Goal: Information Seeking & Learning: Learn about a topic

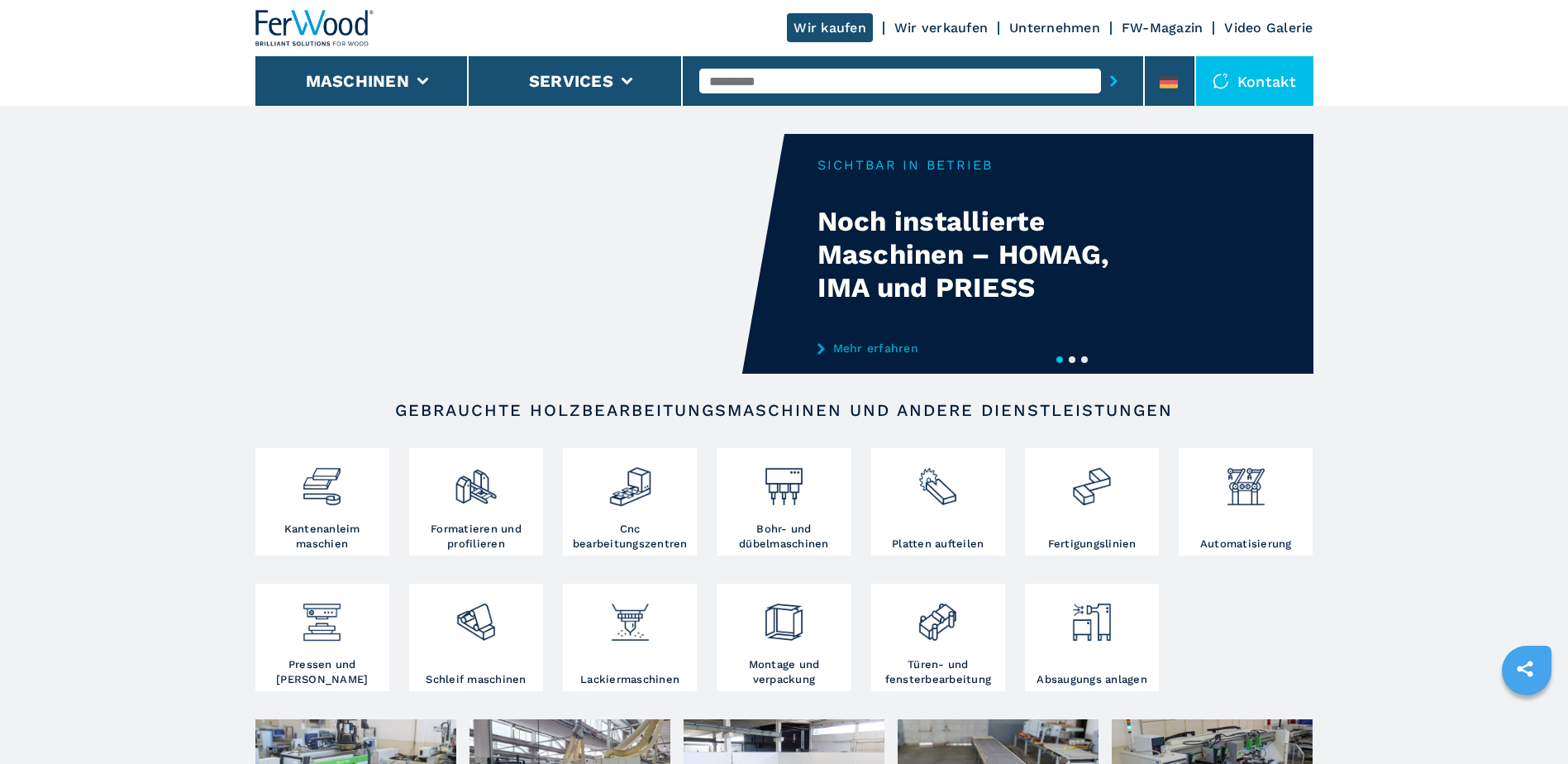
click at [877, 85] on input "text" at bounding box center [900, 81] width 402 height 25
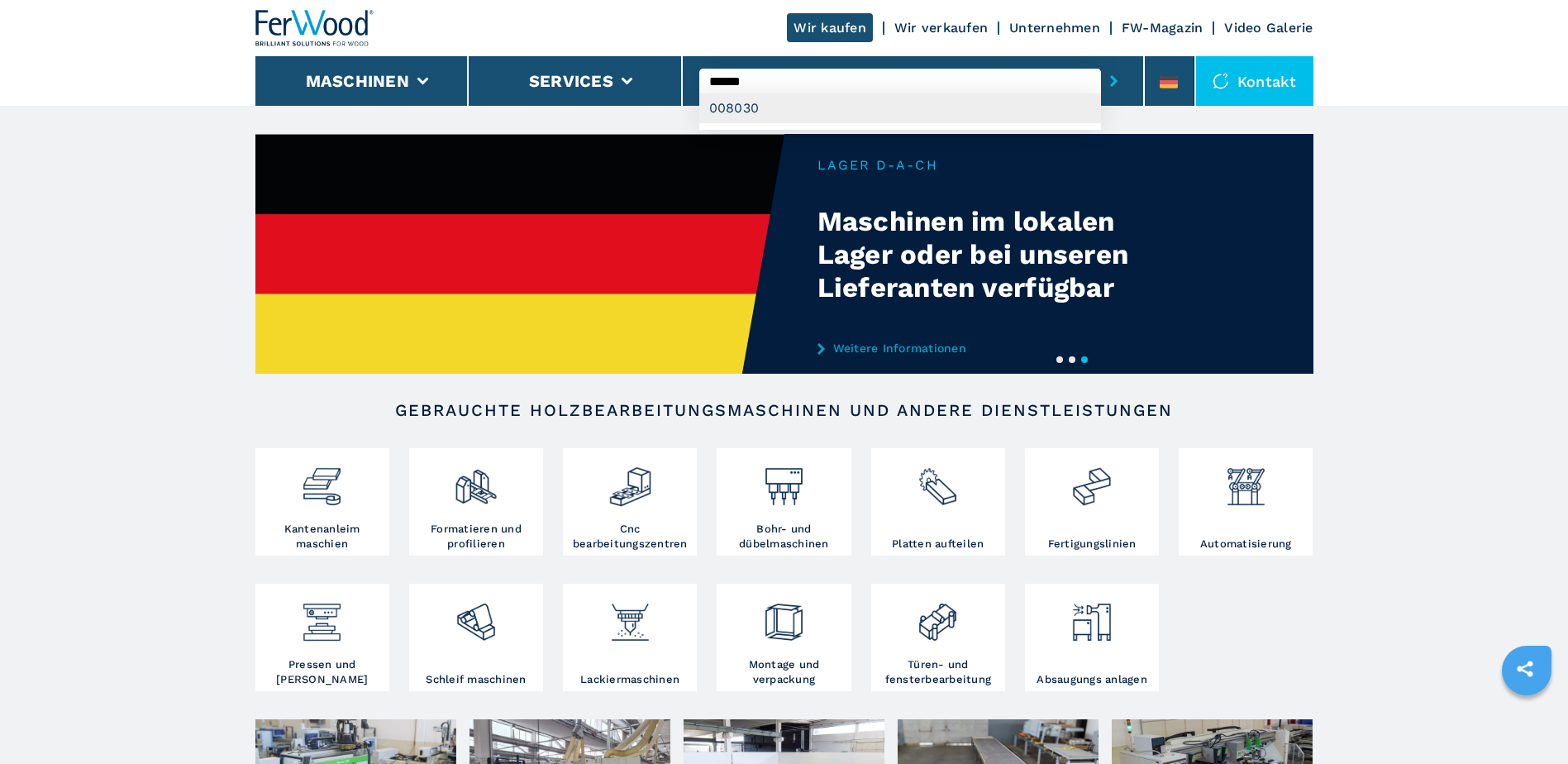
type input "******"
click at [777, 111] on div "008030" at bounding box center [900, 108] width 402 height 30
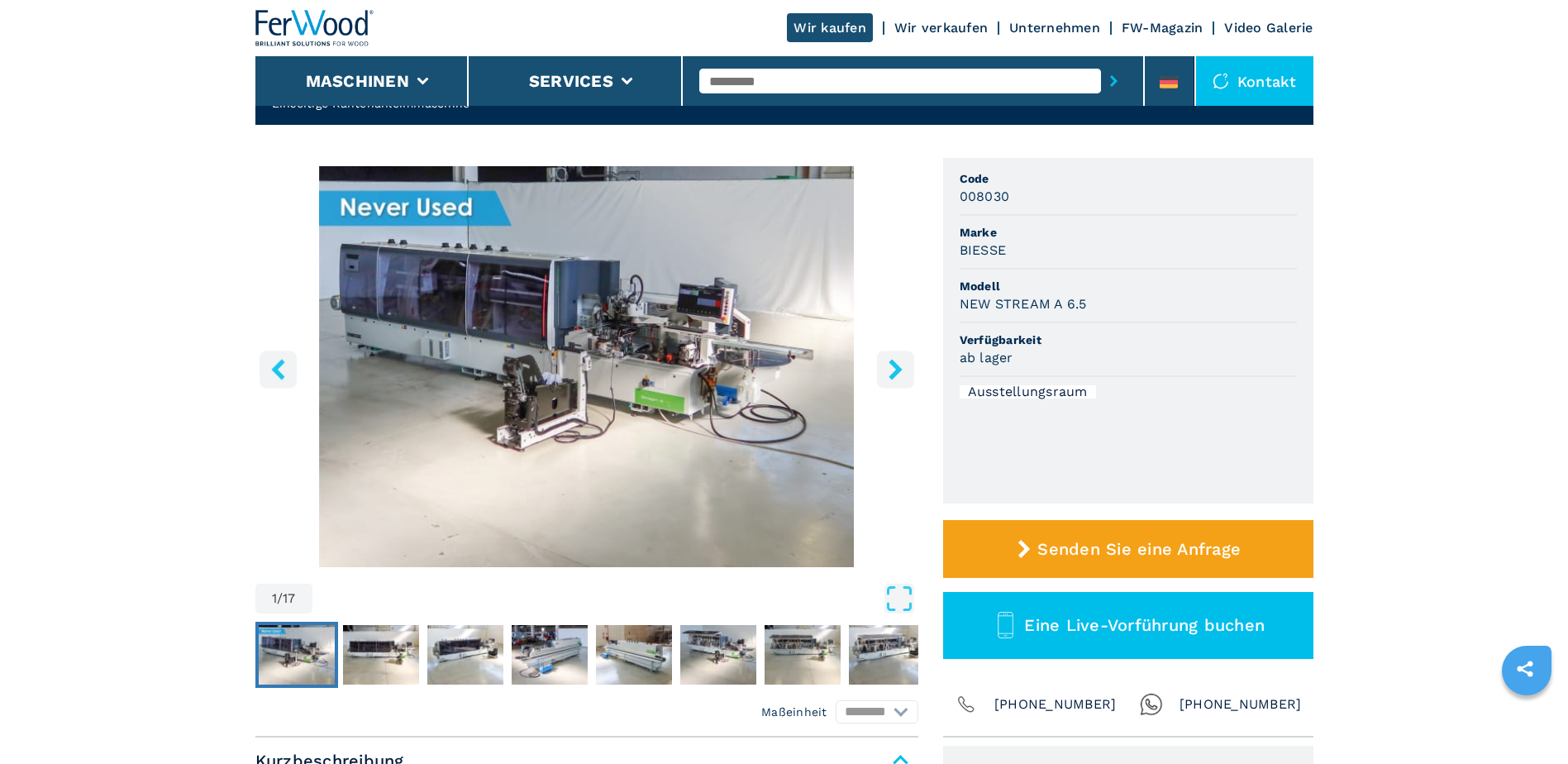
scroll to position [83, 0]
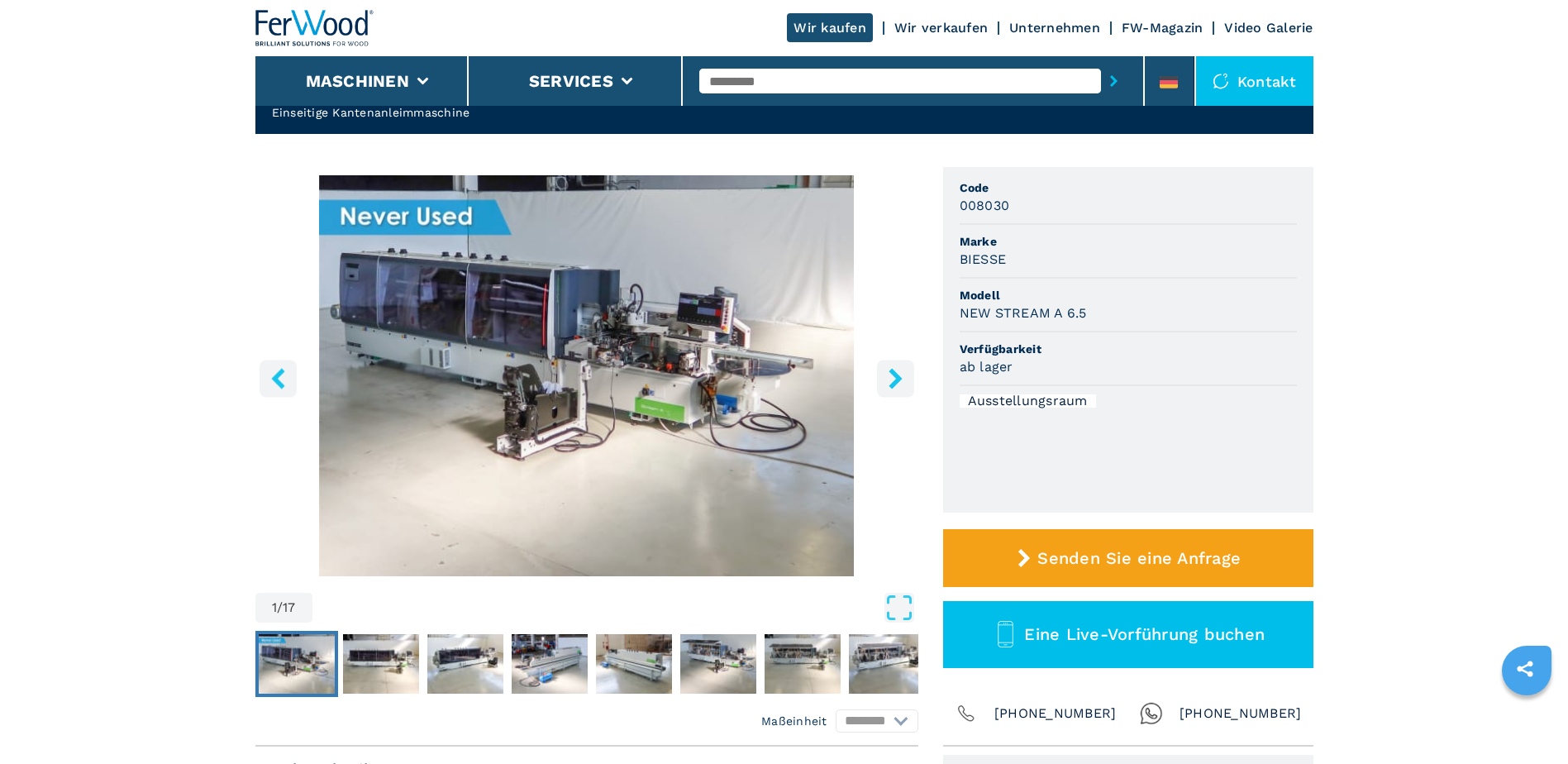
click at [895, 373] on icon "right-button" at bounding box center [895, 378] width 13 height 21
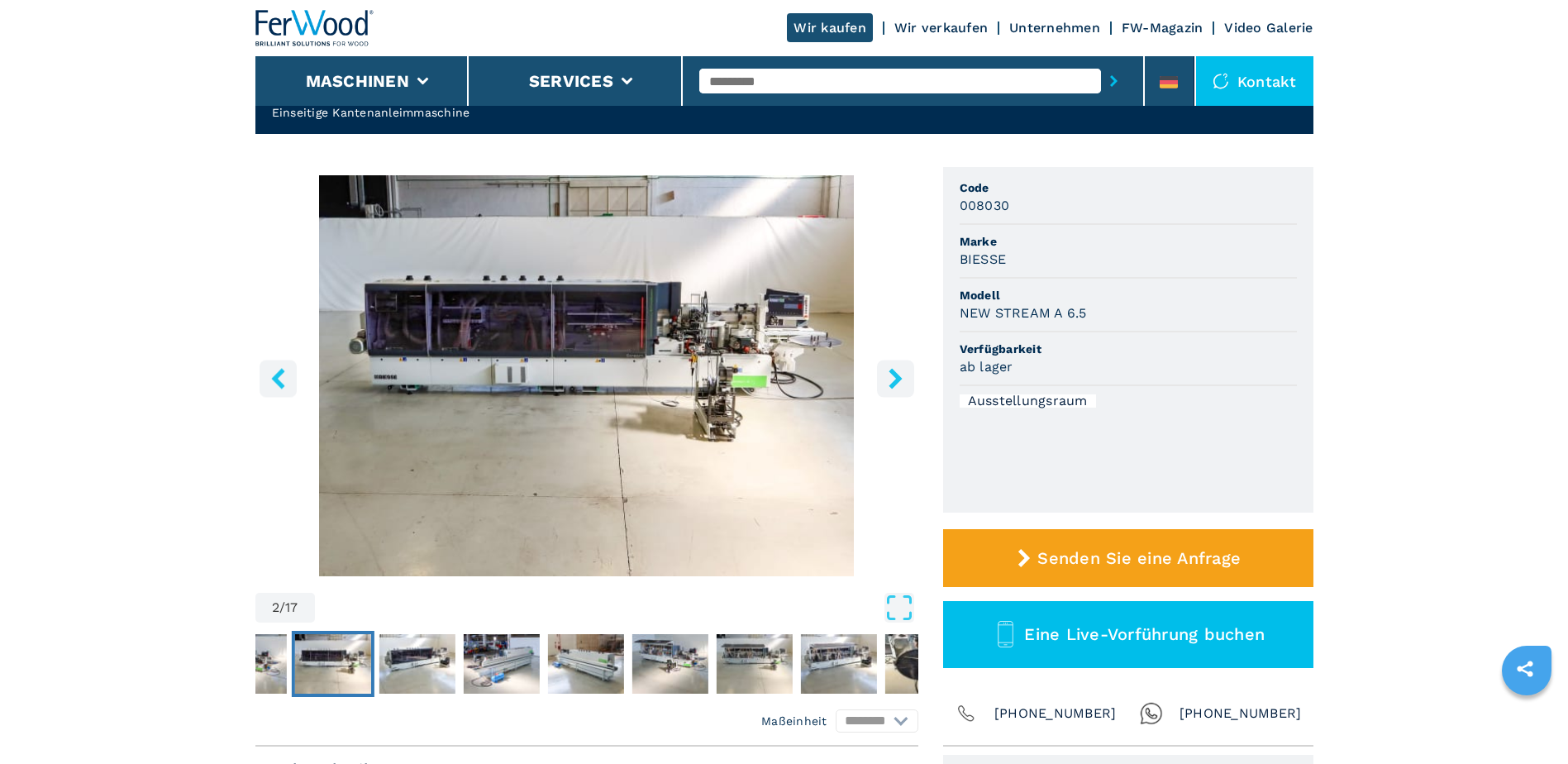
click at [895, 373] on icon "right-button" at bounding box center [895, 378] width 13 height 21
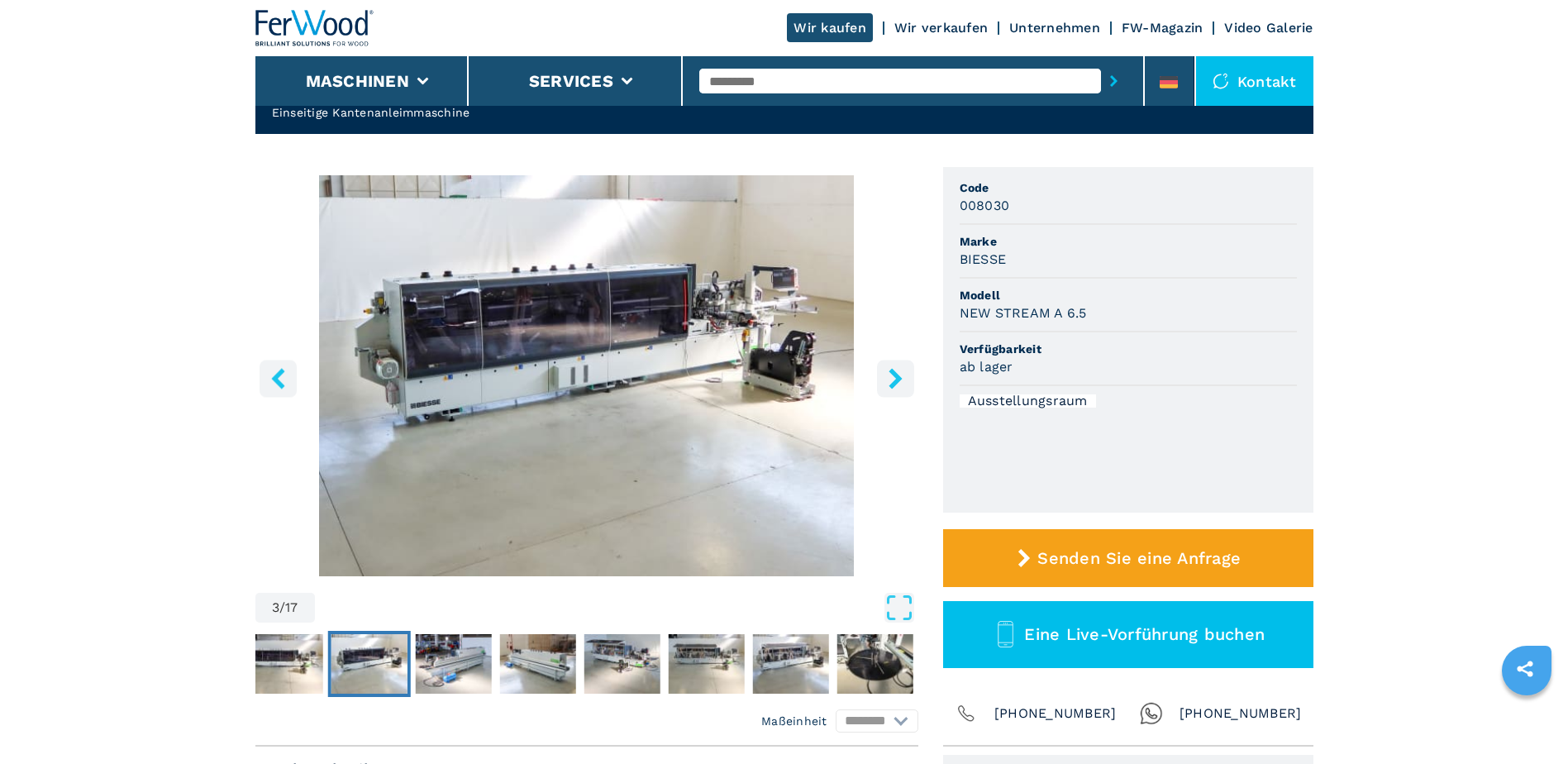
click at [895, 373] on icon "right-button" at bounding box center [895, 378] width 13 height 21
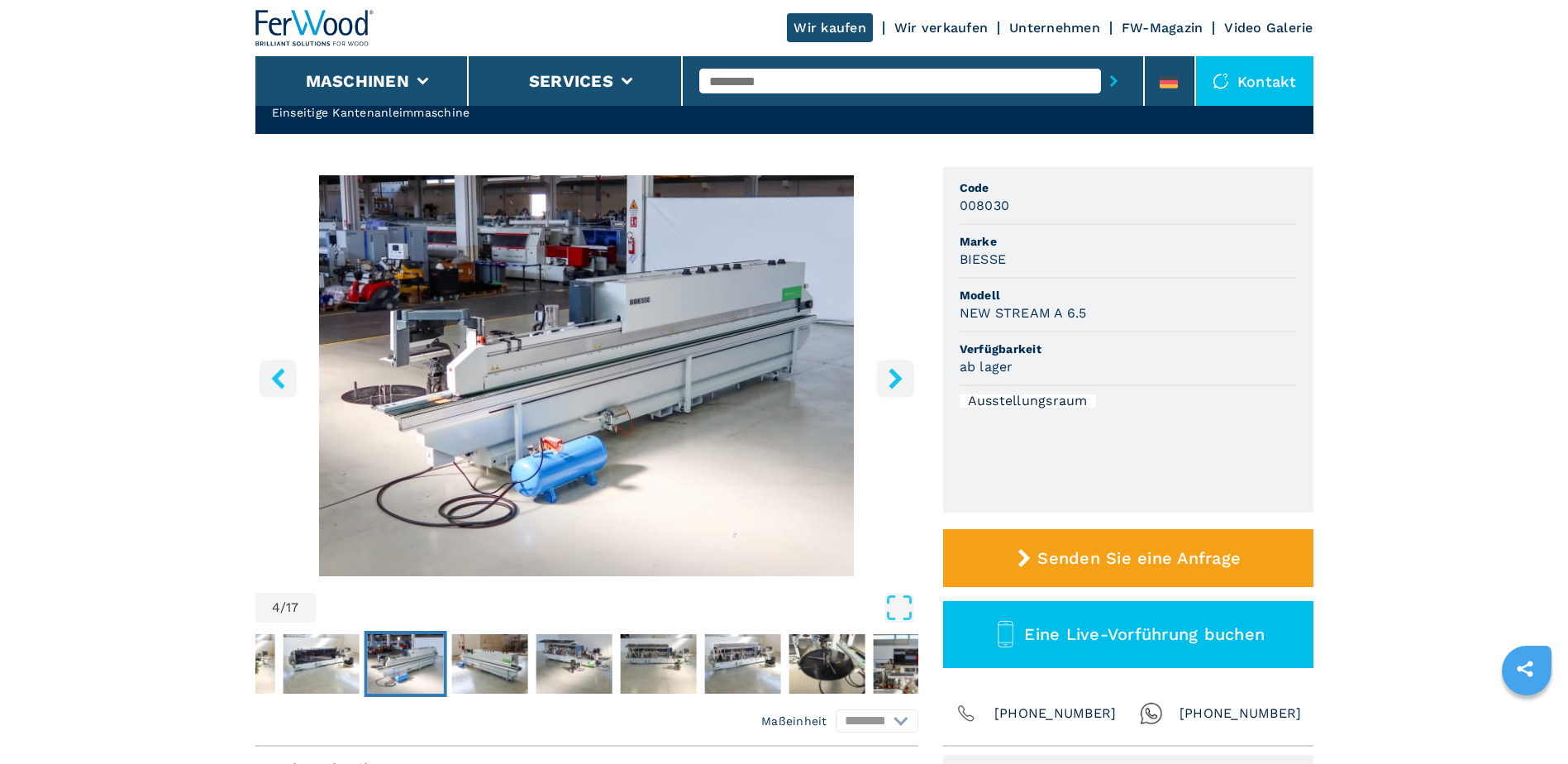
click at [895, 373] on icon "right-button" at bounding box center [895, 378] width 13 height 21
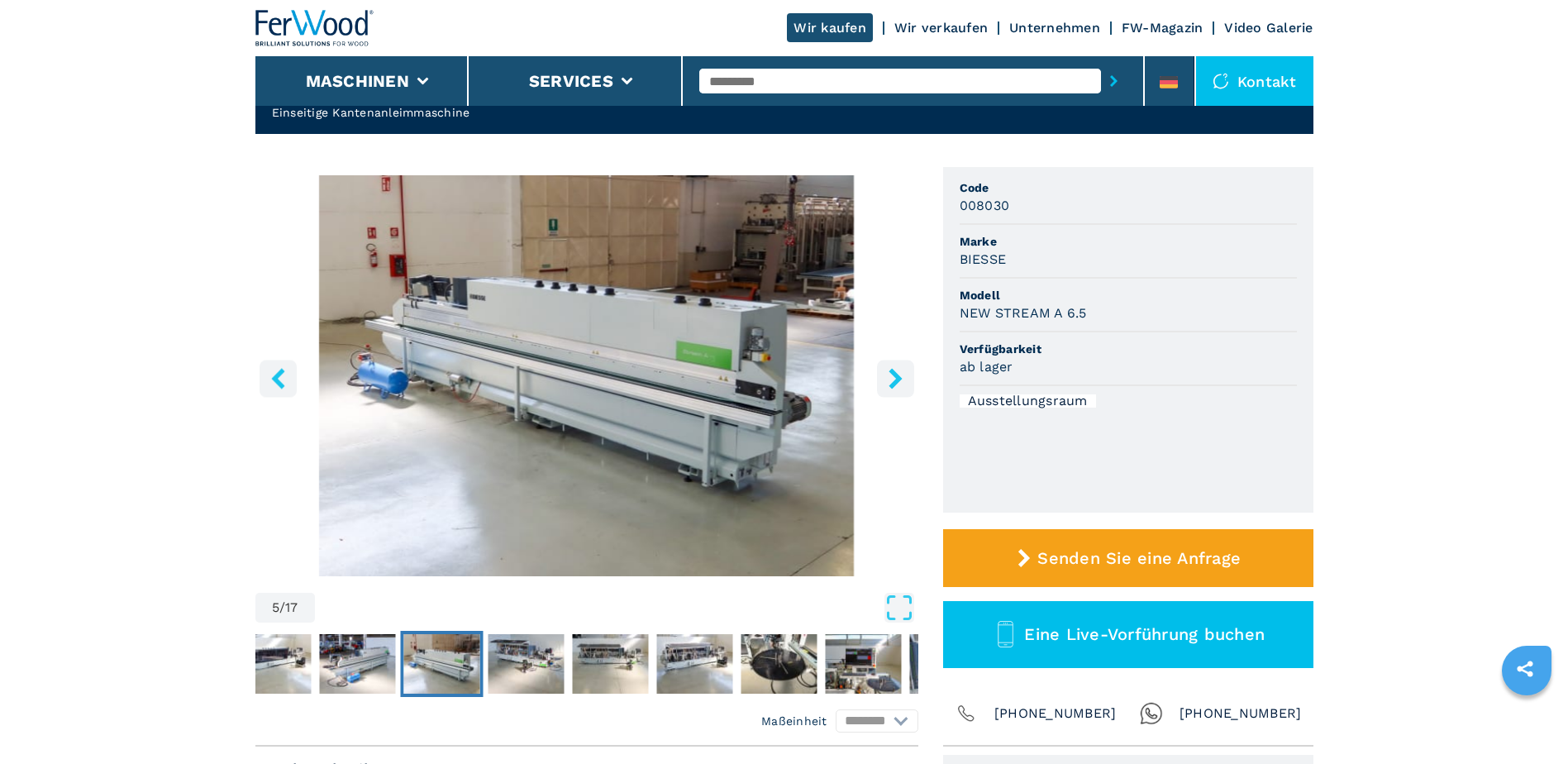
click at [895, 373] on icon "right-button" at bounding box center [895, 378] width 13 height 21
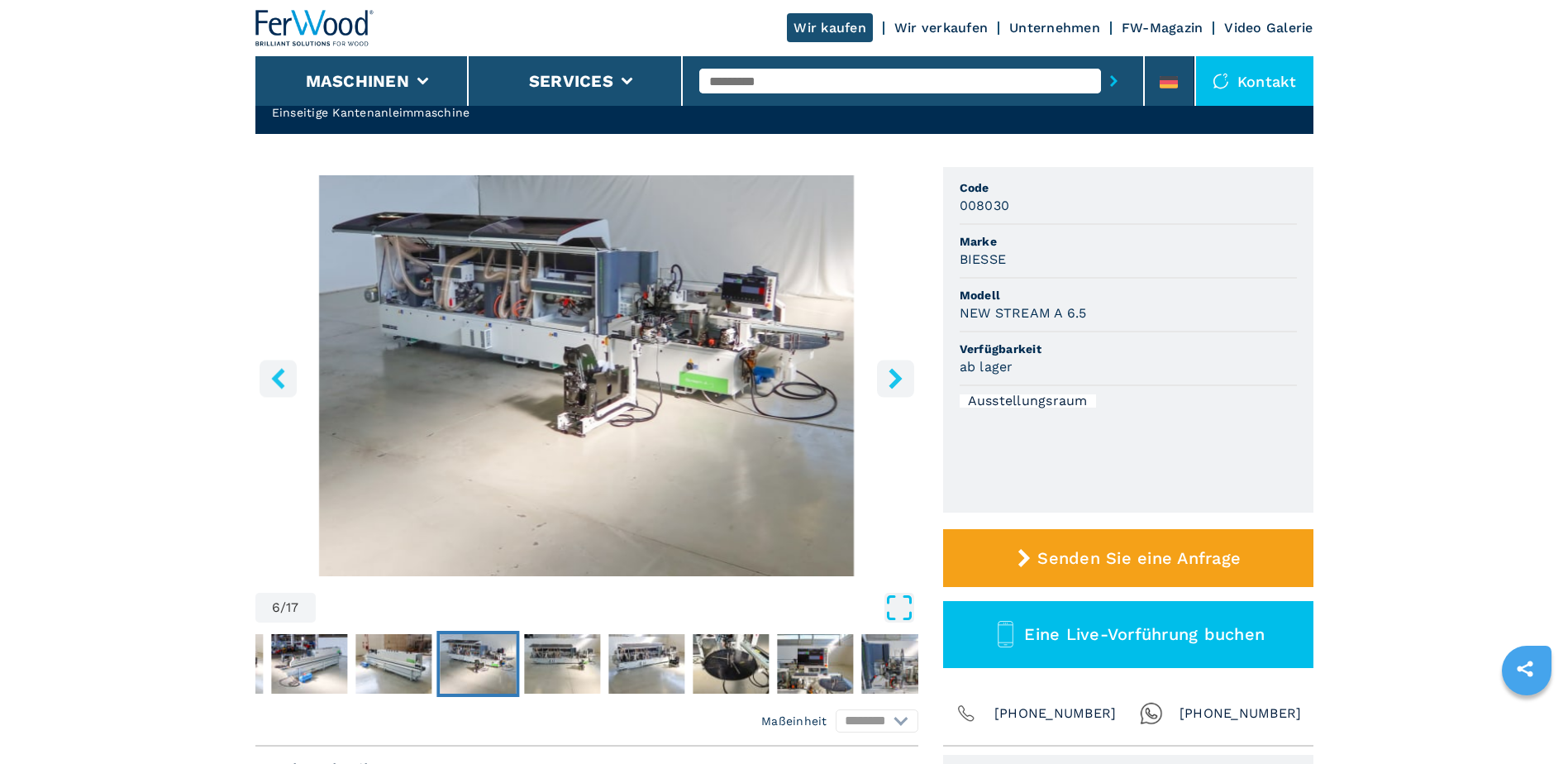
click at [895, 614] on icon "Open Fullscreen" at bounding box center [899, 607] width 30 height 30
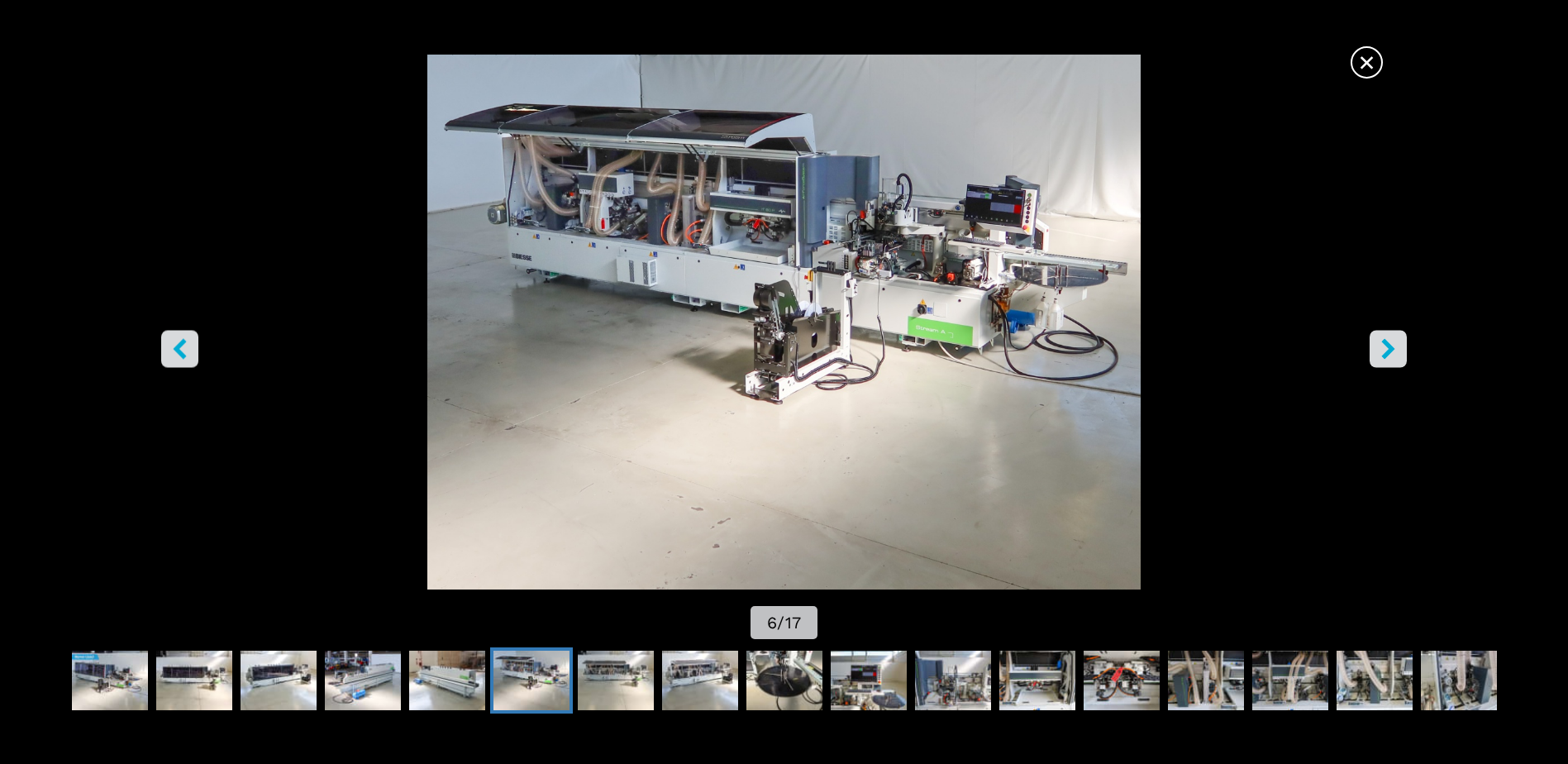
click at [1384, 341] on icon "right-button" at bounding box center [1388, 349] width 13 height 21
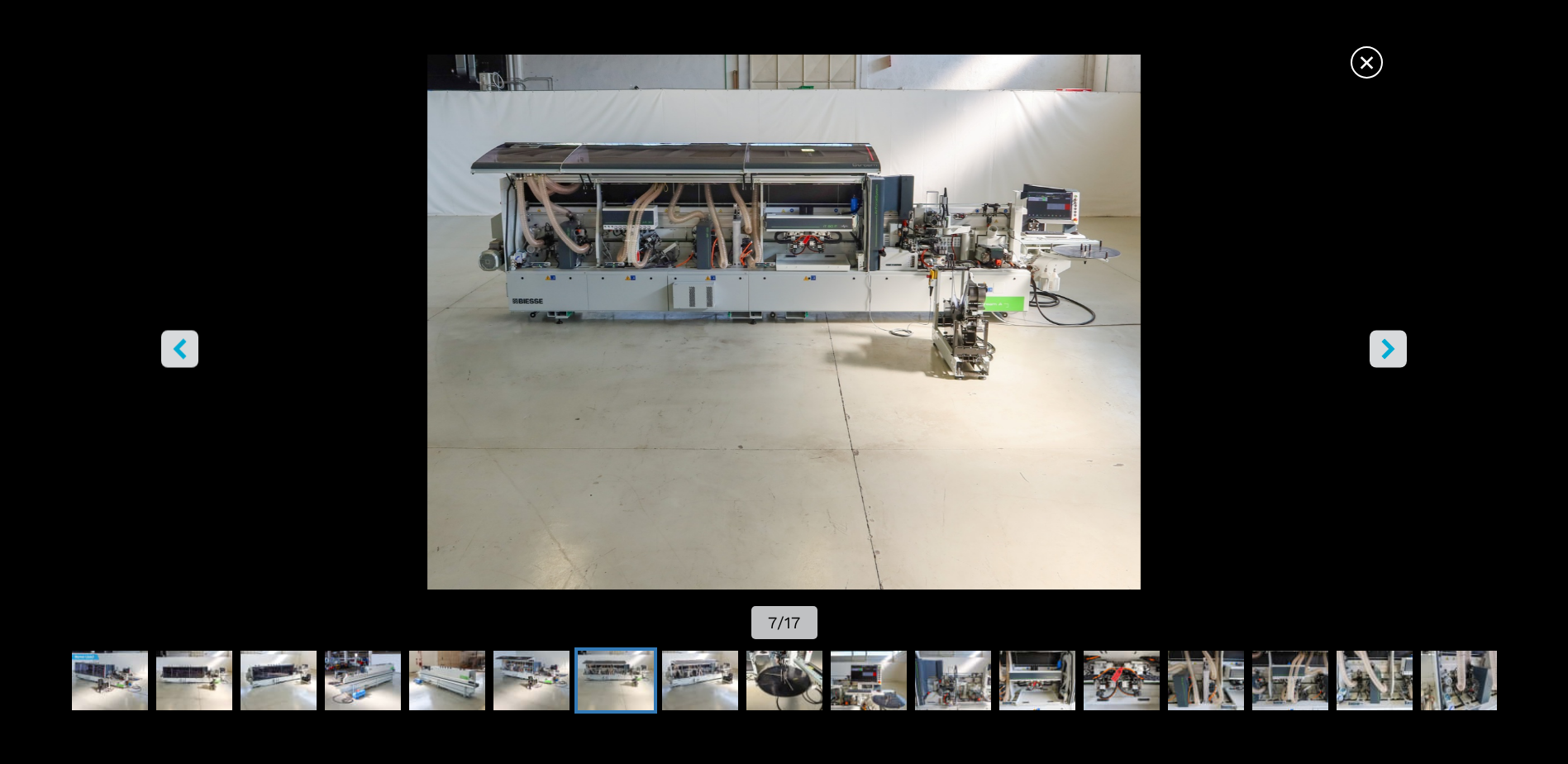
click at [1384, 341] on icon "right-button" at bounding box center [1388, 349] width 13 height 21
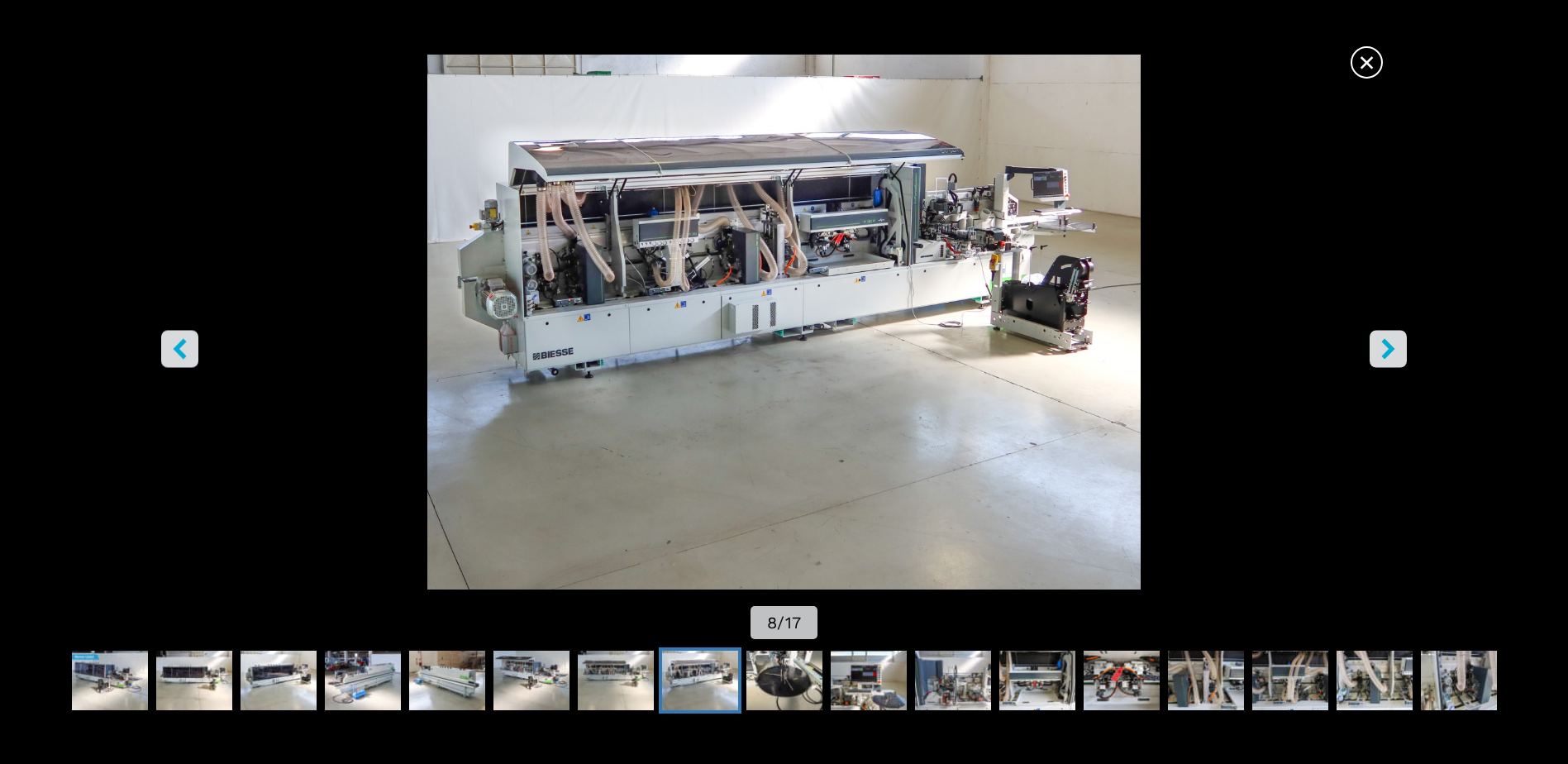
click at [1389, 342] on icon "right-button" at bounding box center [1388, 349] width 21 height 21
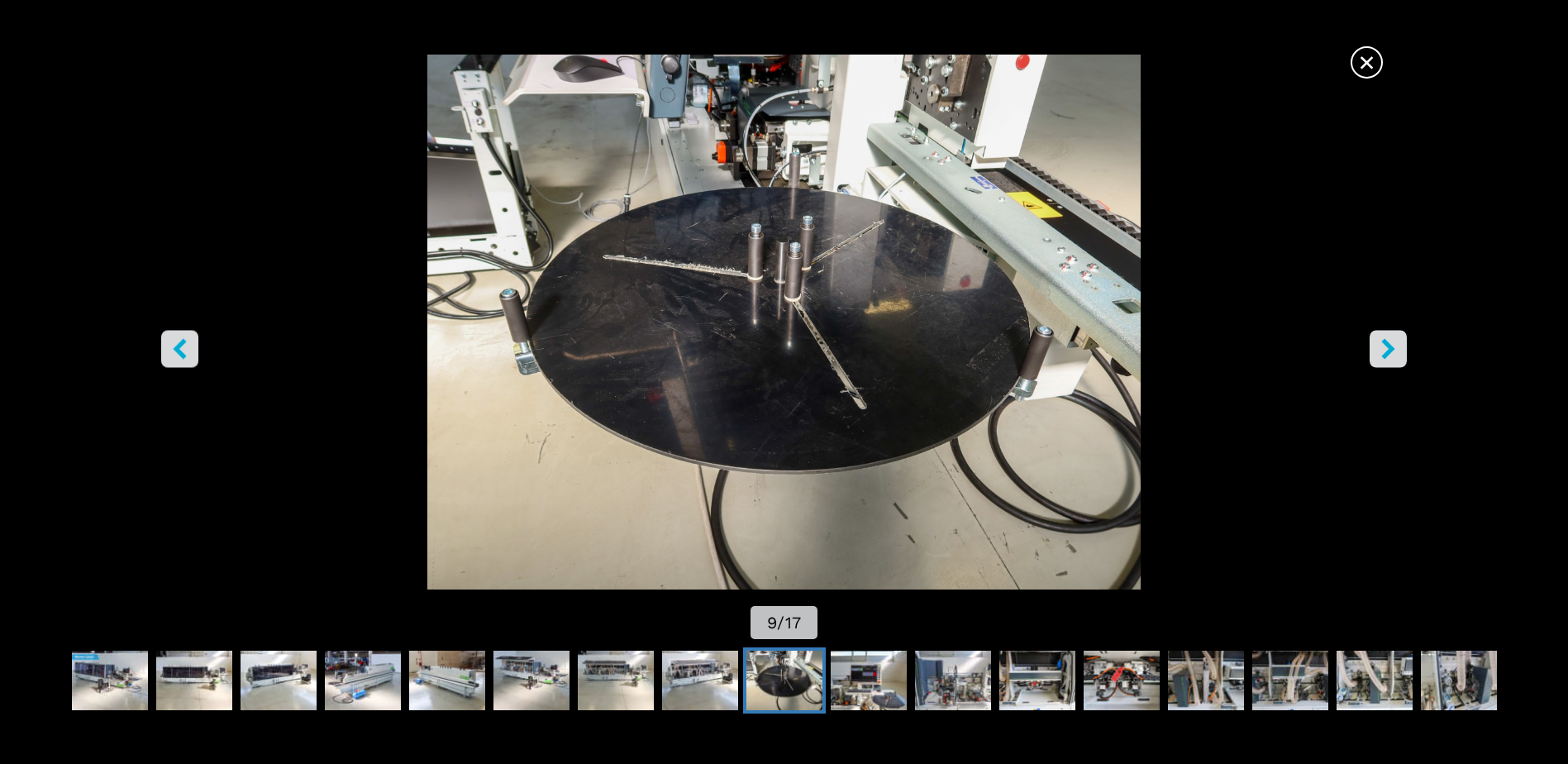
scroll to position [331, 0]
click at [1377, 350] on button "right-button" at bounding box center [1388, 349] width 37 height 37
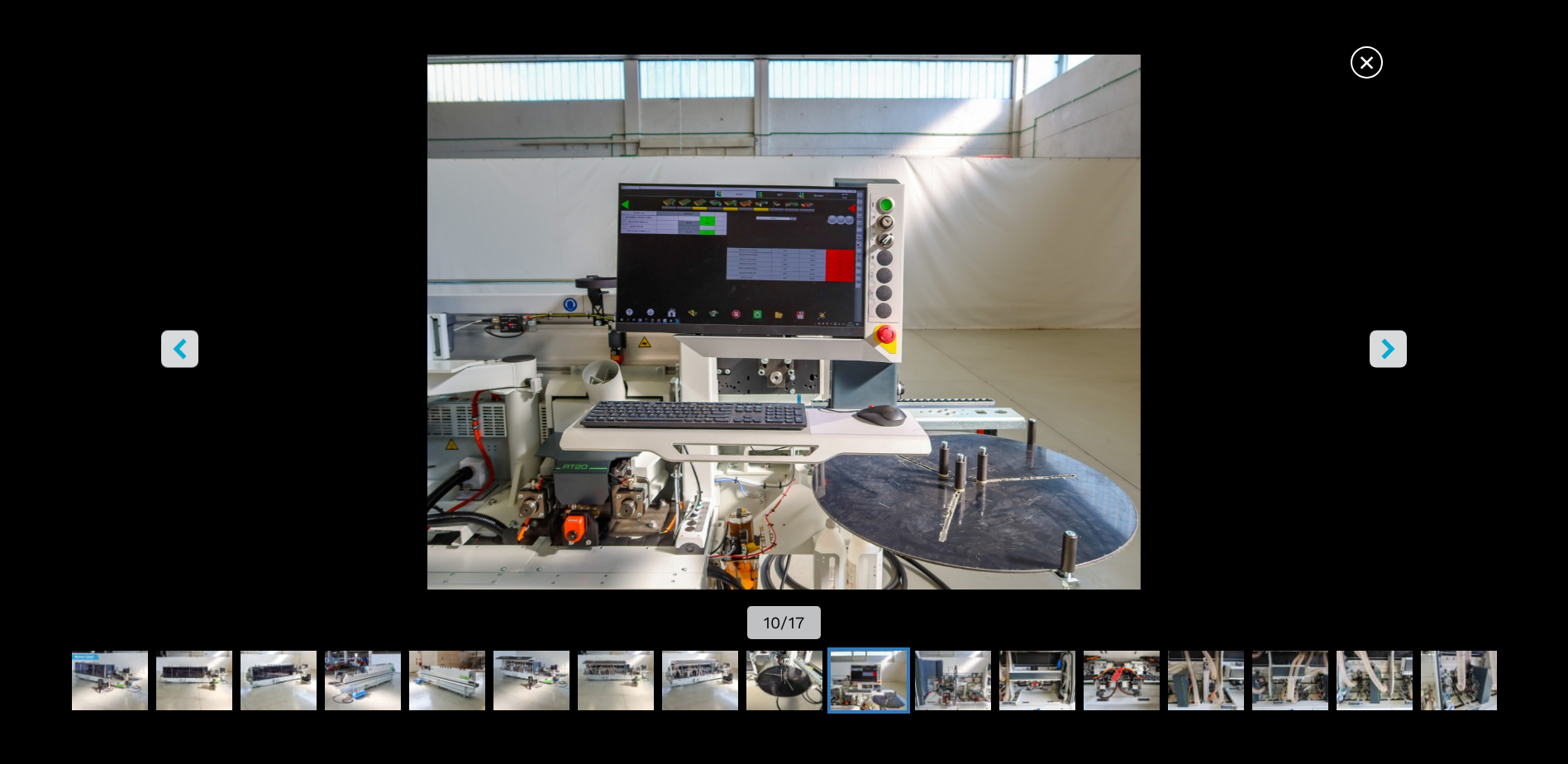
click at [1377, 350] on button "right-button" at bounding box center [1388, 349] width 37 height 37
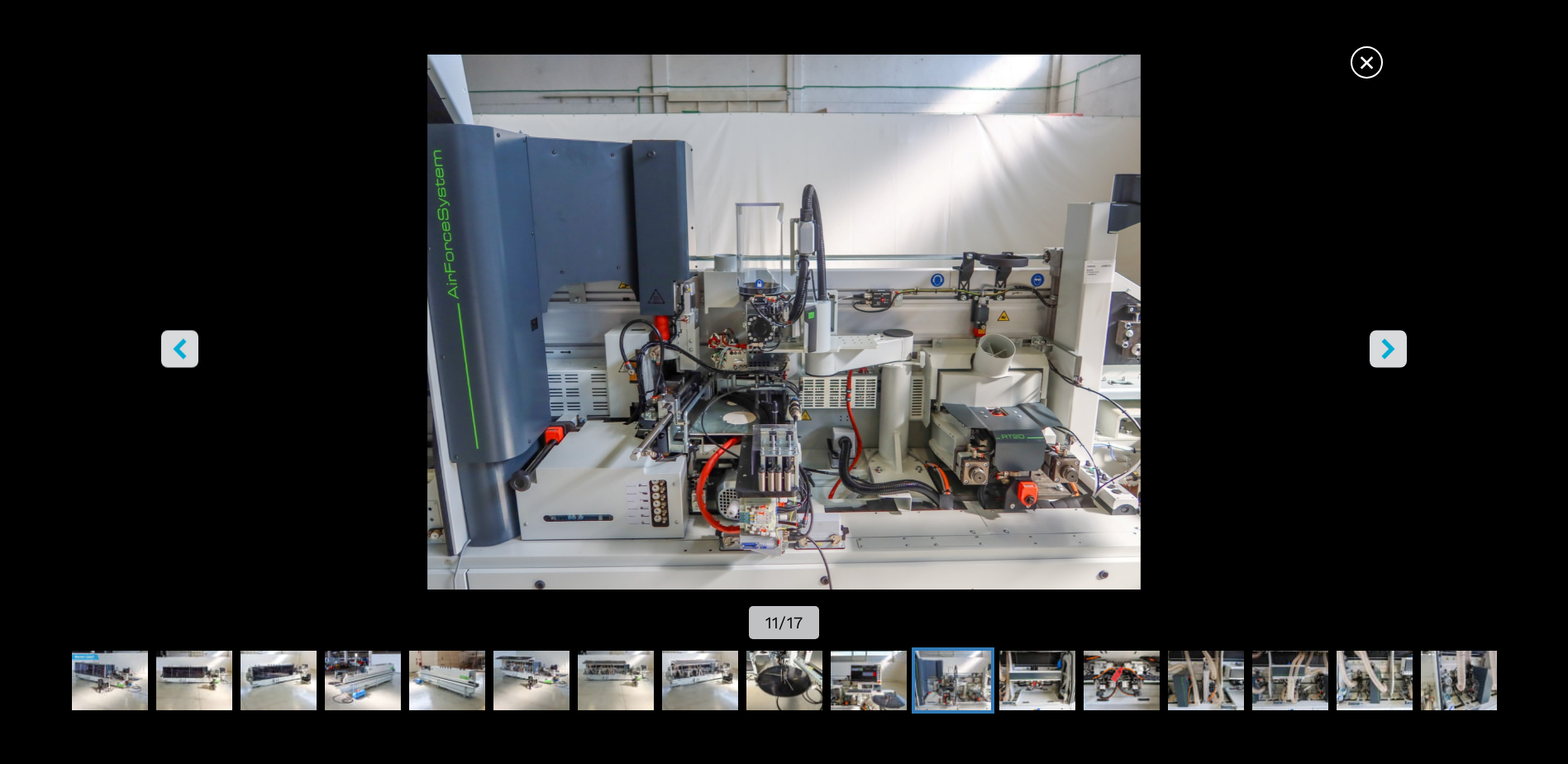
click at [1377, 350] on button "right-button" at bounding box center [1388, 349] width 37 height 37
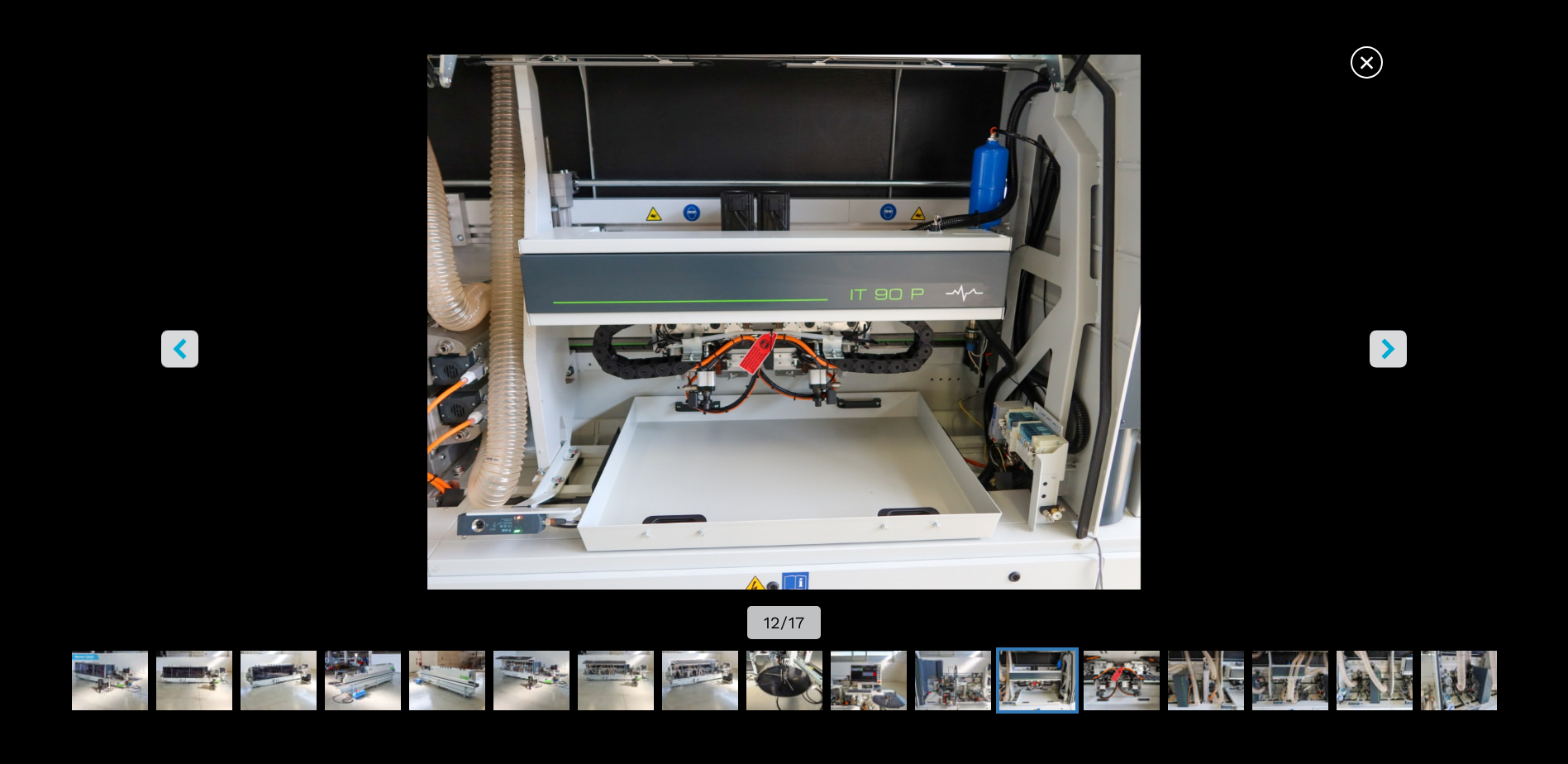
click at [1377, 350] on button "right-button" at bounding box center [1388, 349] width 37 height 37
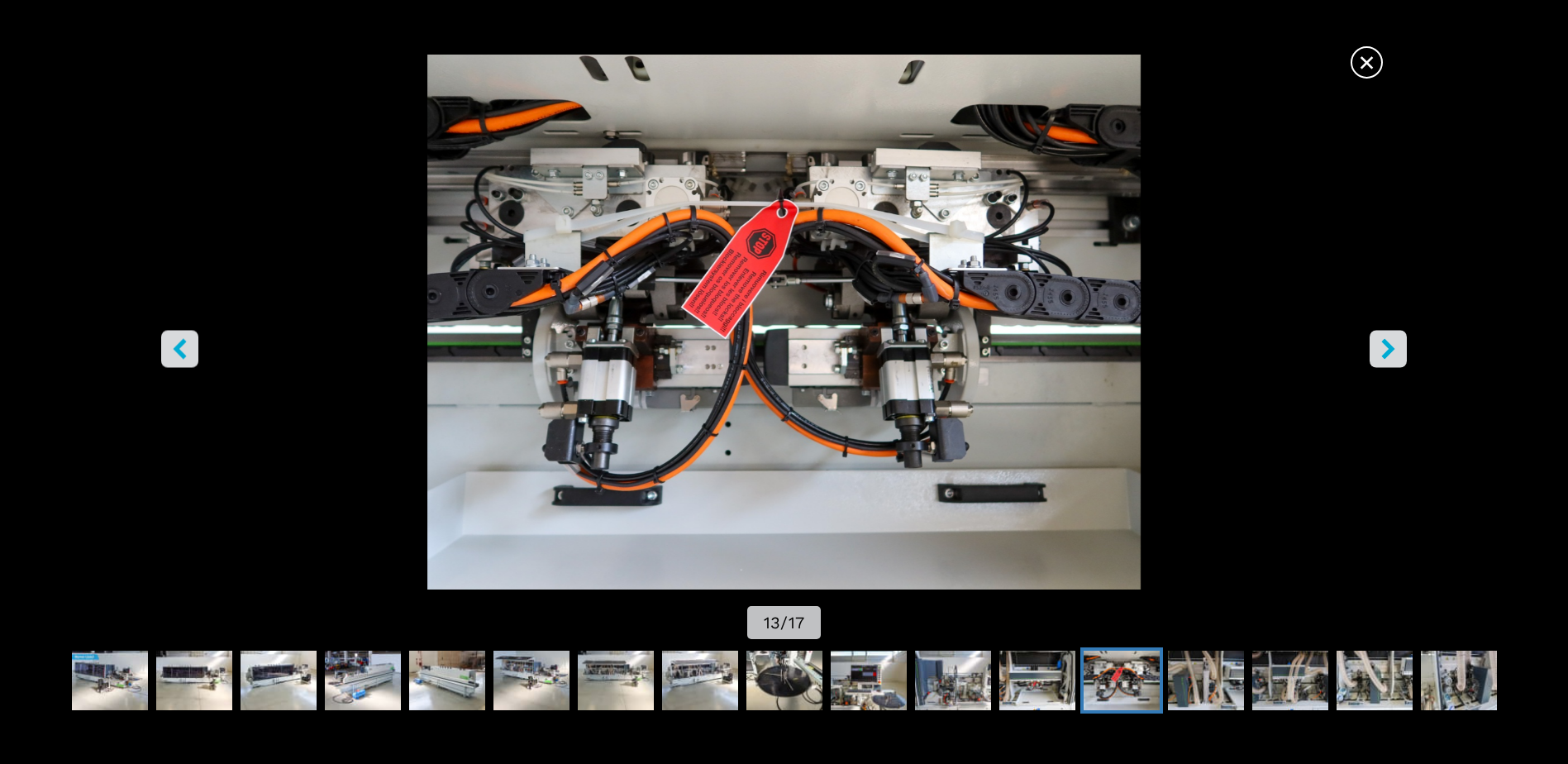
click at [1382, 348] on icon "right-button" at bounding box center [1388, 349] width 21 height 21
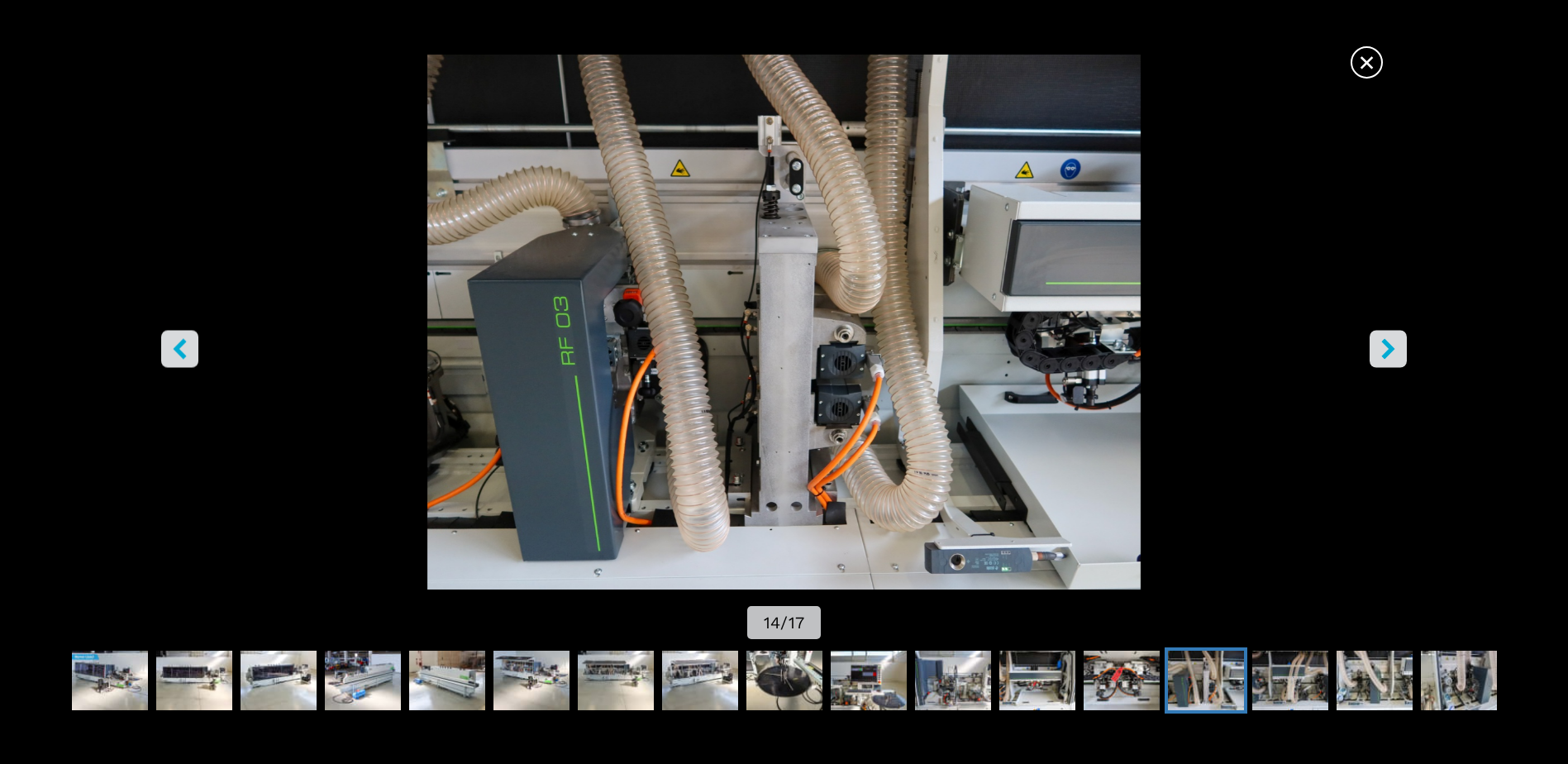
scroll to position [496, 0]
click at [1383, 345] on icon "right-button" at bounding box center [1388, 349] width 21 height 21
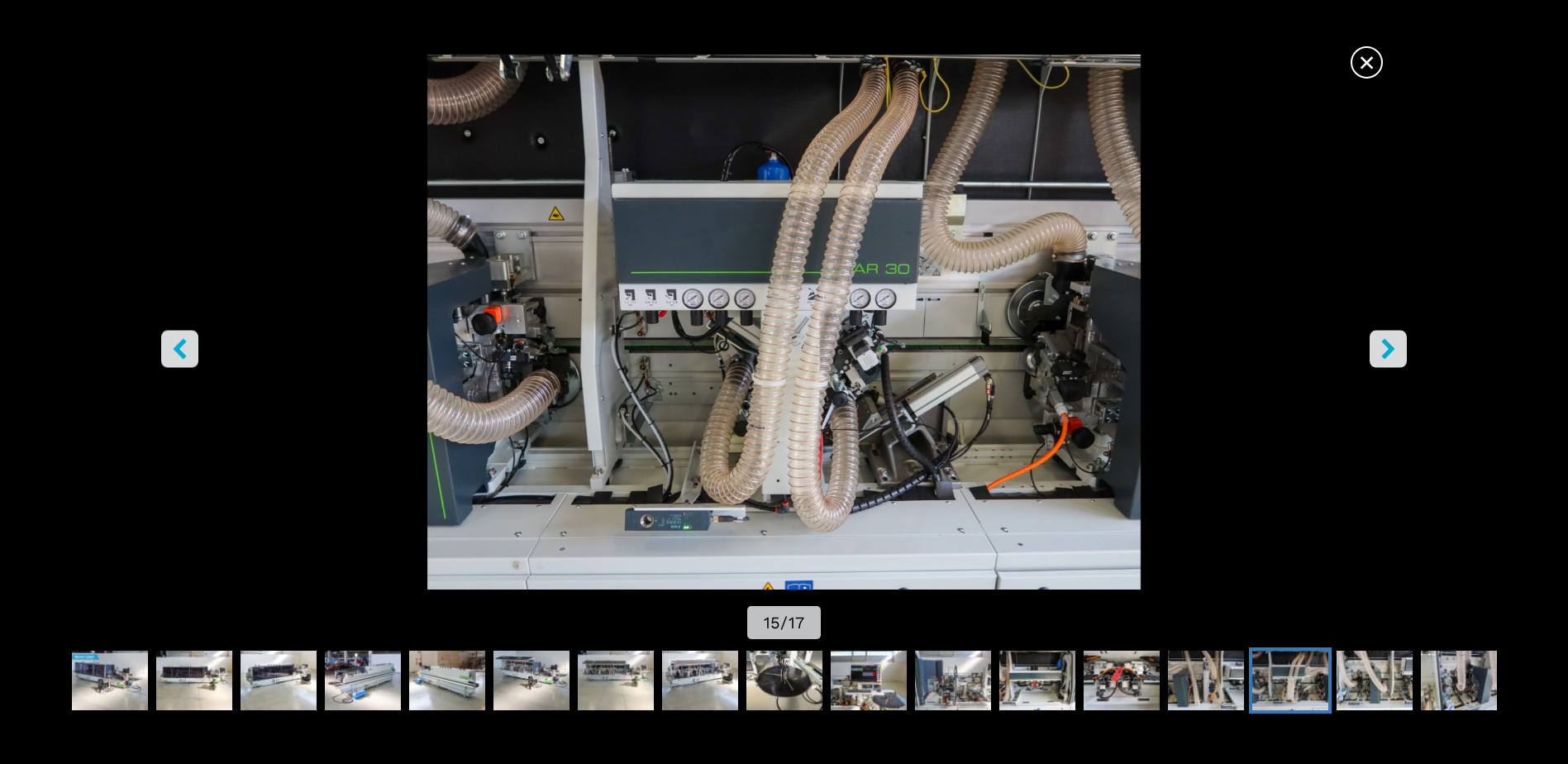
click at [1383, 345] on icon "right-button" at bounding box center [1388, 349] width 21 height 21
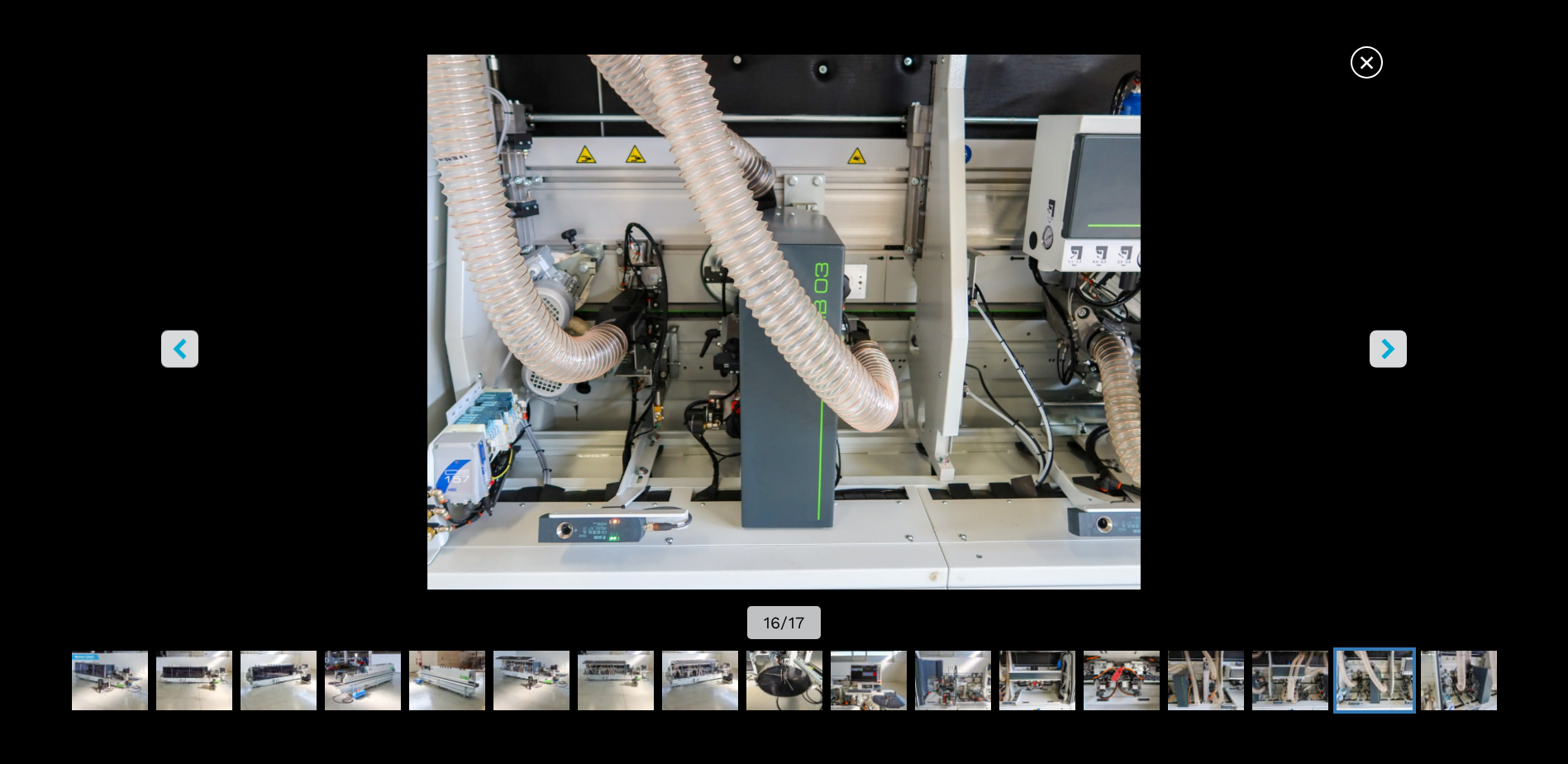
click at [1369, 59] on span "×" at bounding box center [1366, 59] width 29 height 29
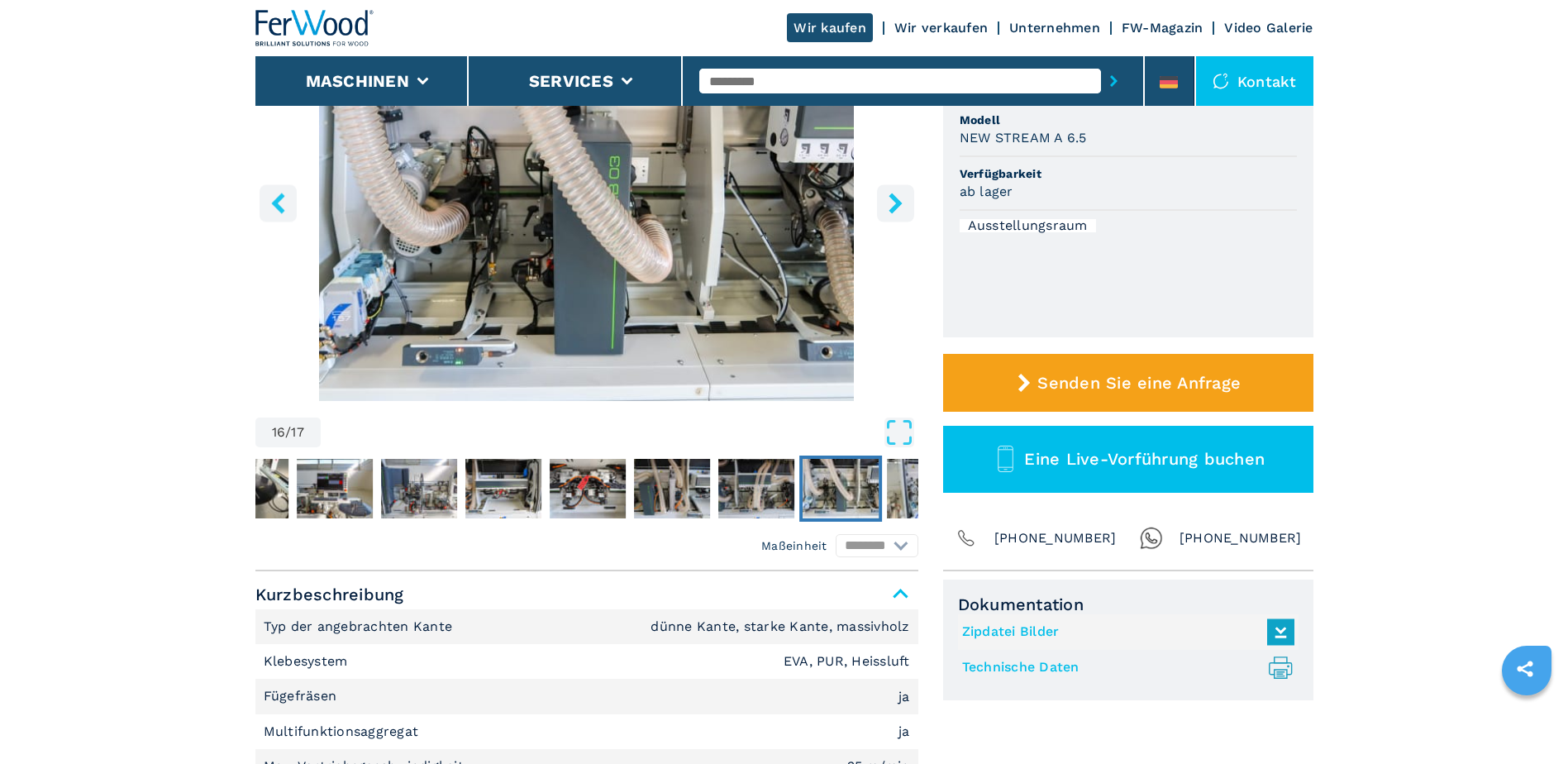
scroll to position [274, 0]
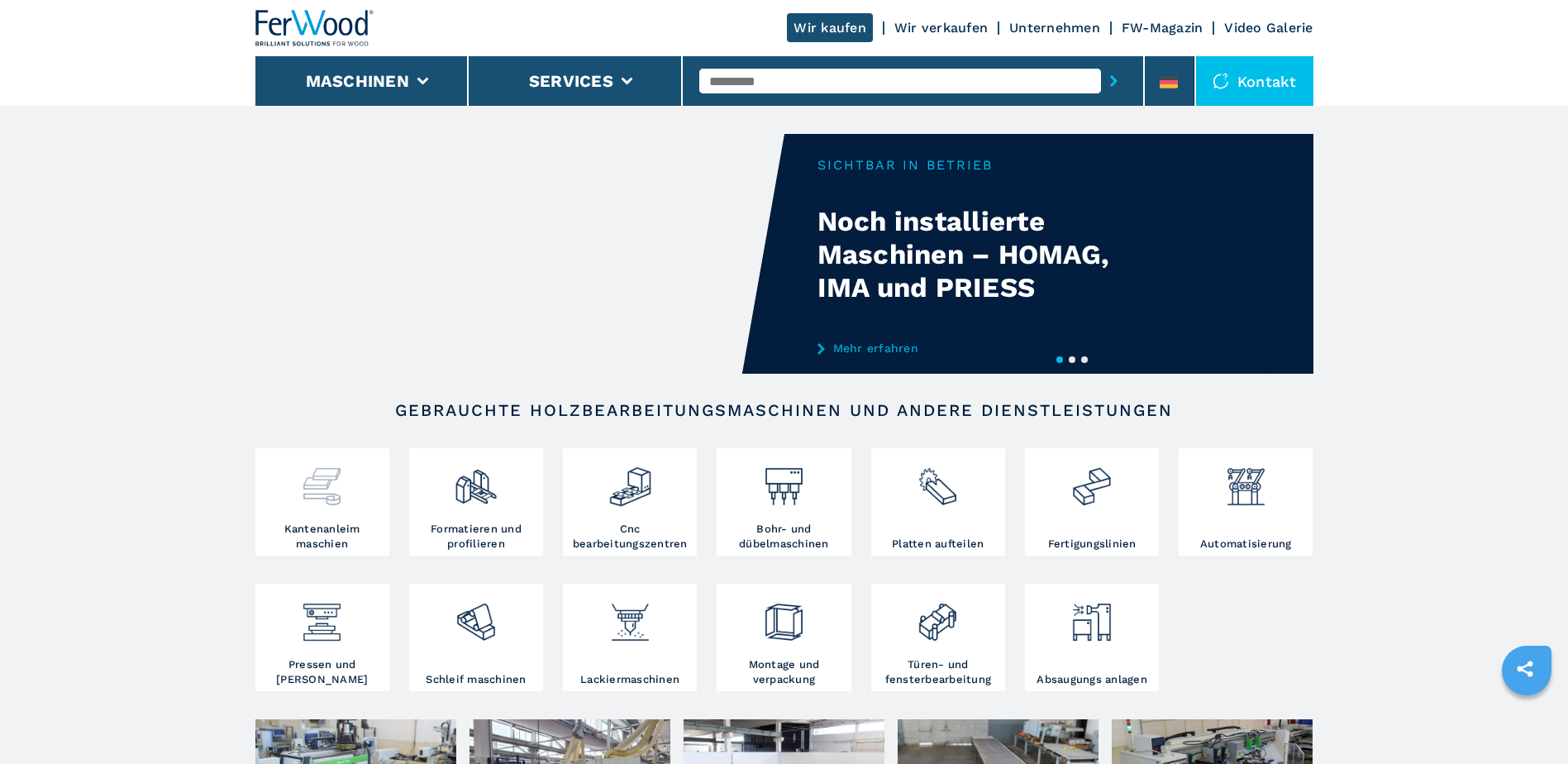
click at [315, 493] on img at bounding box center [322, 481] width 44 height 56
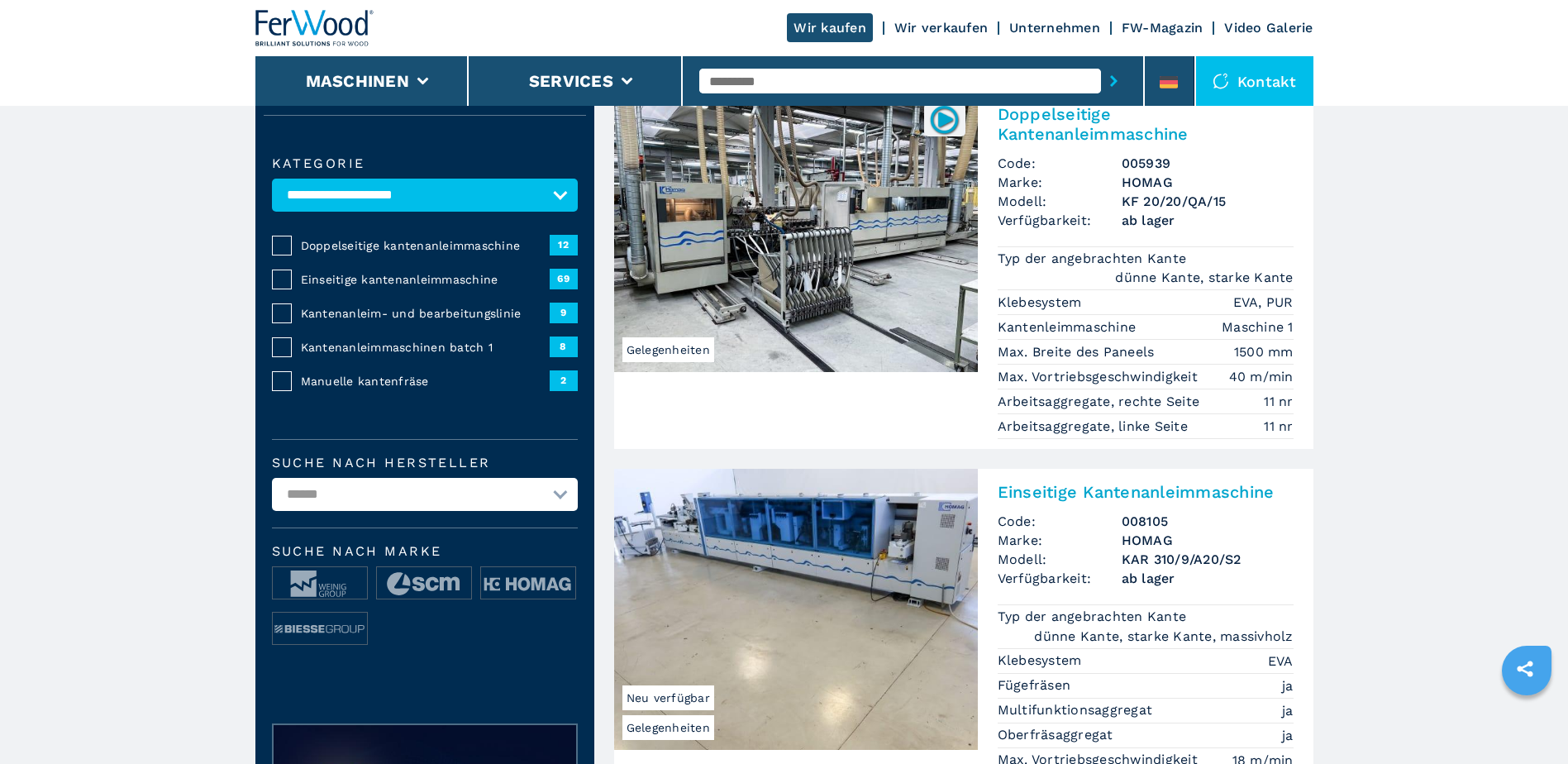
scroll to position [166, 0]
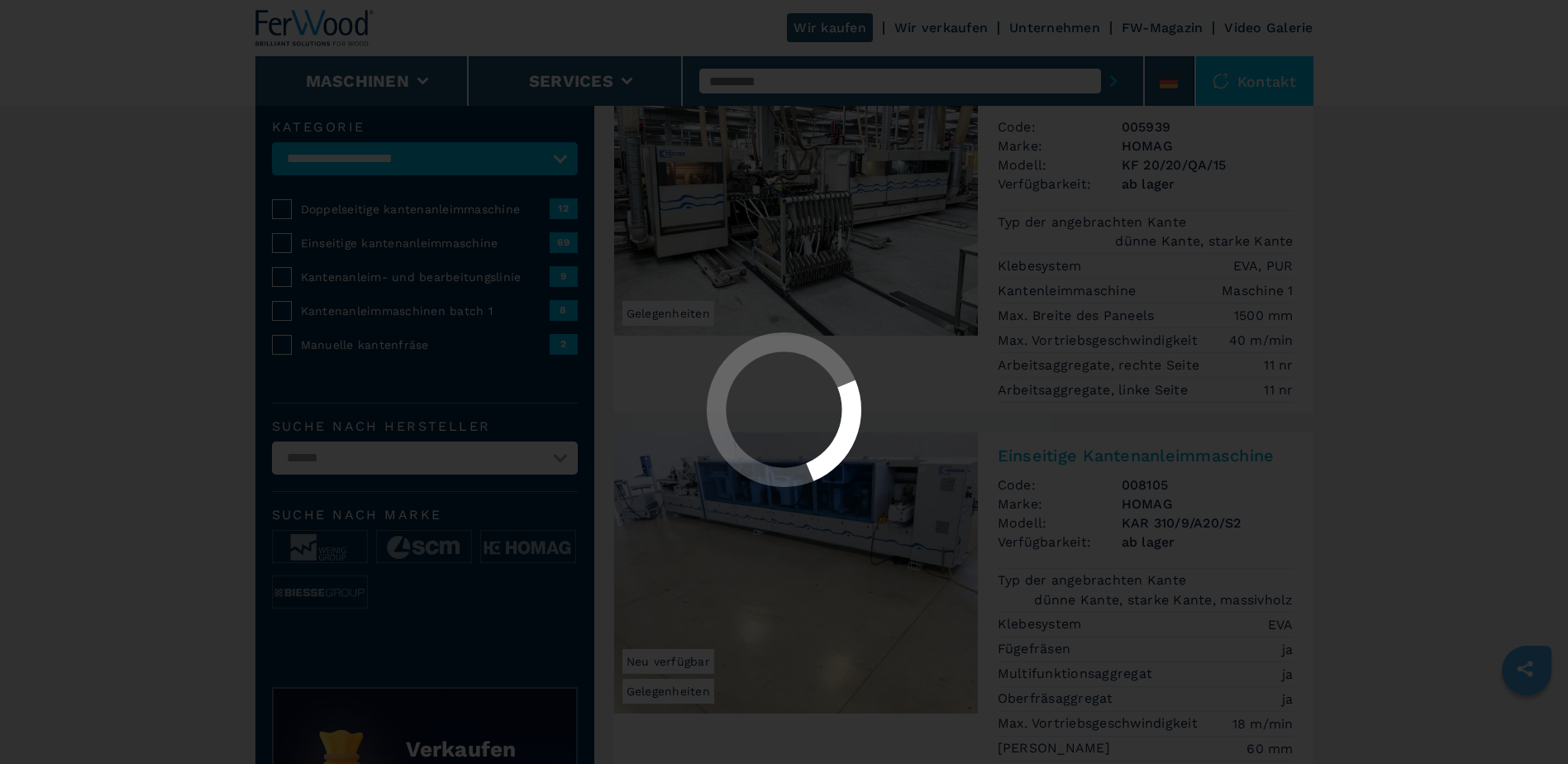
select select "**********"
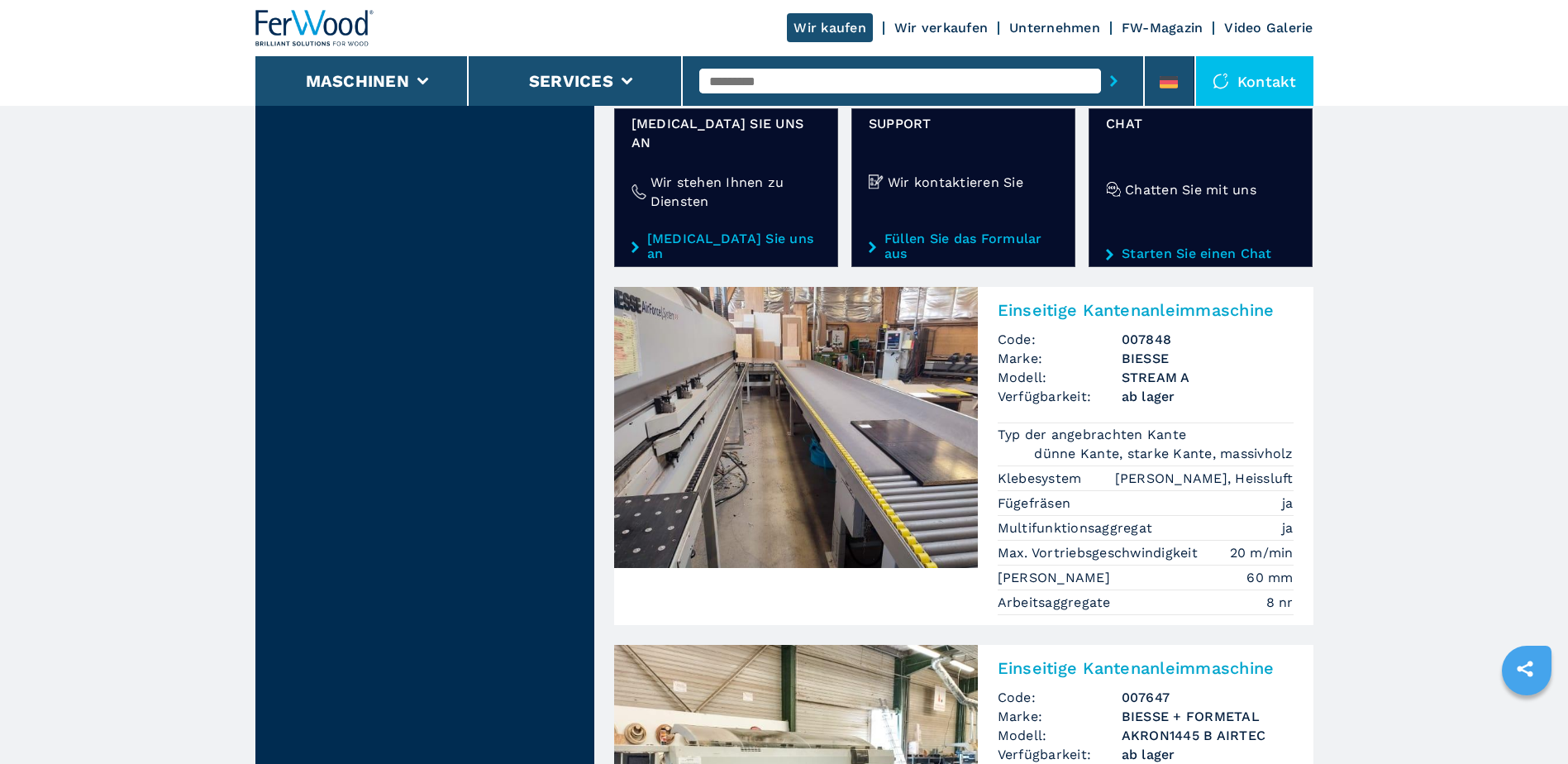
scroll to position [3199, 0]
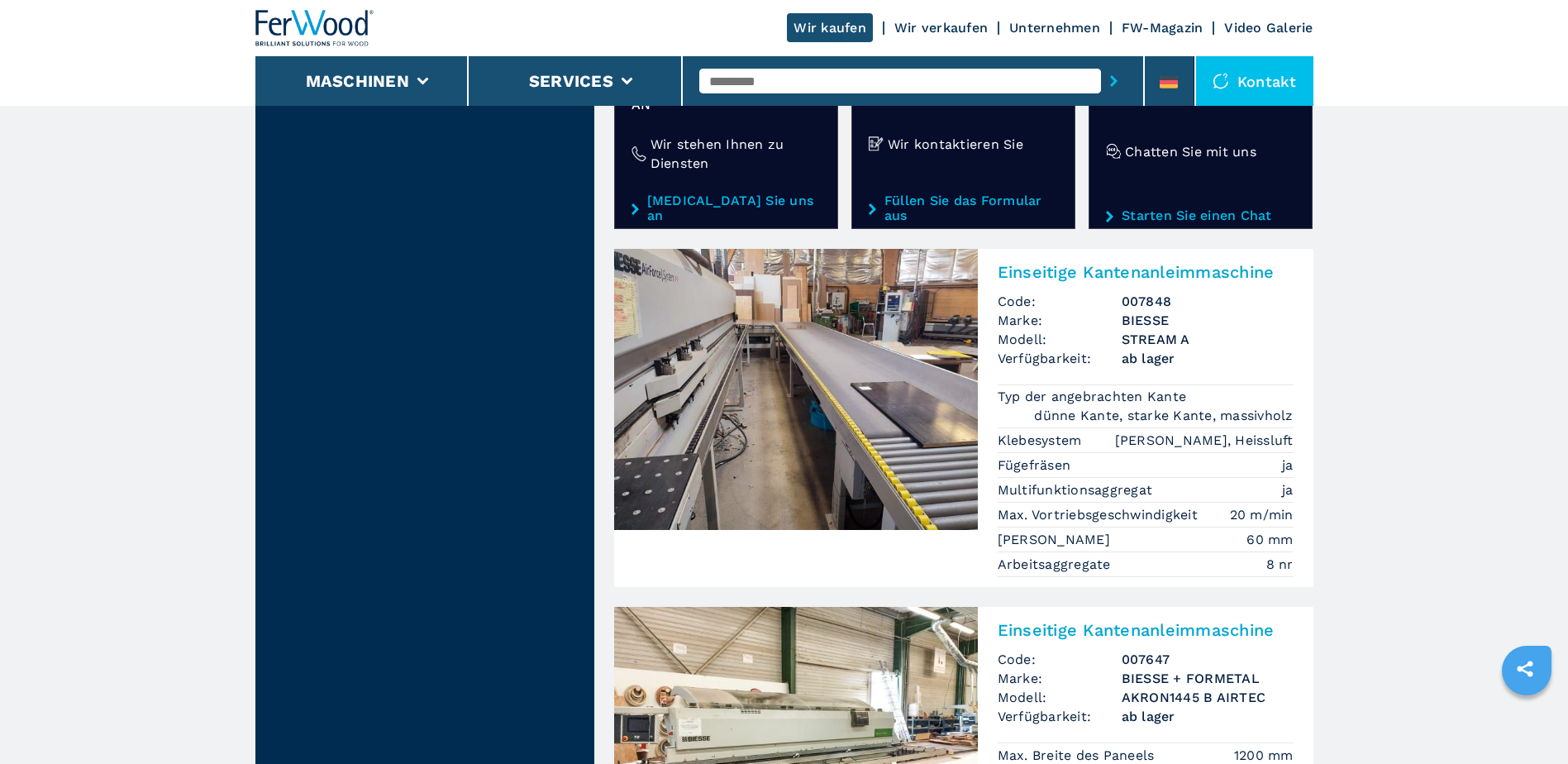
click at [851, 383] on img at bounding box center [796, 390] width 363 height 281
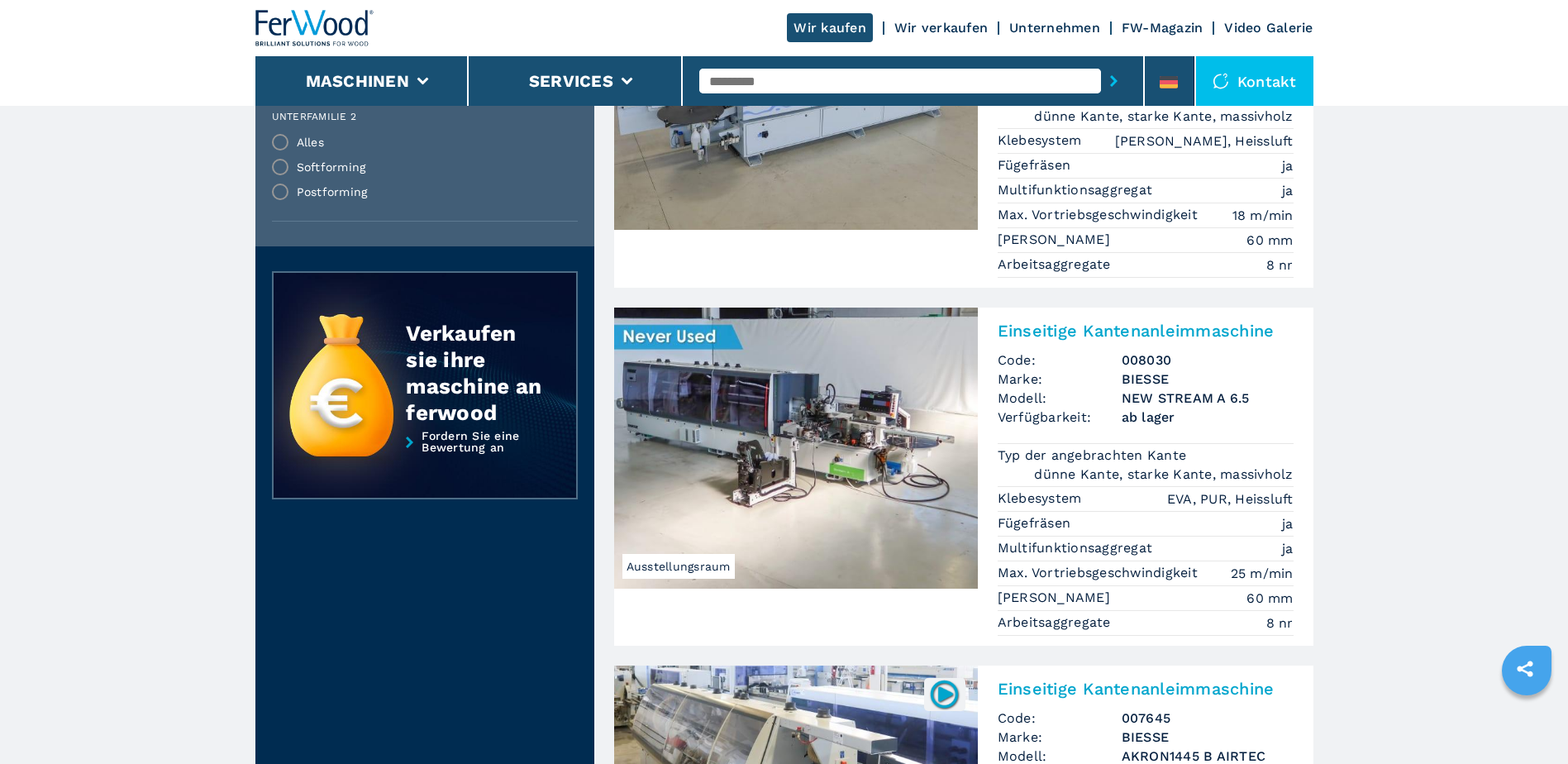
scroll to position [1820, 0]
click at [783, 452] on img at bounding box center [796, 447] width 363 height 281
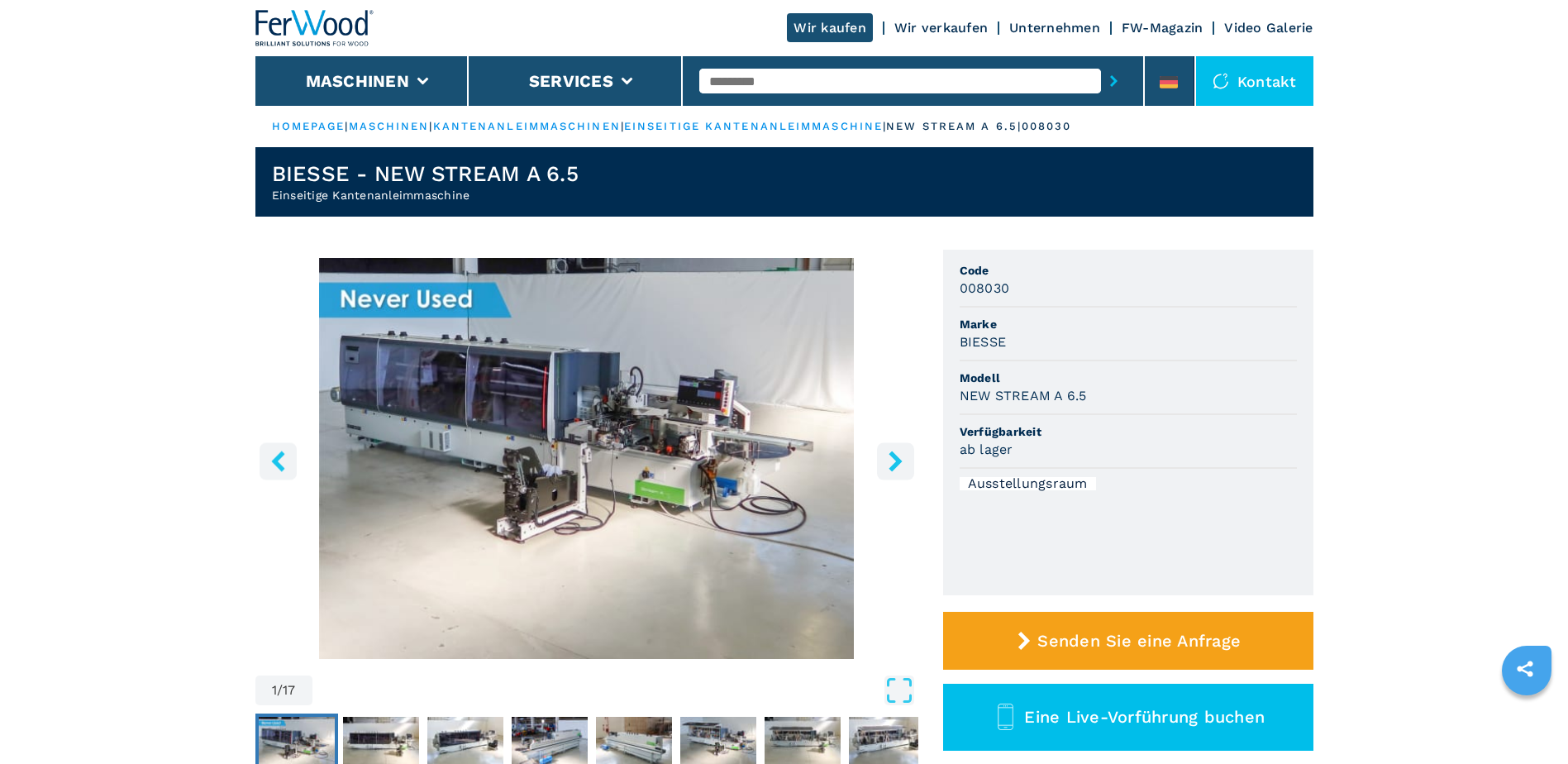
drag, startPoint x: 783, startPoint y: 452, endPoint x: 895, endPoint y: 461, distance: 112.4
click at [895, 461] on icon "right-button" at bounding box center [895, 461] width 13 height 21
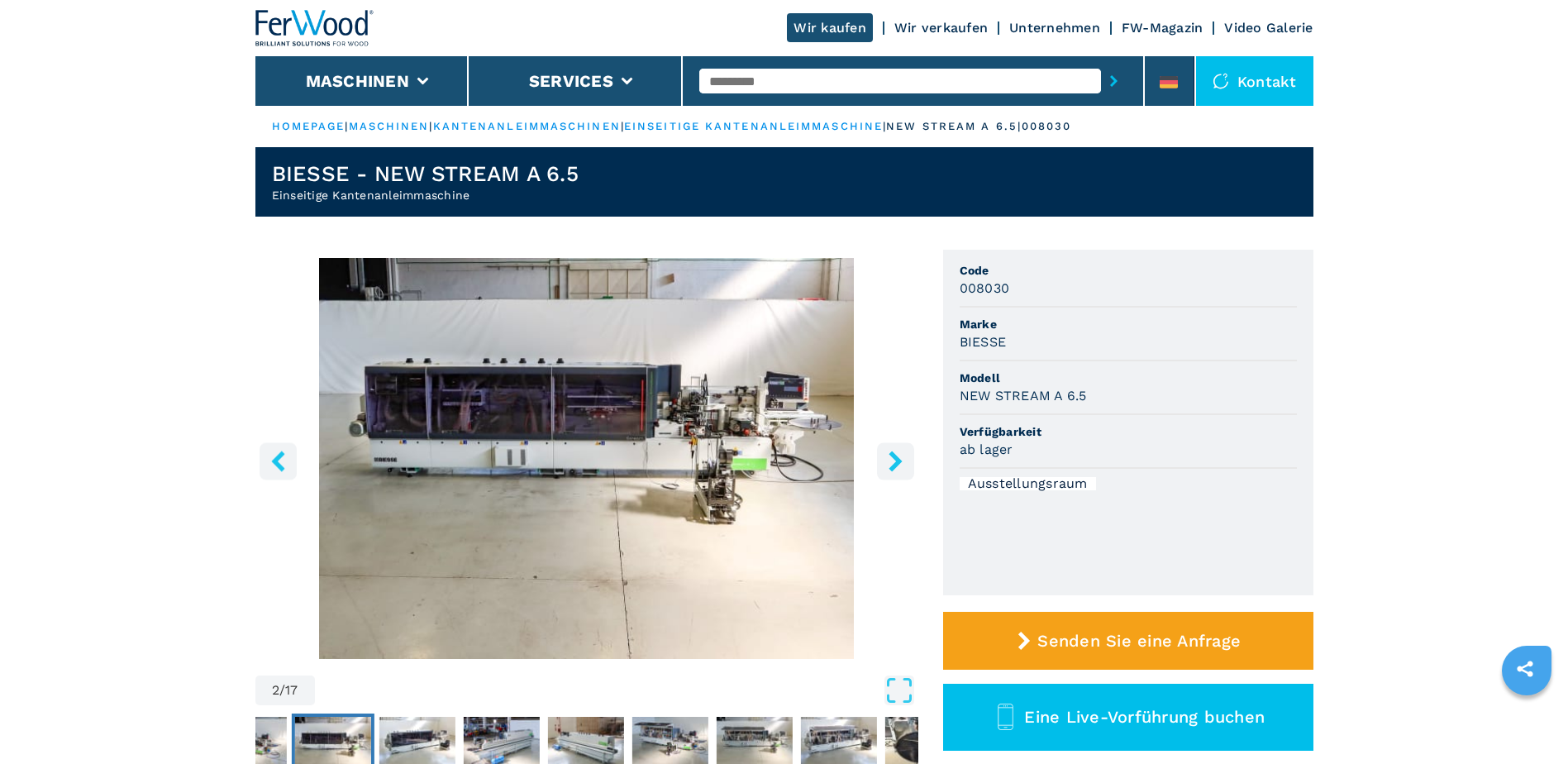
click at [895, 461] on icon "right-button" at bounding box center [895, 461] width 13 height 21
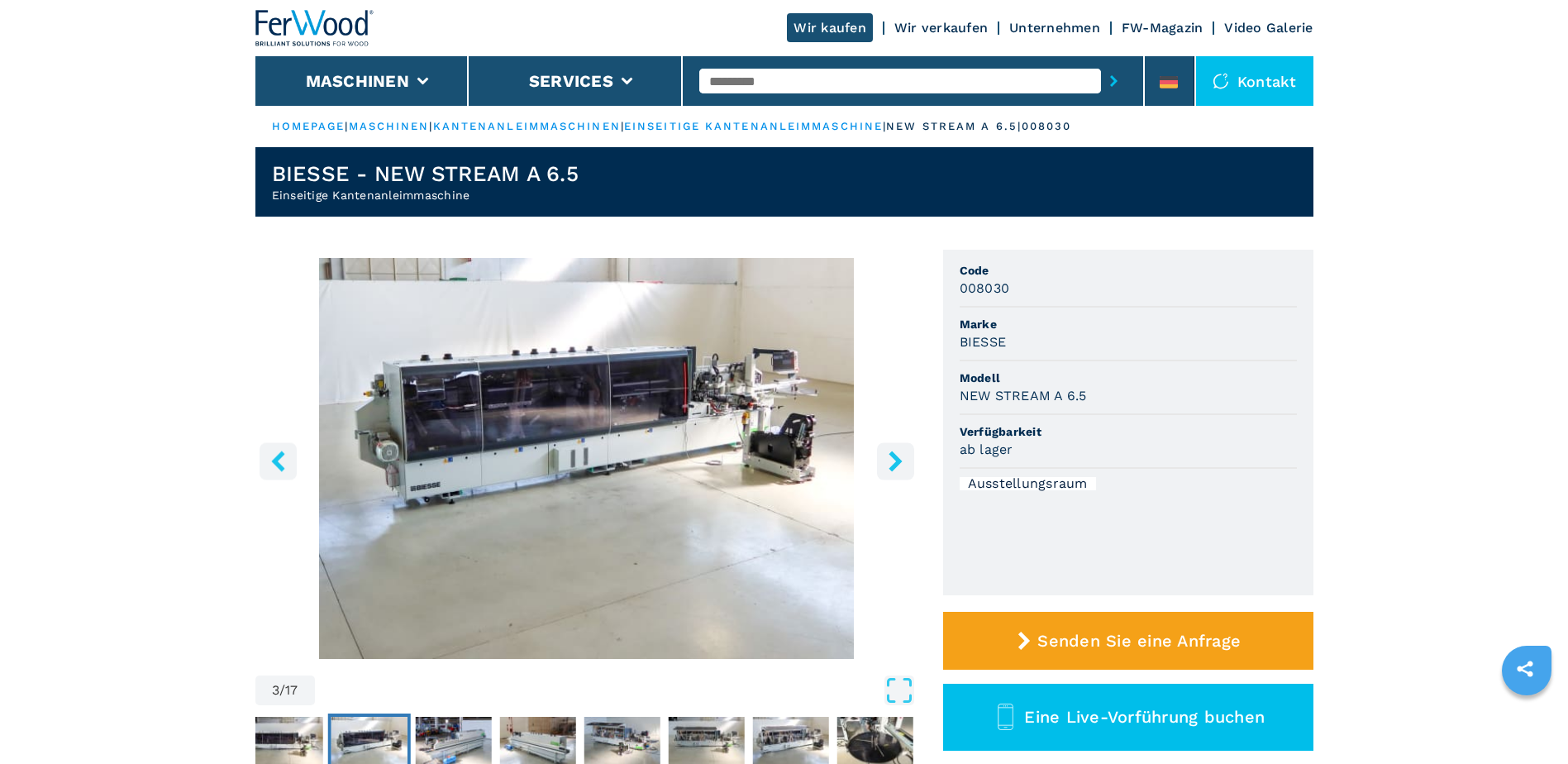
click at [894, 461] on icon "right-button" at bounding box center [895, 461] width 21 height 21
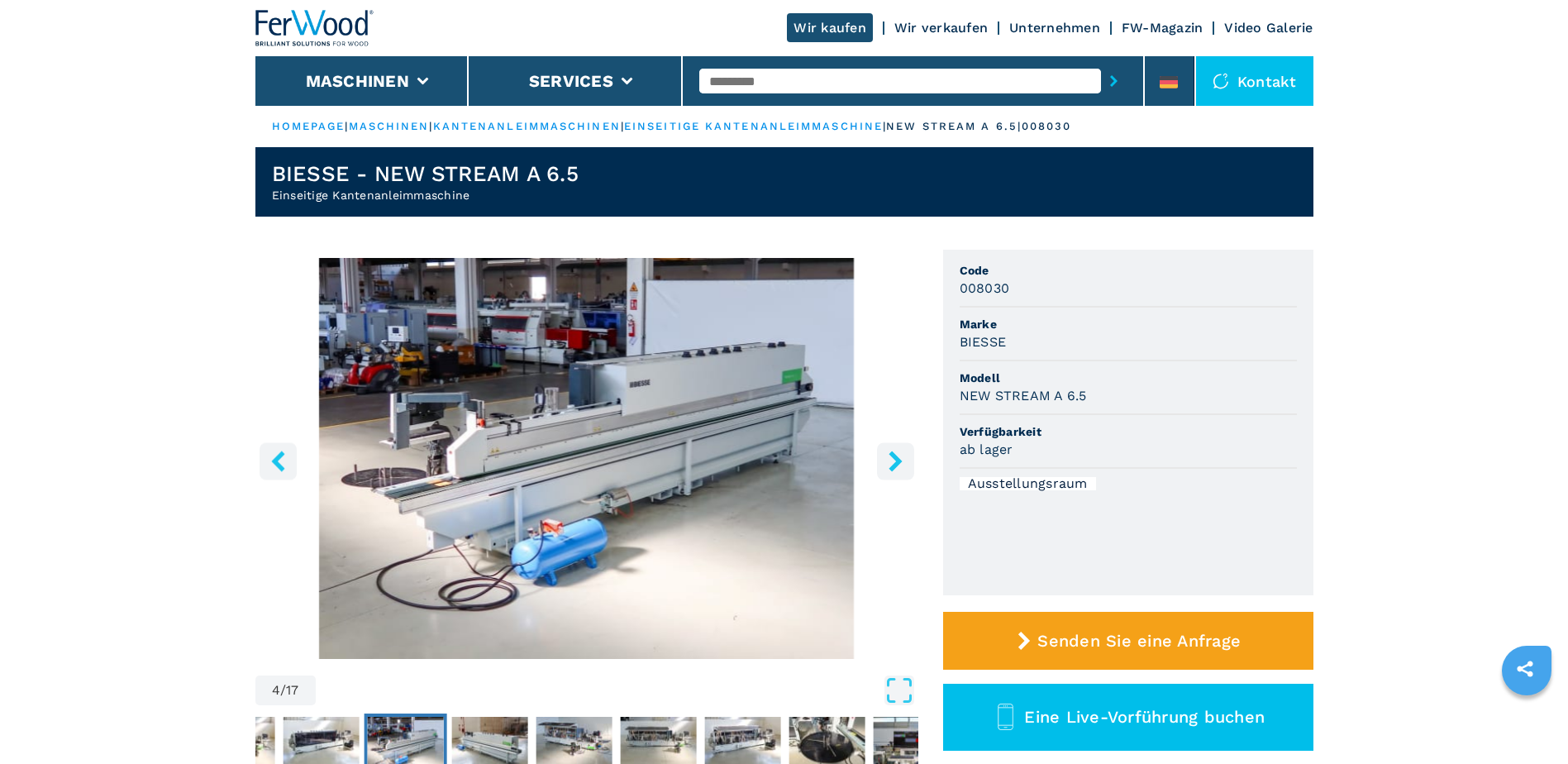
click at [894, 461] on icon "right-button" at bounding box center [895, 461] width 21 height 21
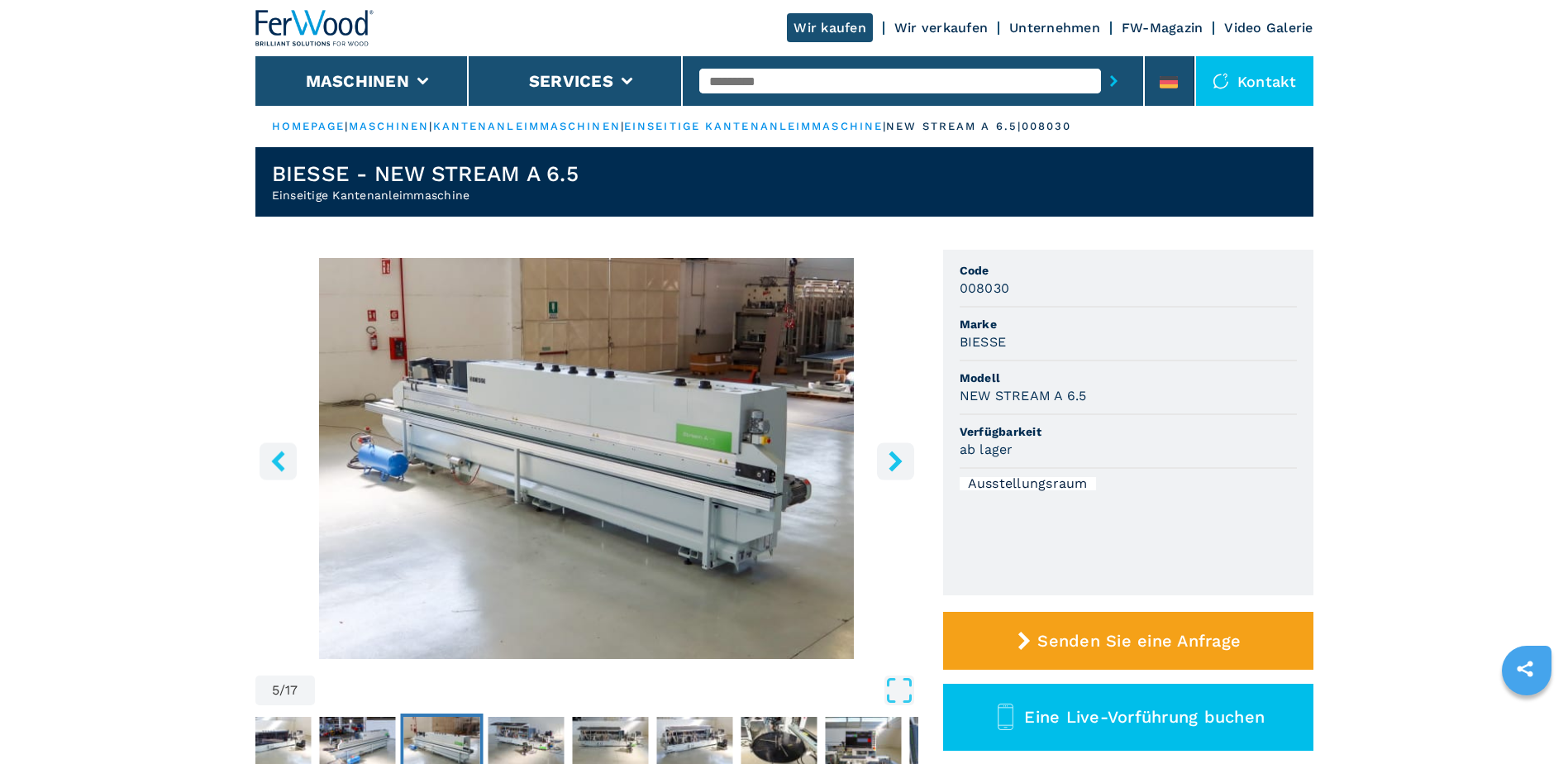
click at [894, 461] on icon "right-button" at bounding box center [895, 461] width 21 height 21
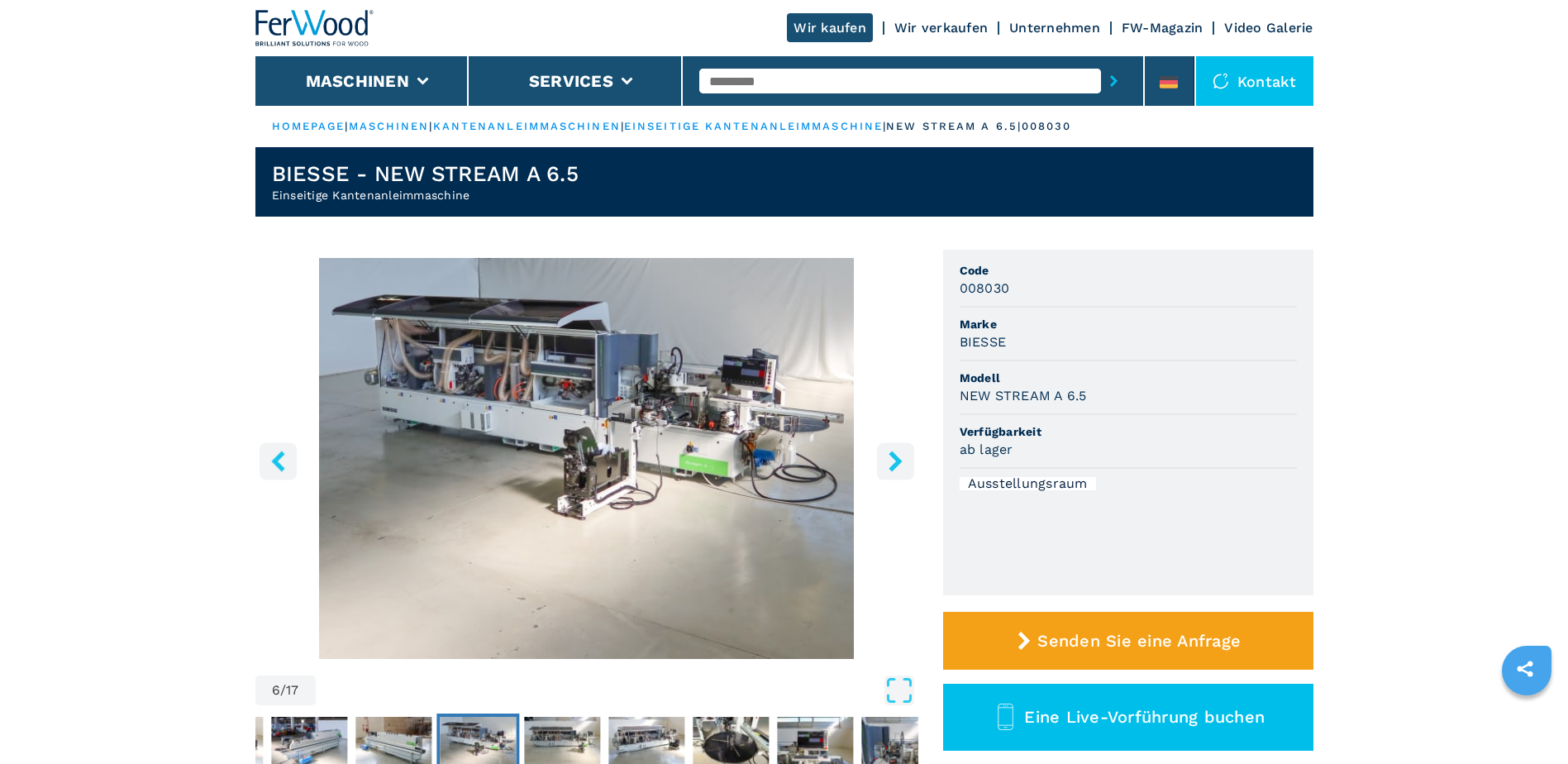
click at [894, 461] on icon "right-button" at bounding box center [895, 461] width 21 height 21
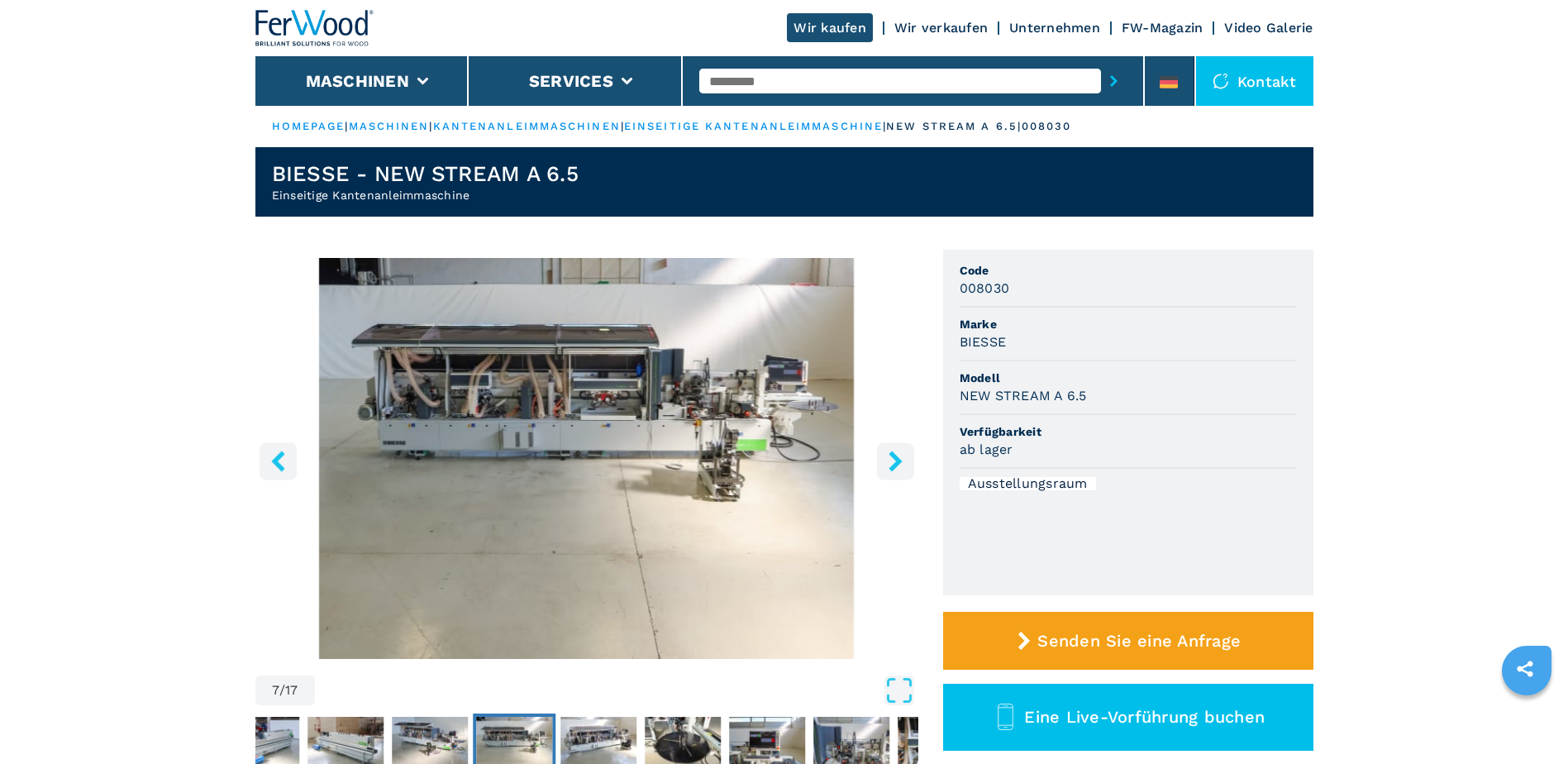
click at [894, 461] on icon "right-button" at bounding box center [895, 461] width 21 height 21
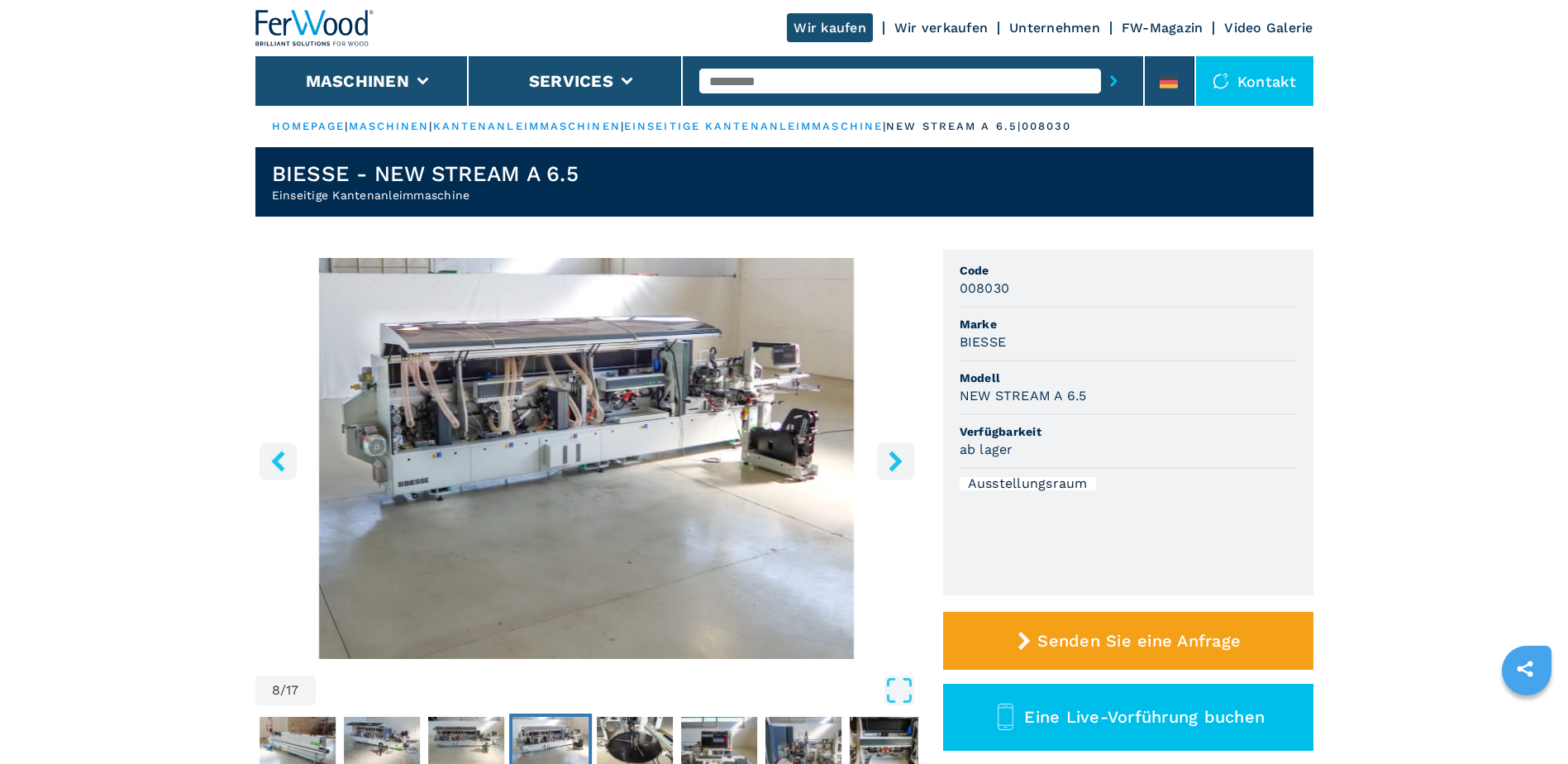
click at [894, 461] on icon "right-button" at bounding box center [895, 461] width 21 height 21
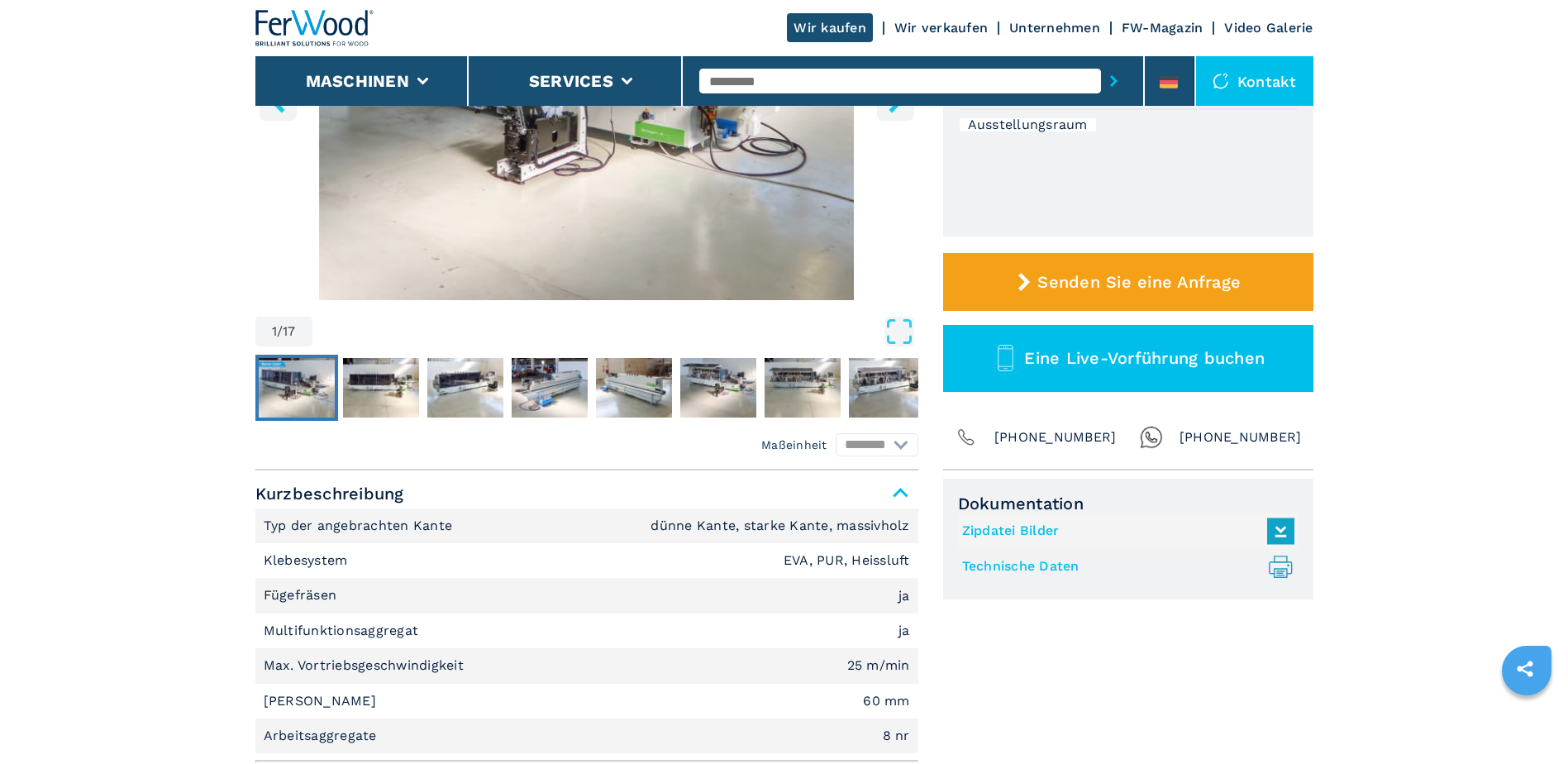
scroll to position [496, 0]
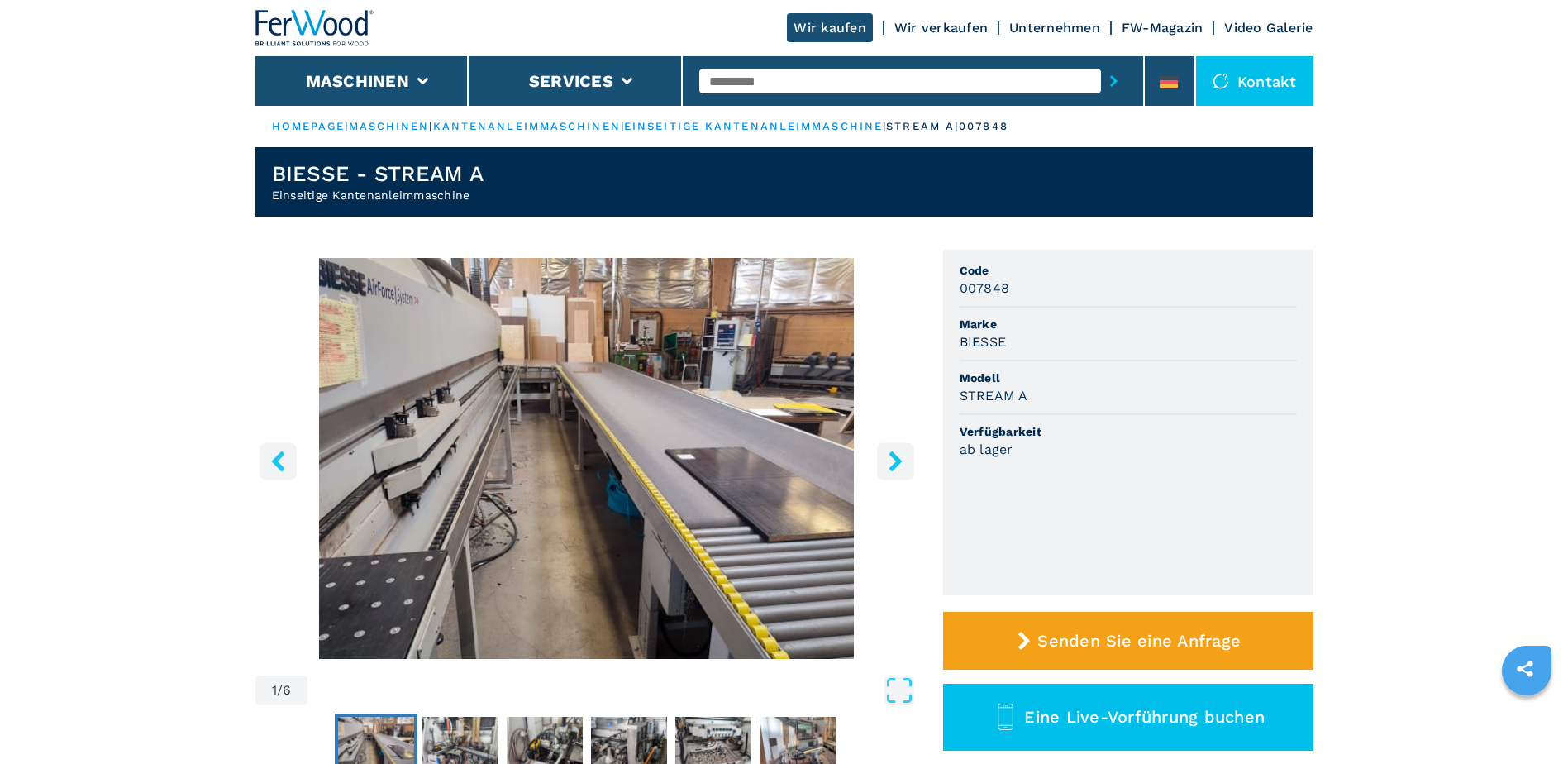
click at [893, 463] on icon "right-button" at bounding box center [895, 461] width 13 height 21
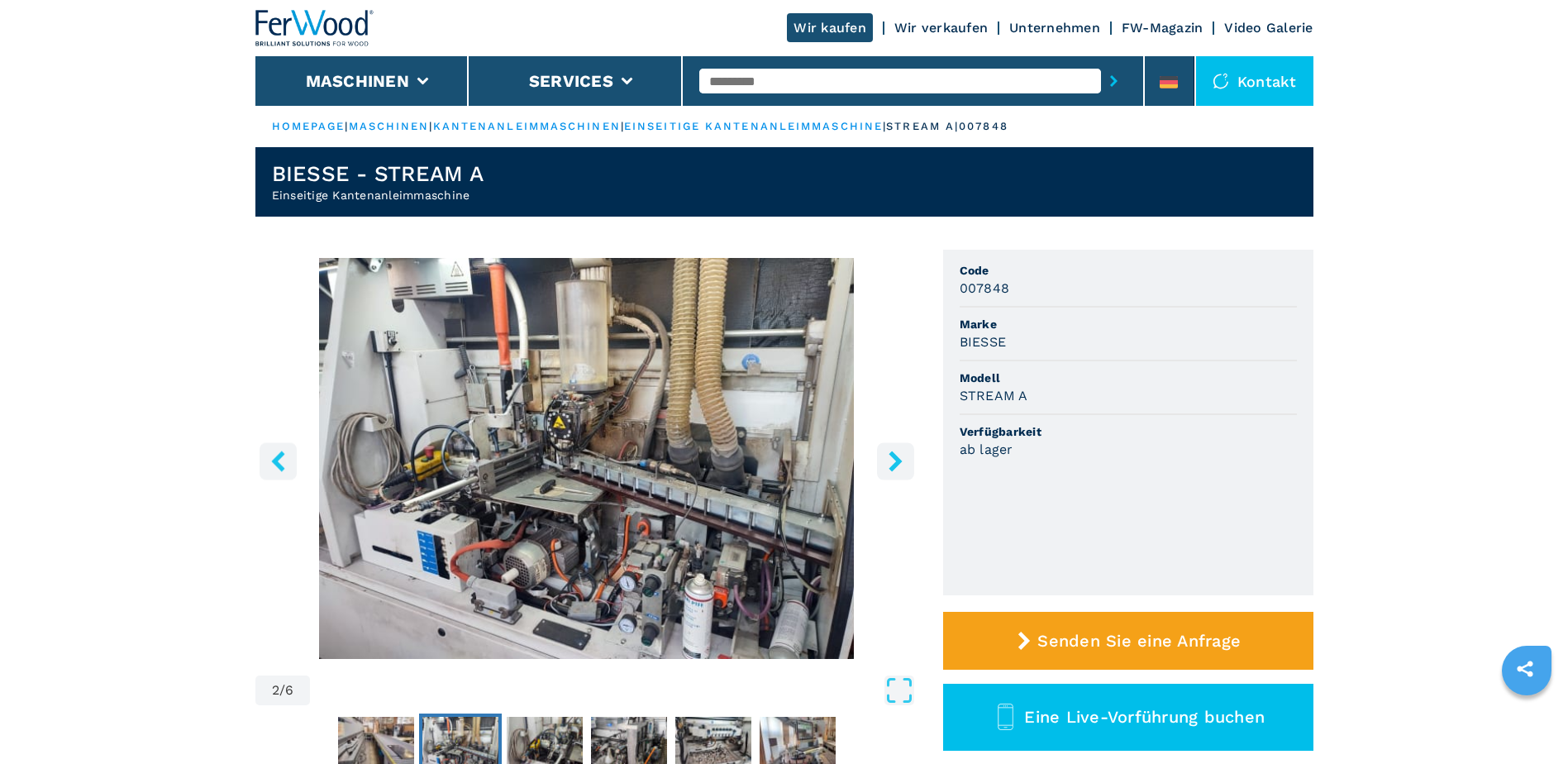
click at [893, 463] on icon "right-button" at bounding box center [895, 461] width 13 height 21
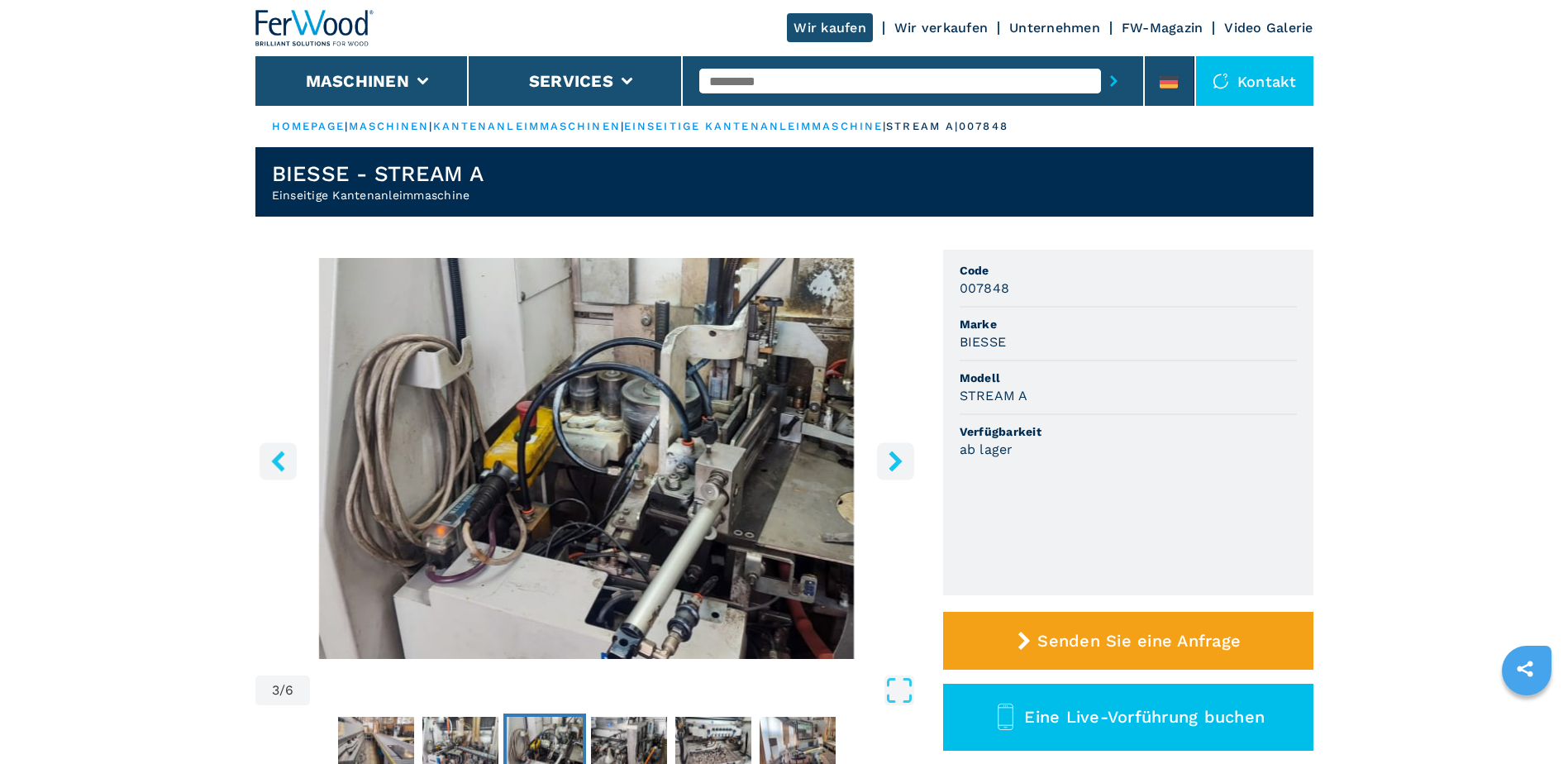
click at [893, 463] on icon "right-button" at bounding box center [895, 461] width 13 height 21
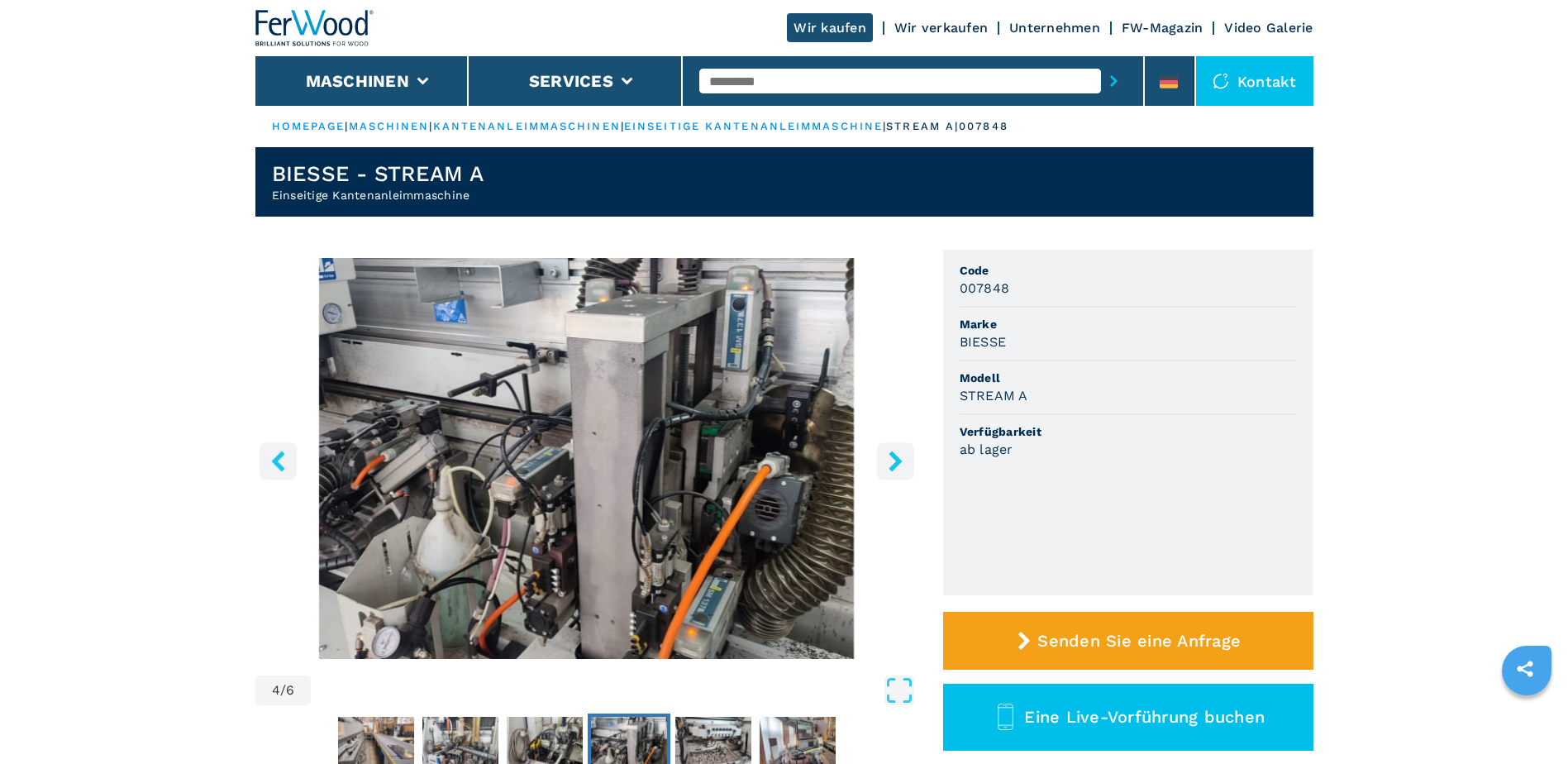
click at [893, 463] on icon "right-button" at bounding box center [895, 461] width 13 height 21
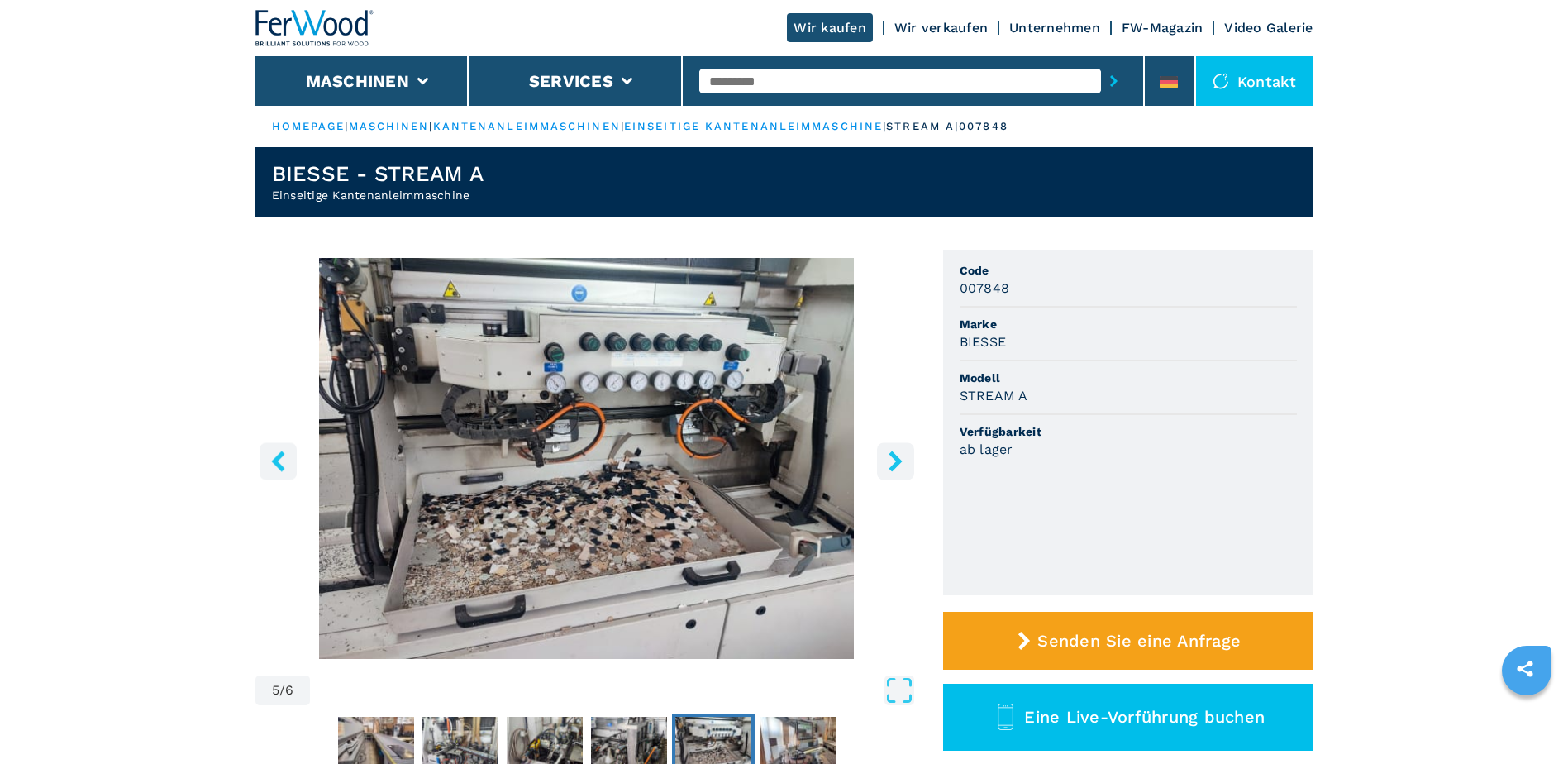
click at [893, 463] on icon "right-button" at bounding box center [895, 461] width 13 height 21
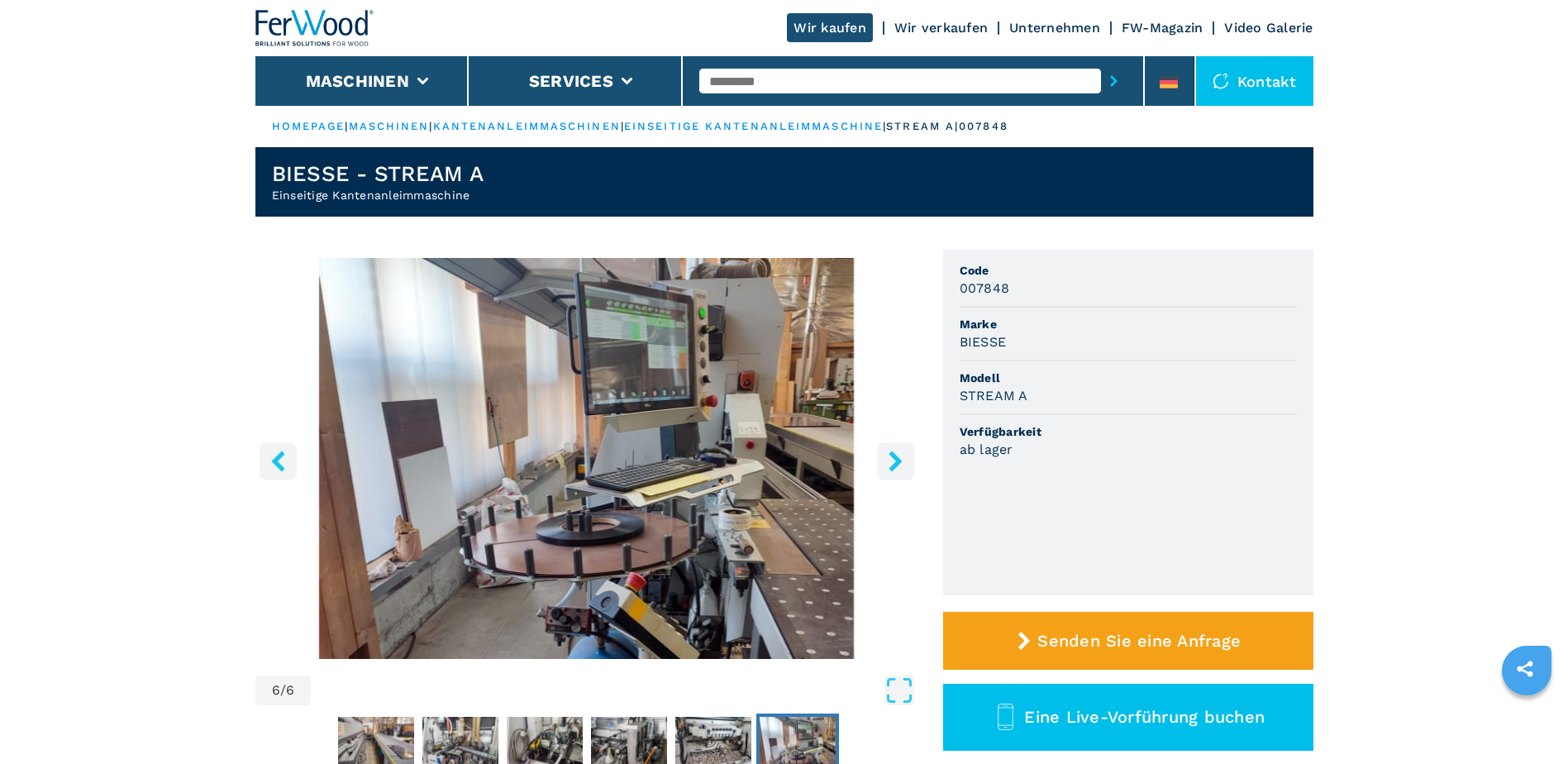
click at [893, 463] on icon "right-button" at bounding box center [895, 461] width 13 height 21
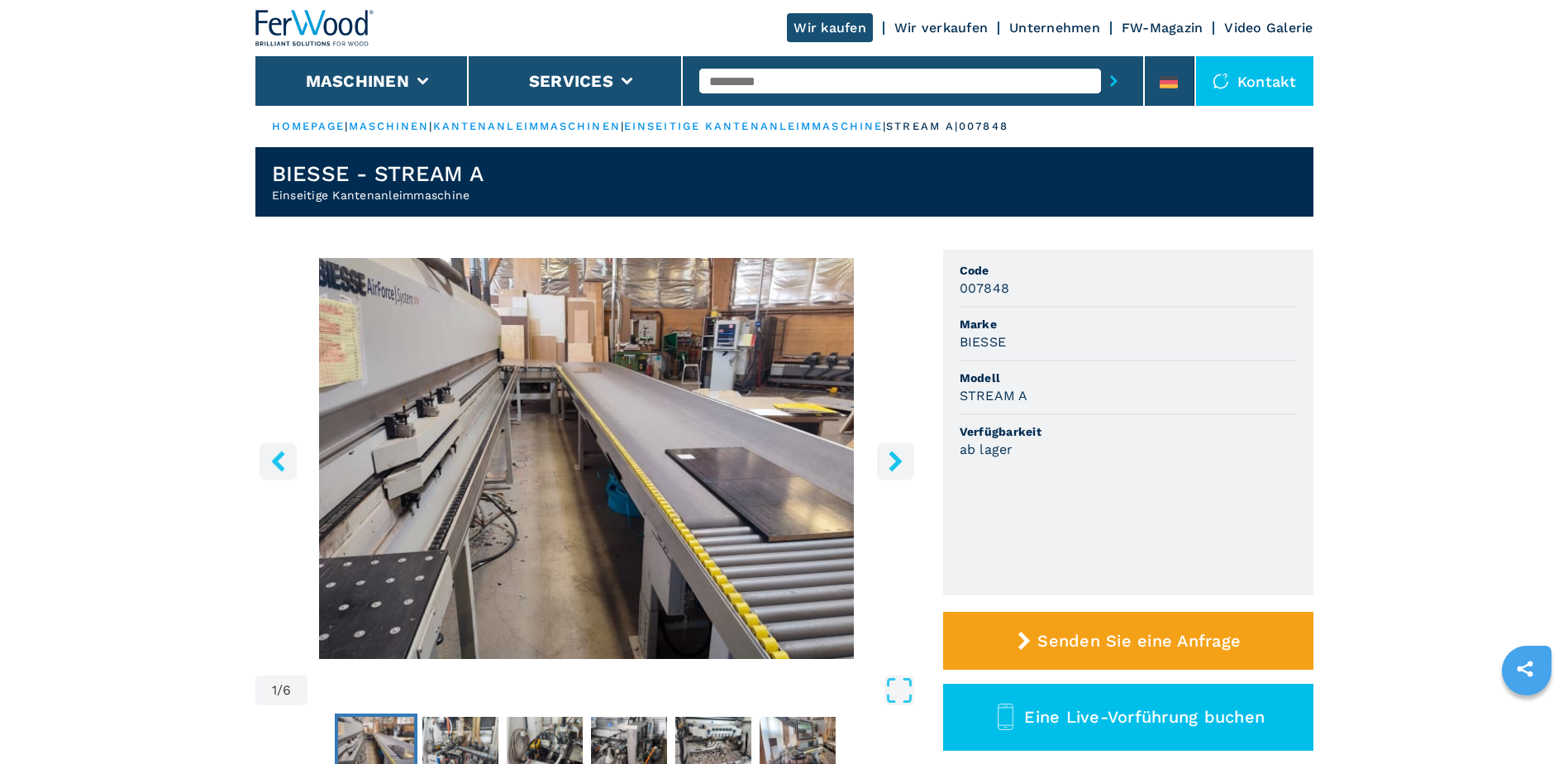
click at [893, 463] on icon "right-button" at bounding box center [895, 461] width 13 height 21
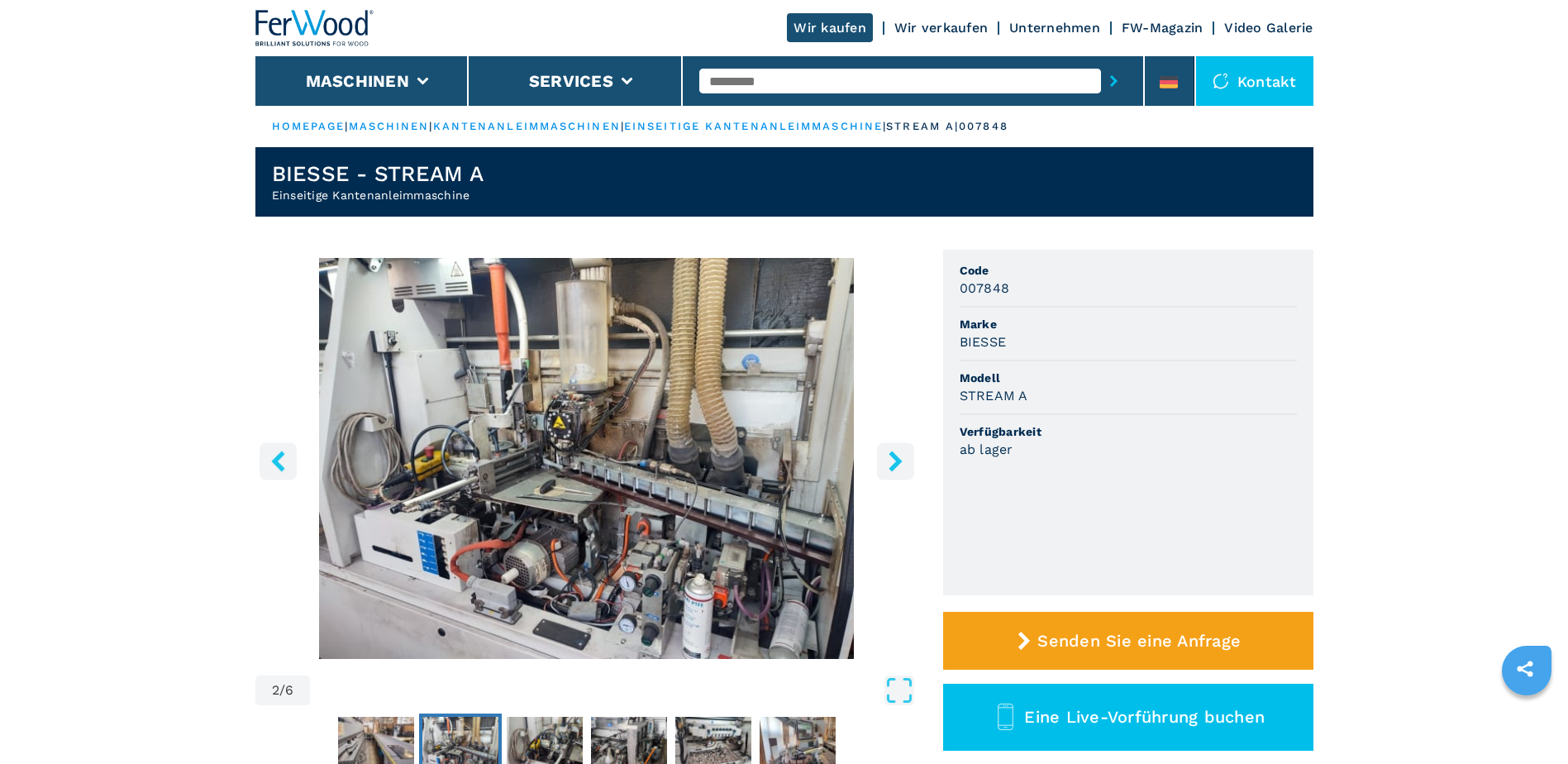
click at [893, 463] on icon "right-button" at bounding box center [895, 461] width 13 height 21
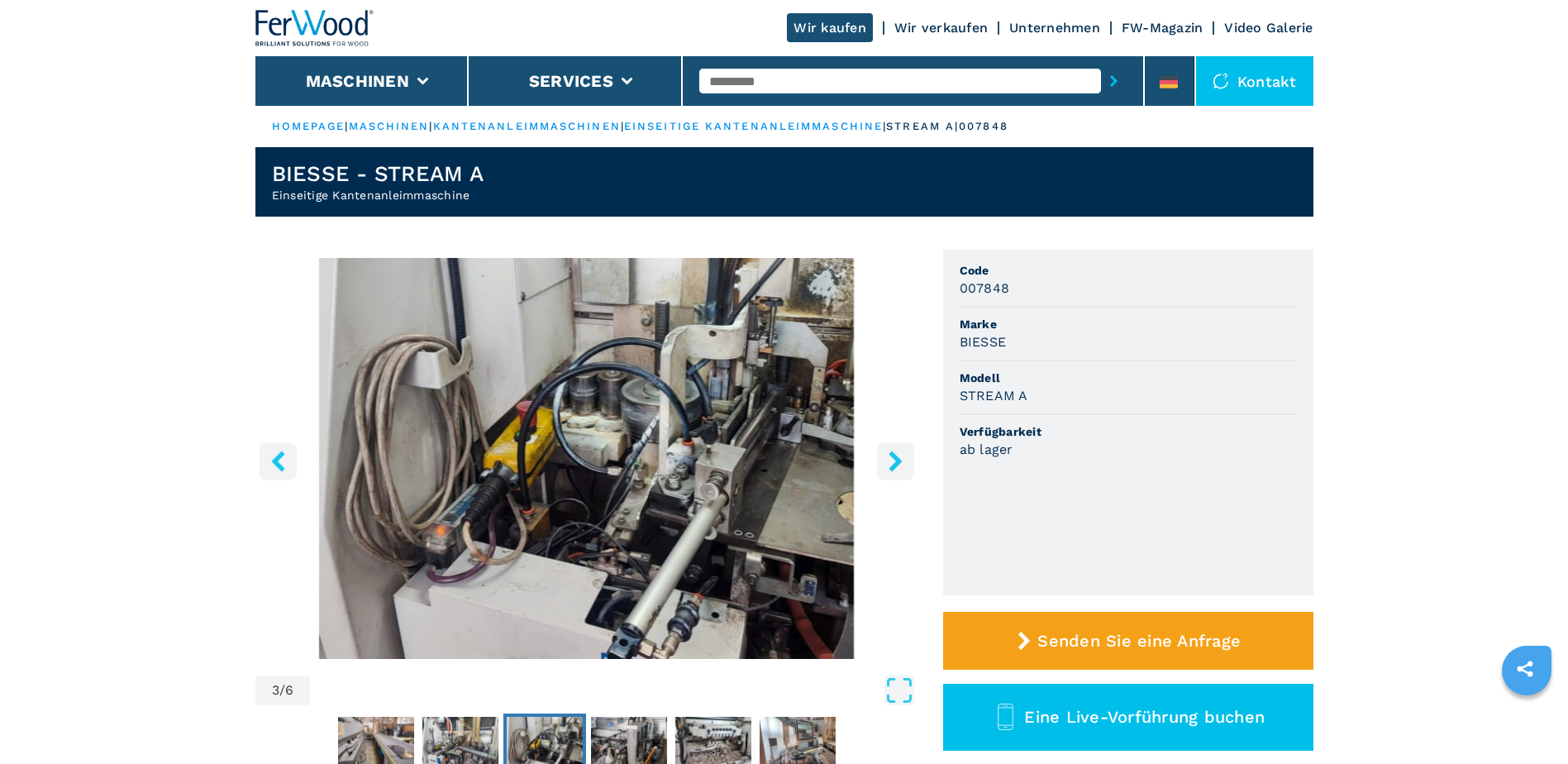
click at [893, 463] on icon "right-button" at bounding box center [895, 461] width 13 height 21
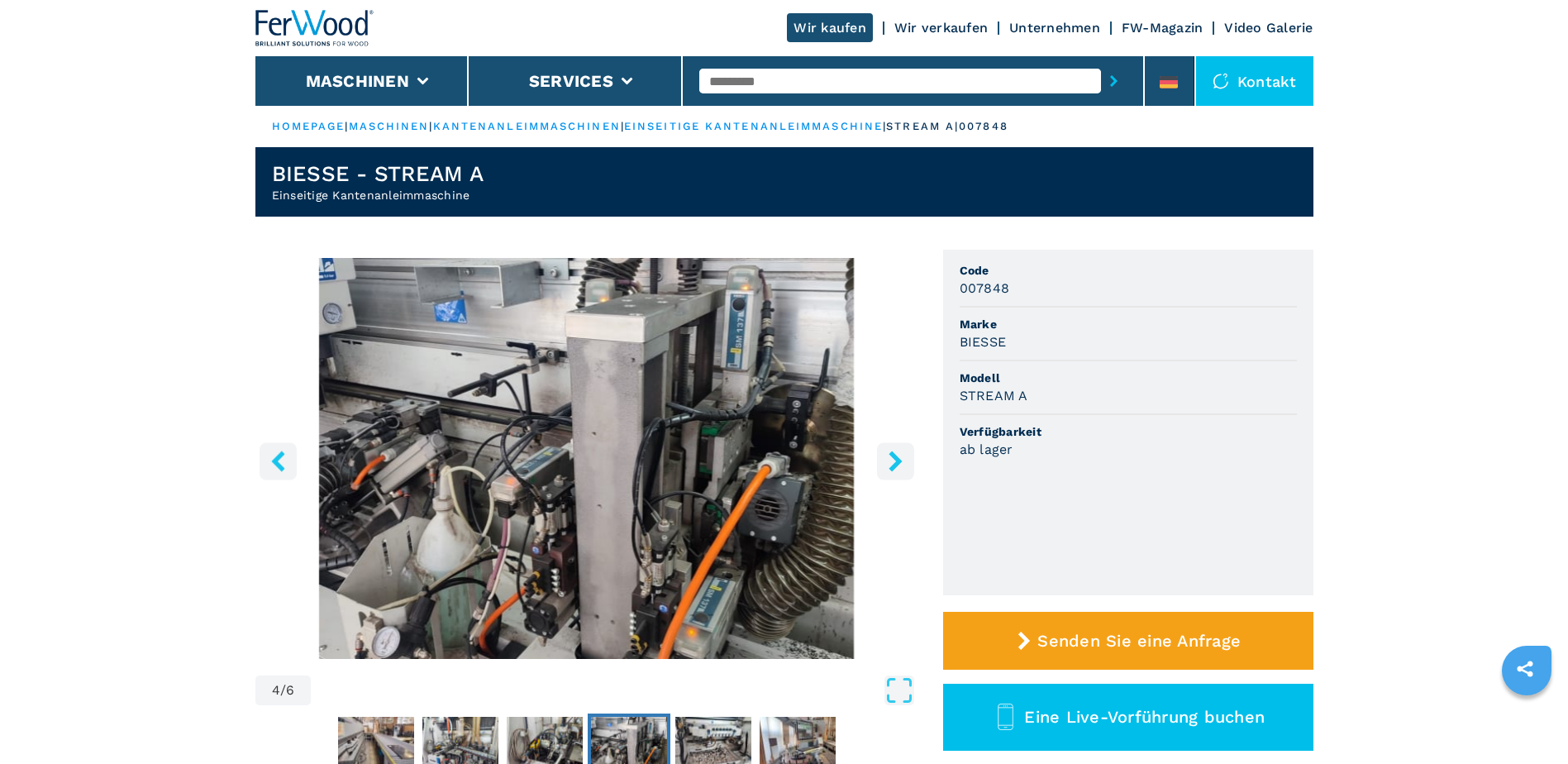
click at [893, 463] on icon "right-button" at bounding box center [895, 461] width 13 height 21
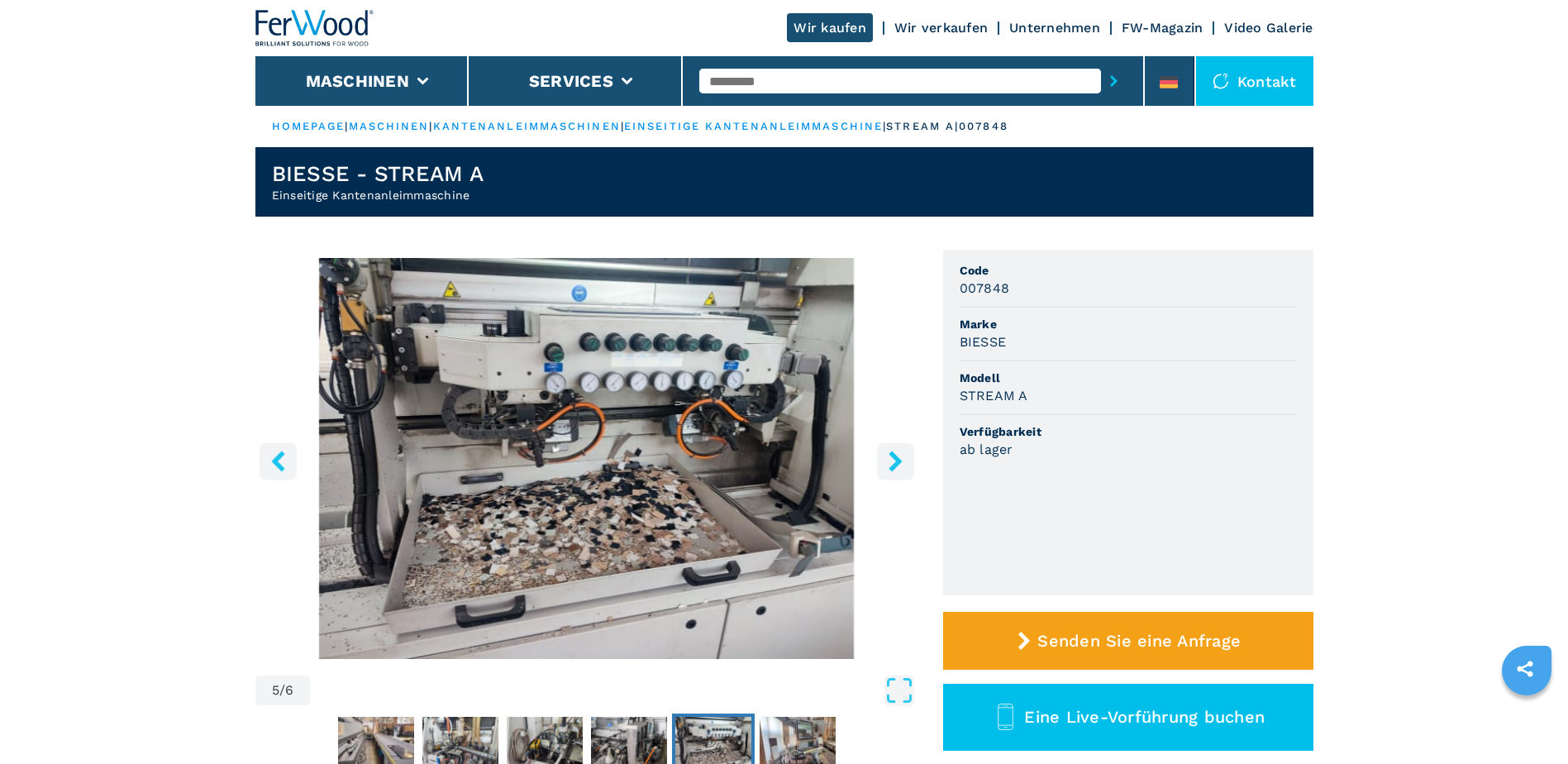
click at [893, 463] on icon "right-button" at bounding box center [895, 461] width 13 height 21
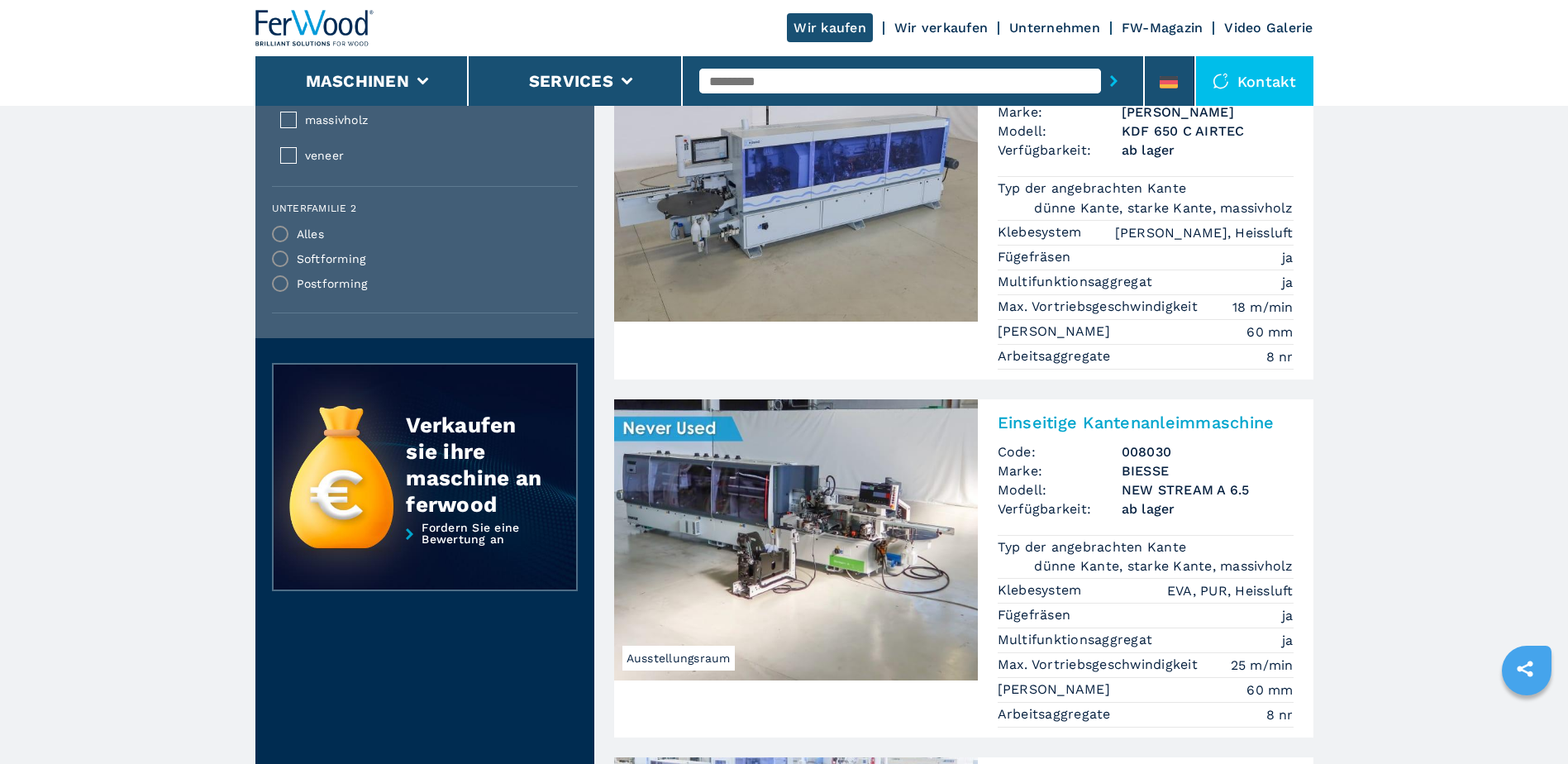
scroll to position [1739, 0]
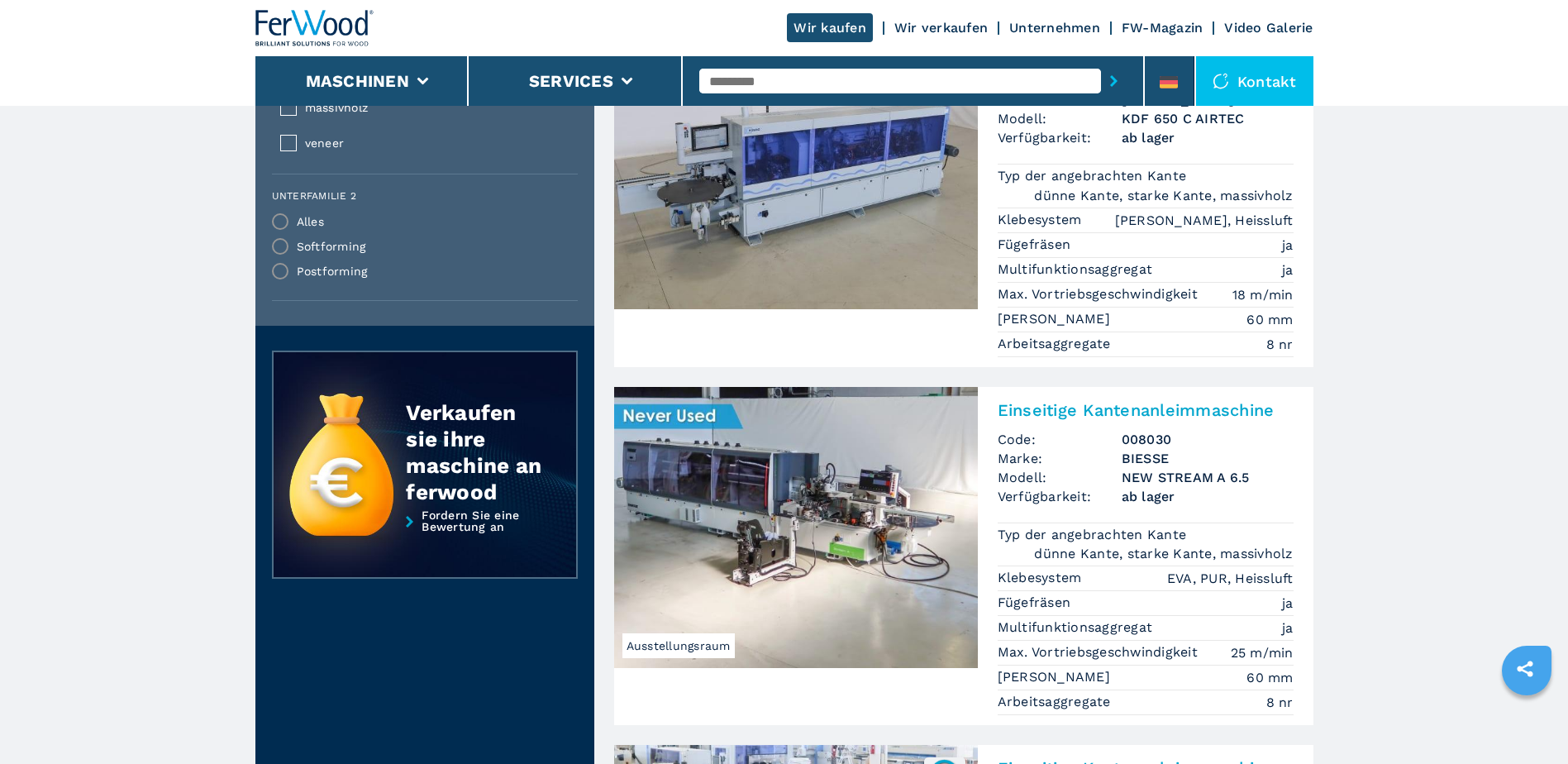
click at [689, 467] on img at bounding box center [796, 527] width 363 height 281
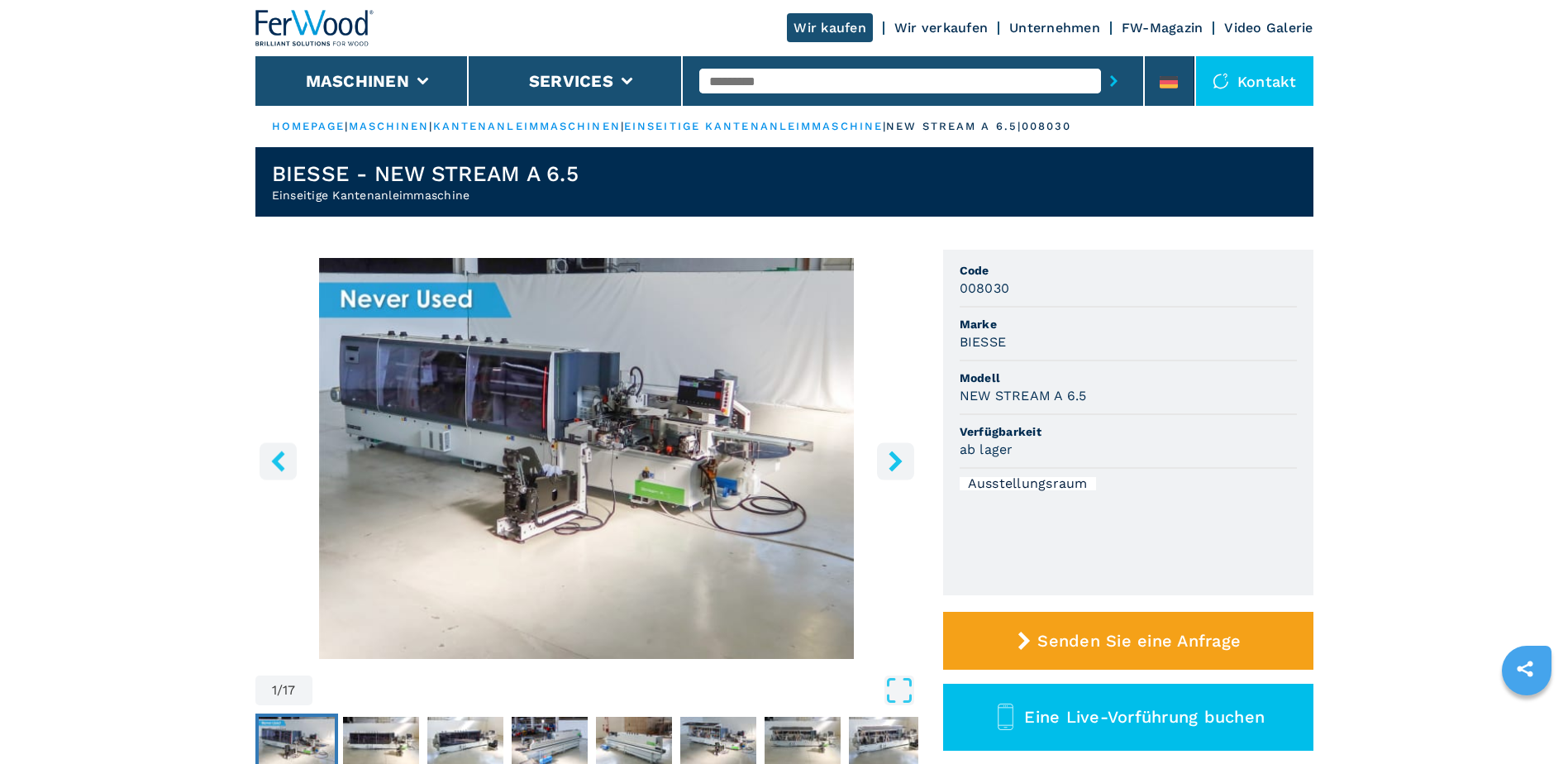
click at [580, 476] on img "Go to Slide 1" at bounding box center [587, 459] width 663 height 401
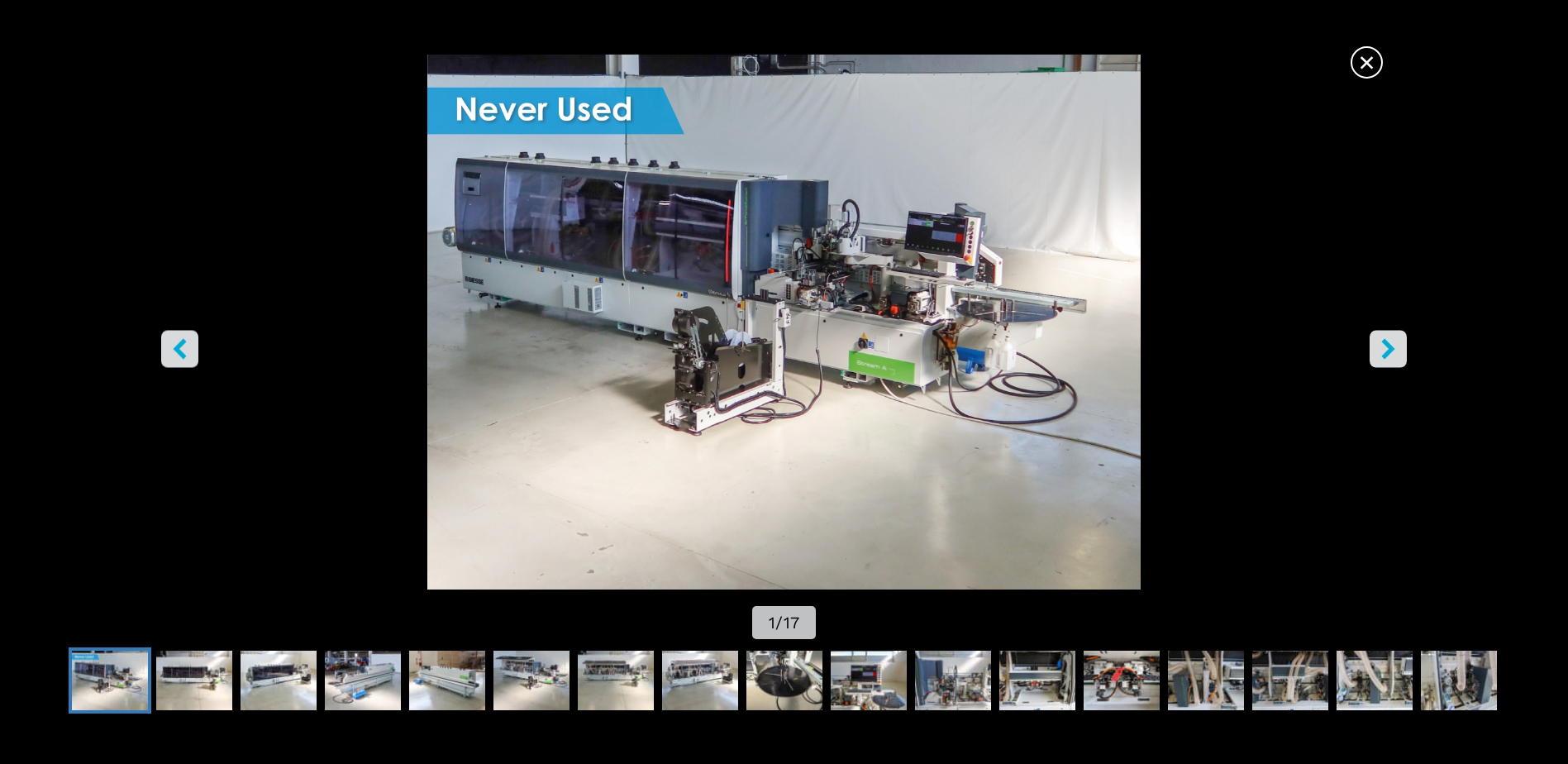
click at [1387, 357] on icon "right-button" at bounding box center [1388, 349] width 13 height 21
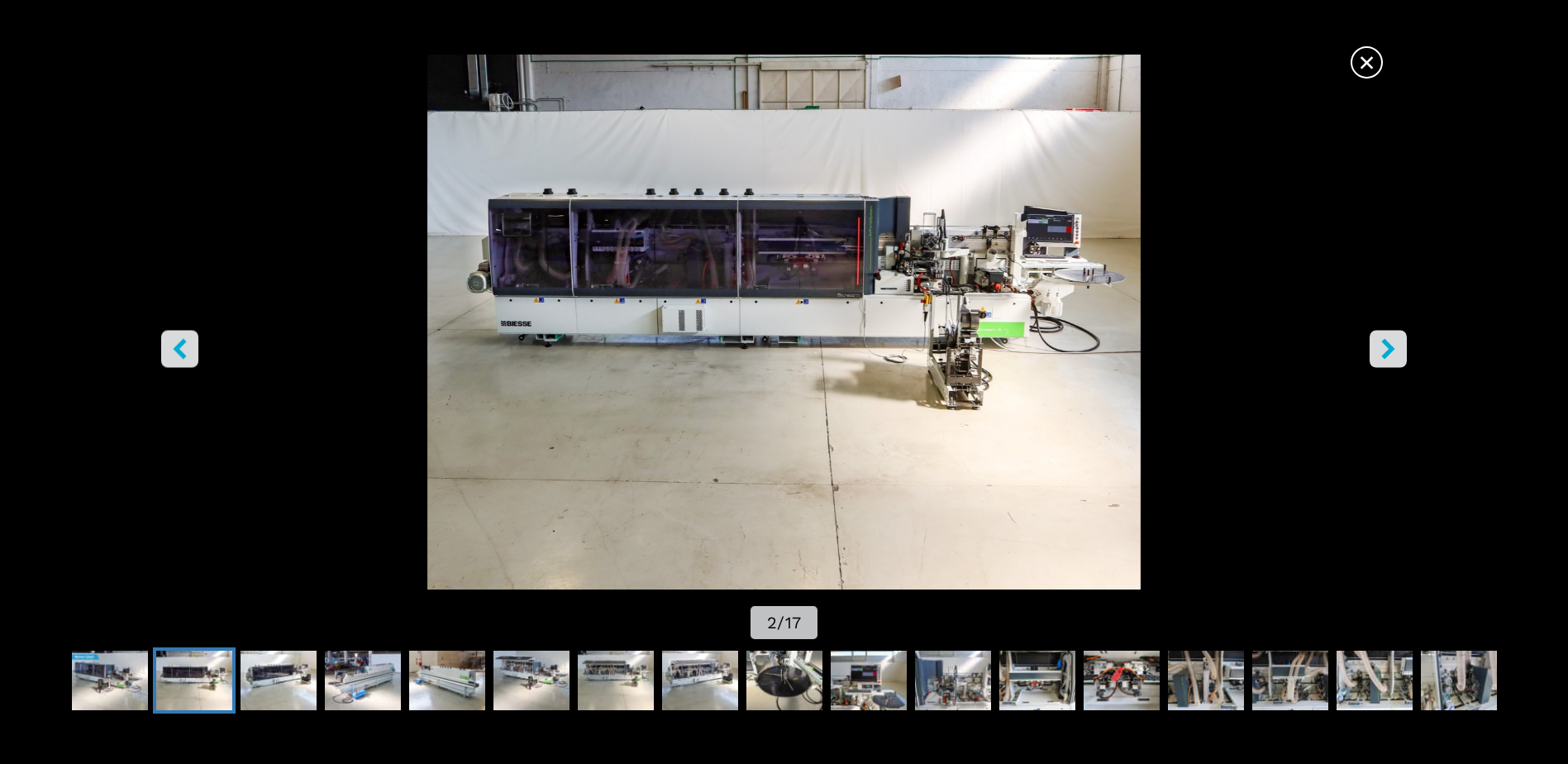
click at [1387, 357] on icon "right-button" at bounding box center [1388, 349] width 13 height 21
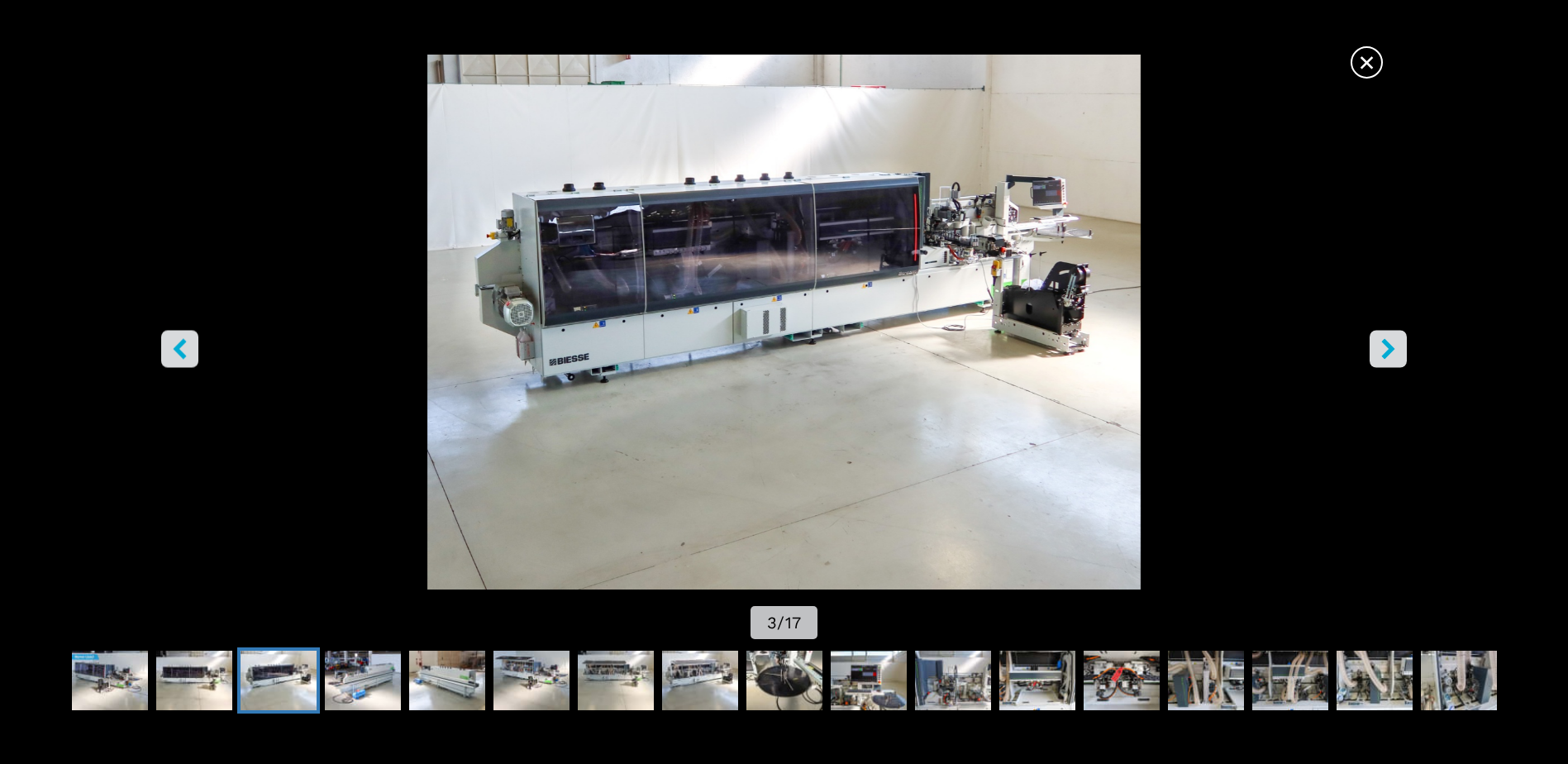
click at [1387, 357] on icon "right-button" at bounding box center [1388, 349] width 13 height 21
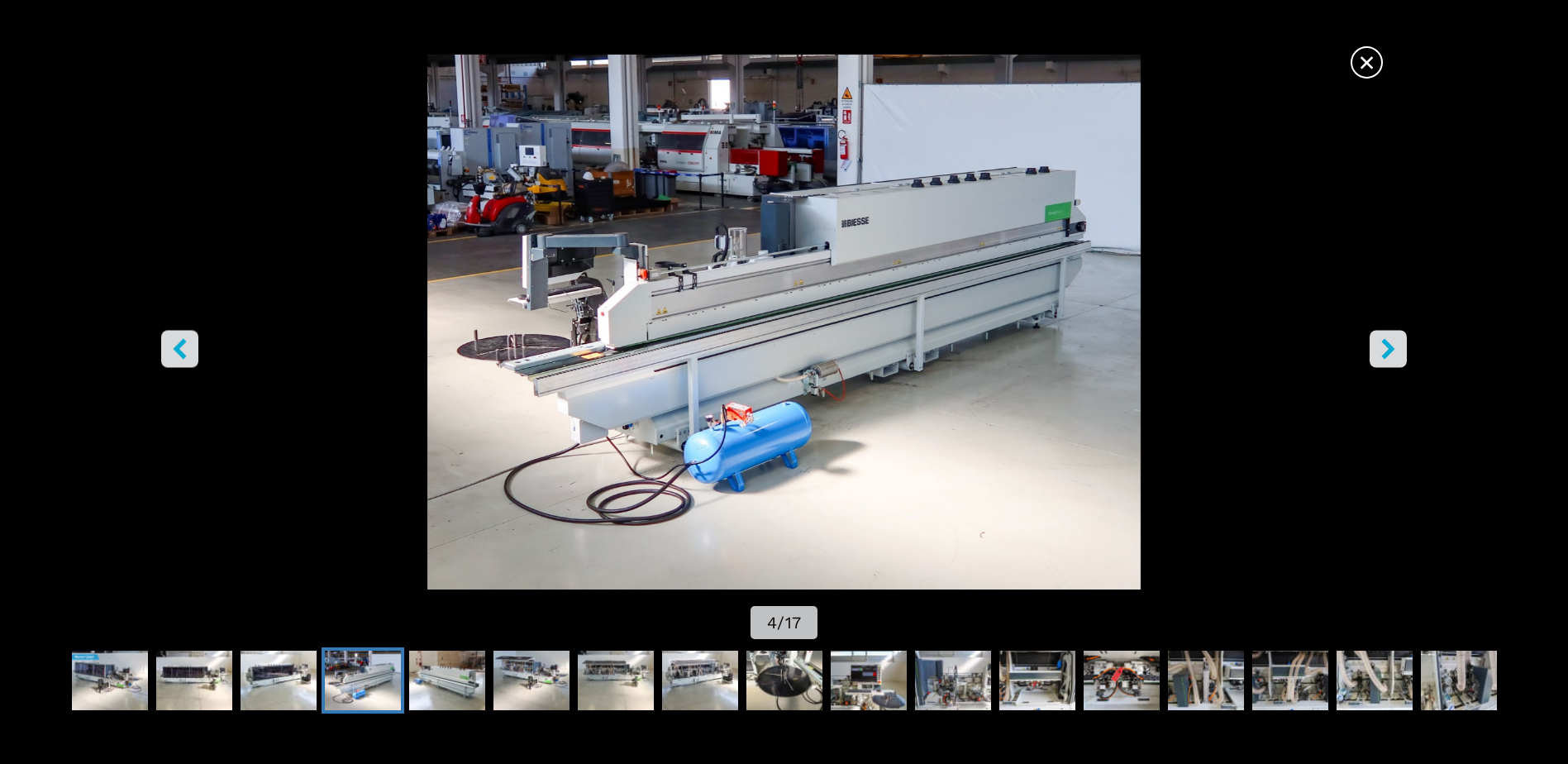
click at [1387, 357] on icon "right-button" at bounding box center [1388, 349] width 13 height 21
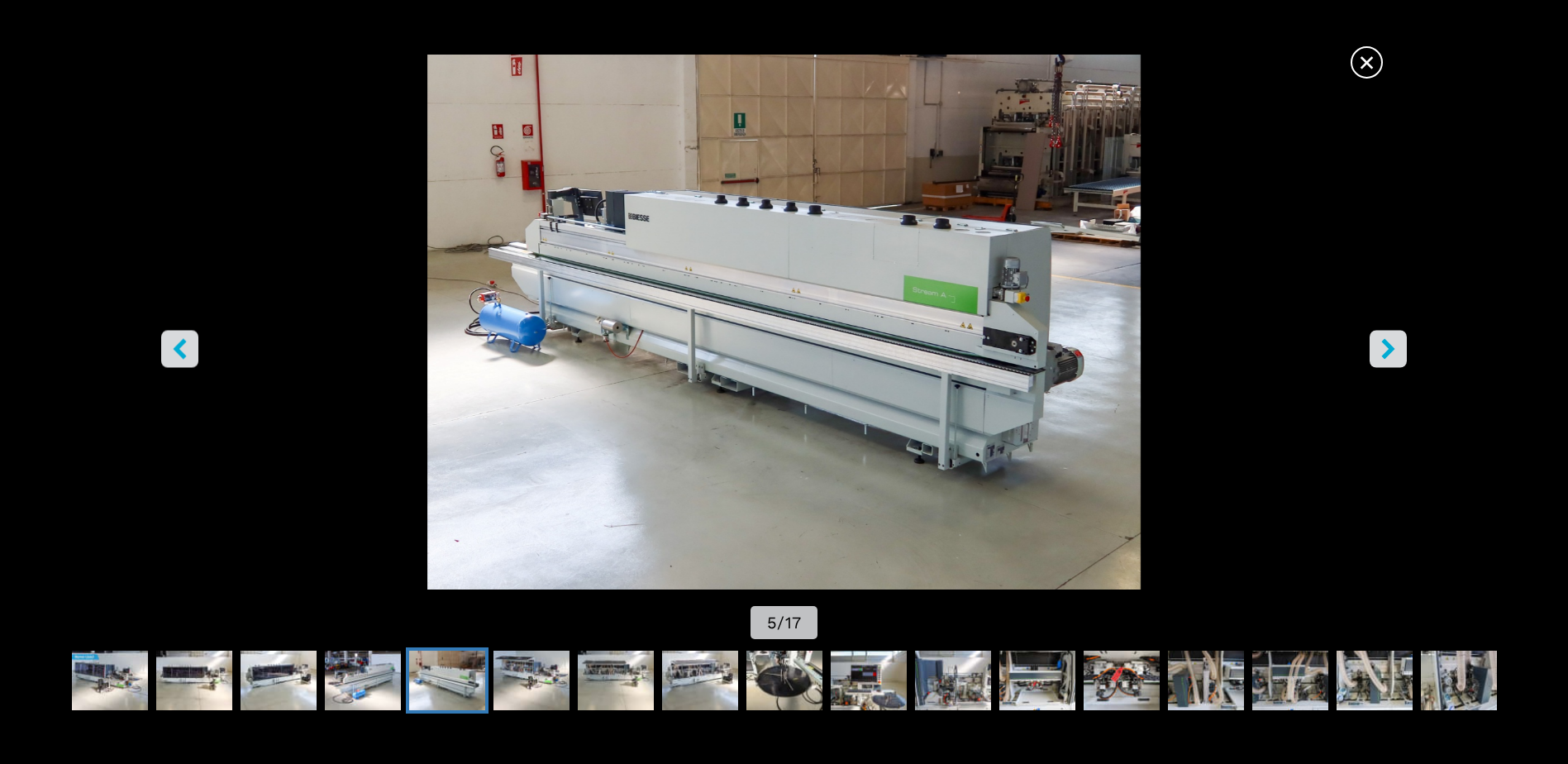
click at [1387, 357] on icon "right-button" at bounding box center [1388, 349] width 13 height 21
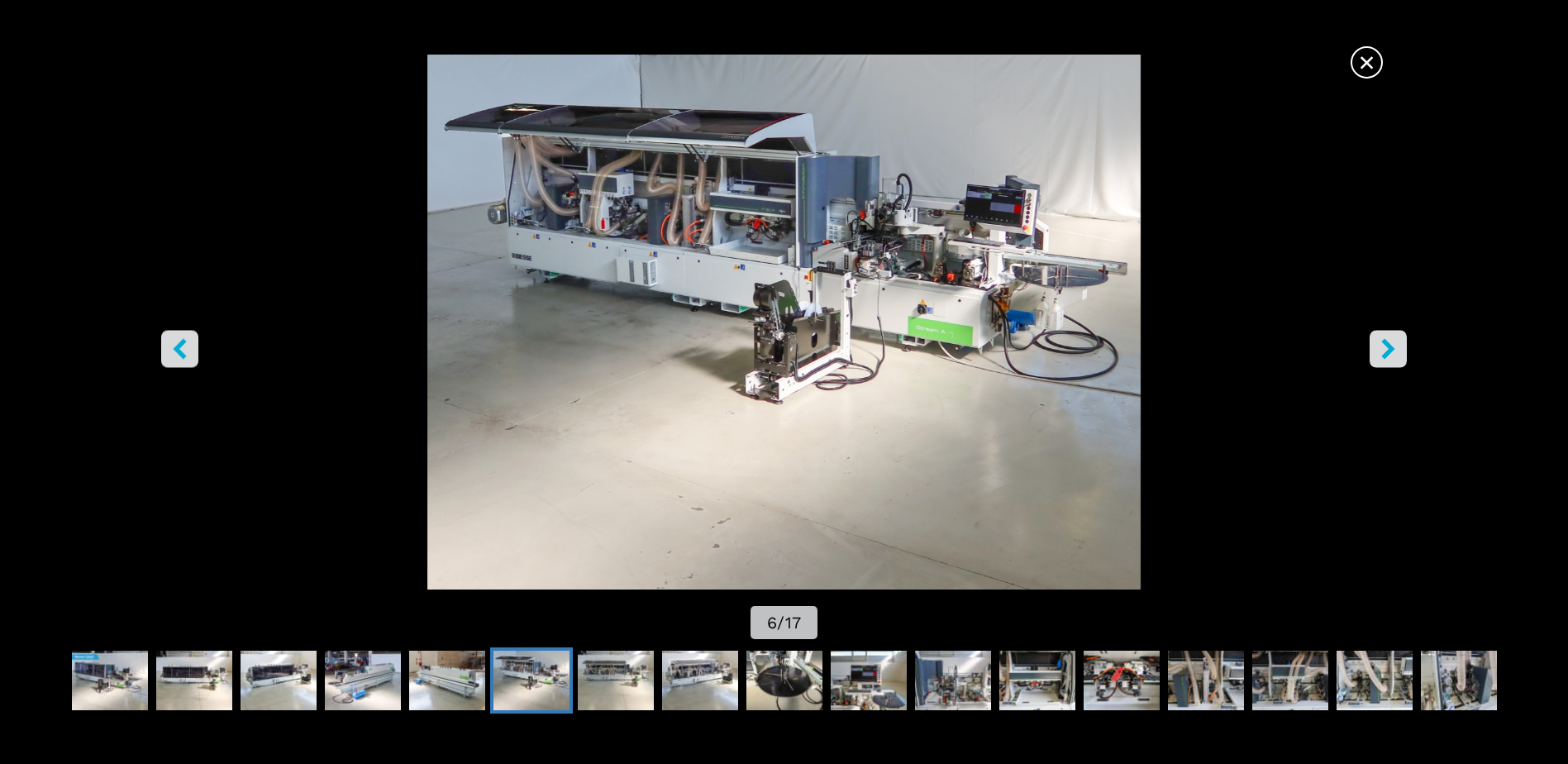
click at [1387, 357] on icon "right-button" at bounding box center [1388, 349] width 13 height 21
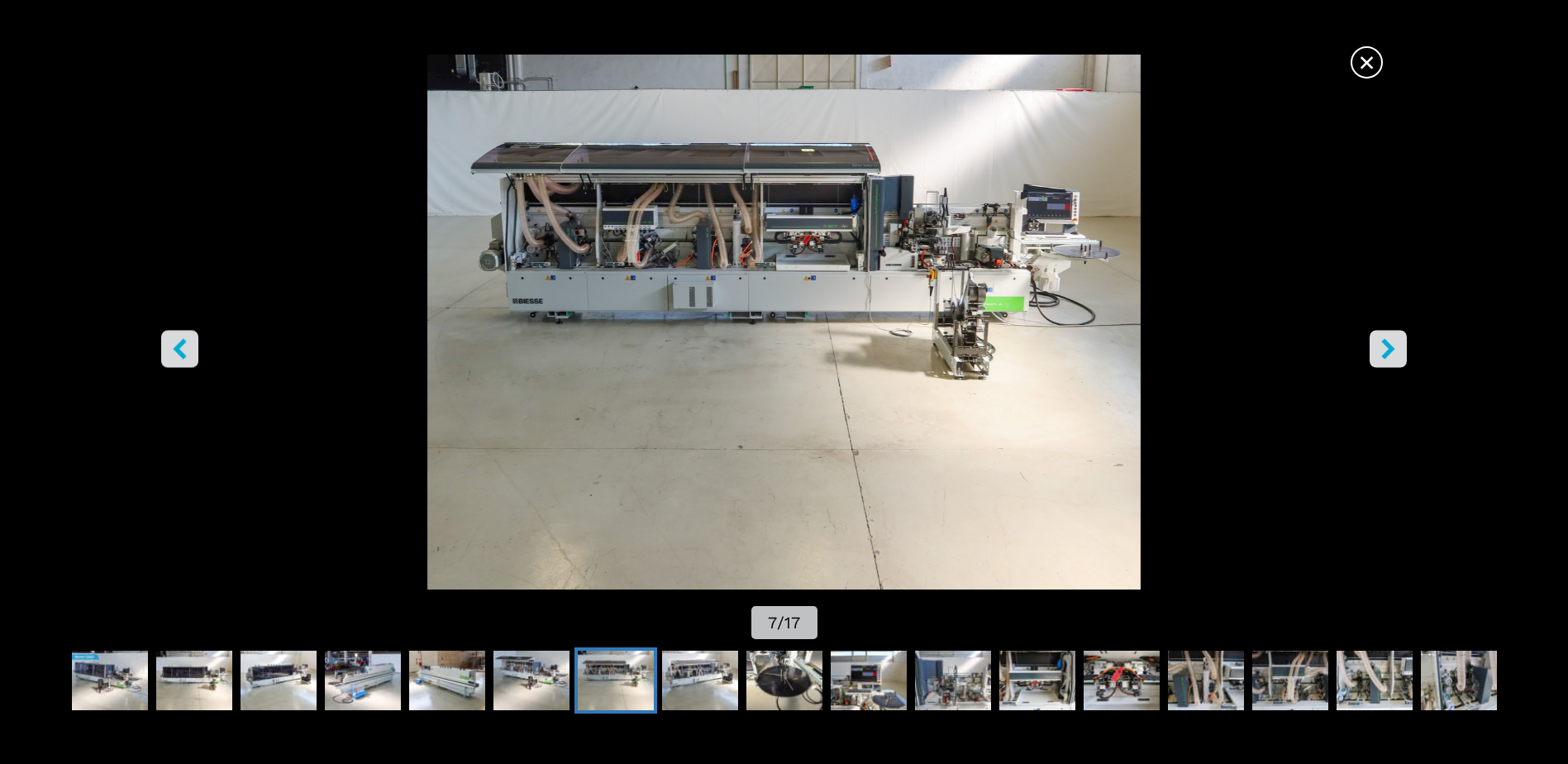
click at [1387, 357] on icon "right-button" at bounding box center [1388, 349] width 13 height 21
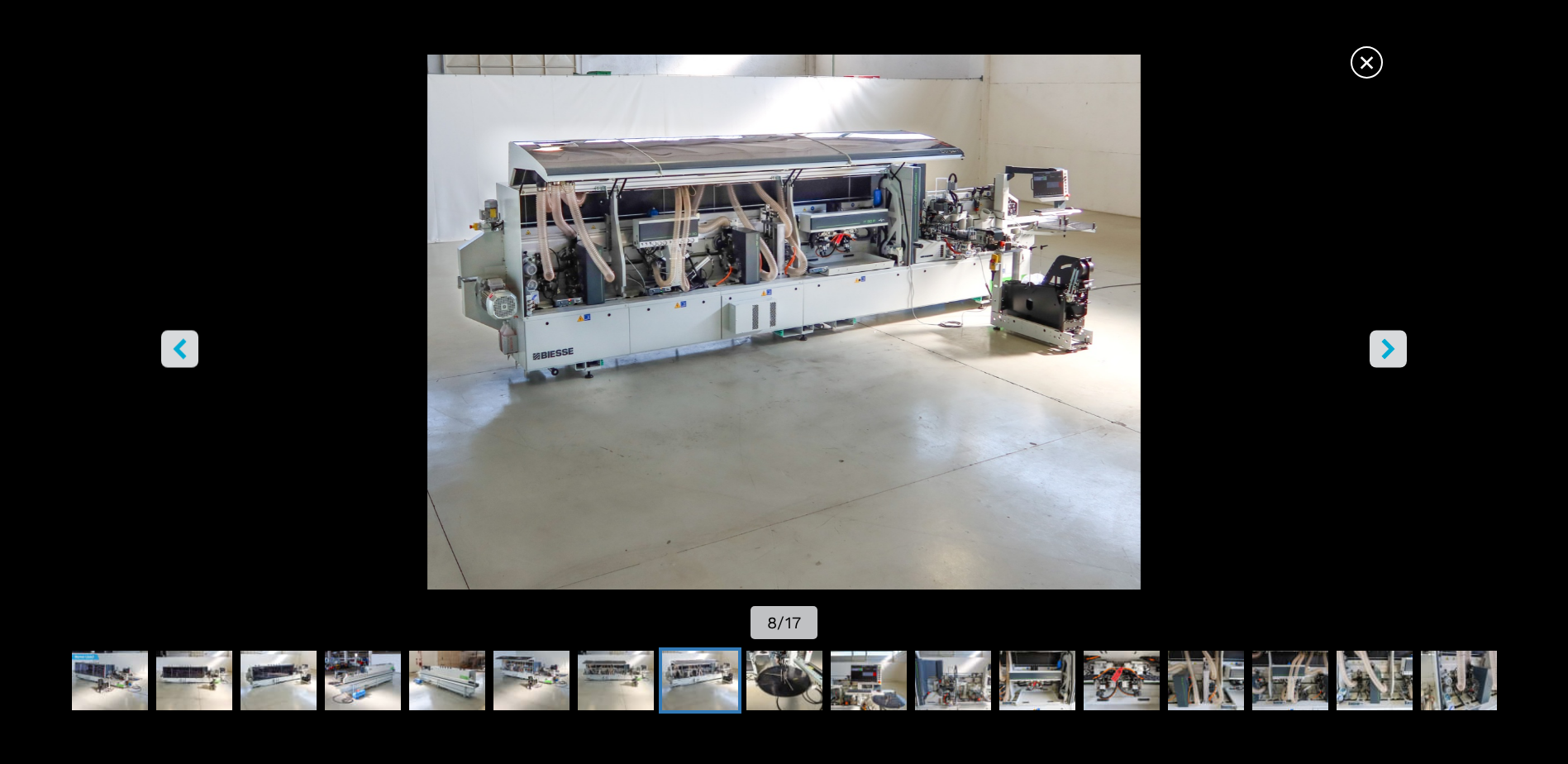
click at [1387, 357] on icon "right-button" at bounding box center [1388, 349] width 13 height 21
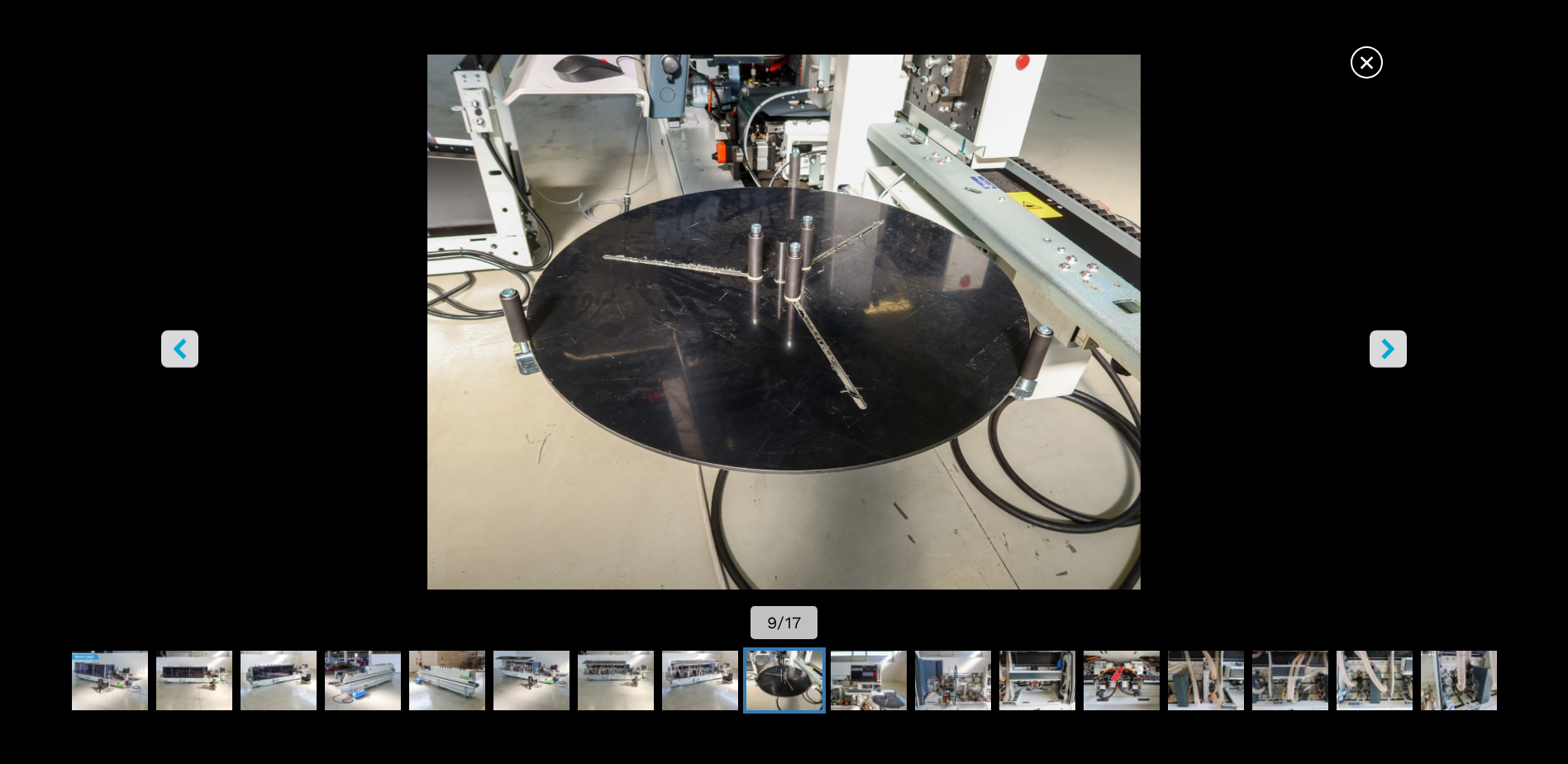
click at [1387, 357] on icon "right-button" at bounding box center [1388, 349] width 13 height 21
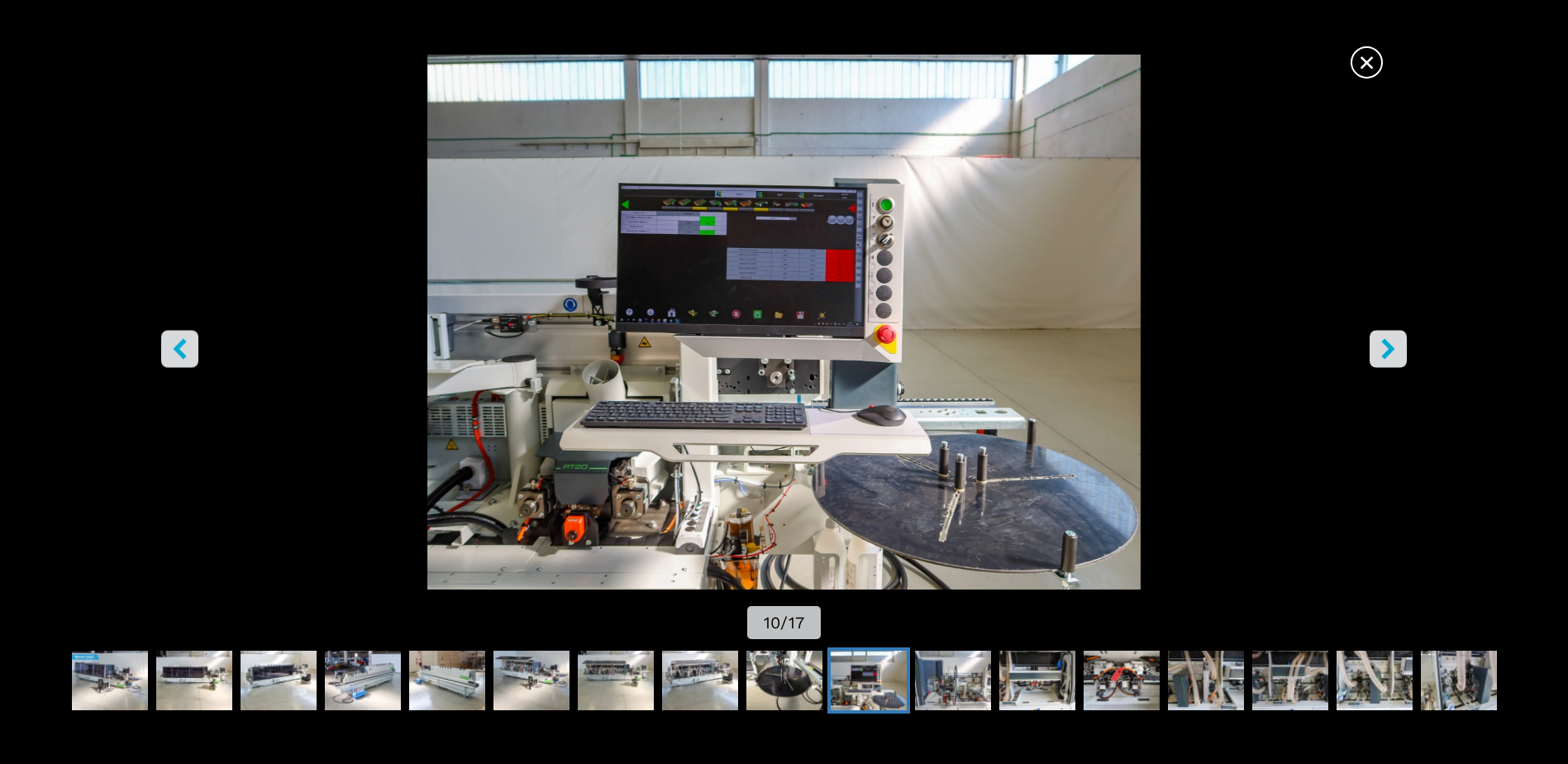
click at [1387, 357] on icon "right-button" at bounding box center [1388, 349] width 13 height 21
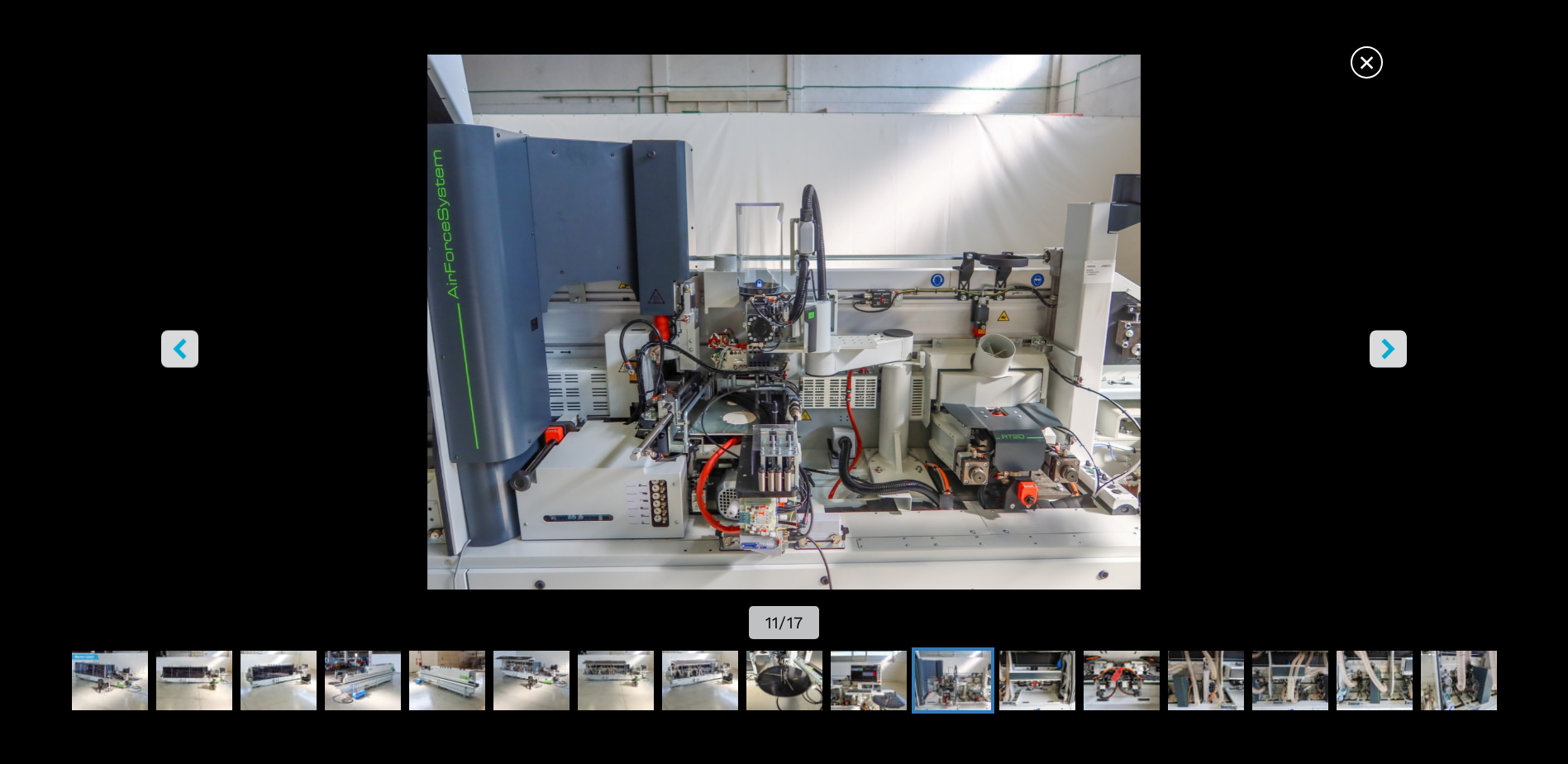
click at [1387, 357] on icon "right-button" at bounding box center [1388, 349] width 13 height 21
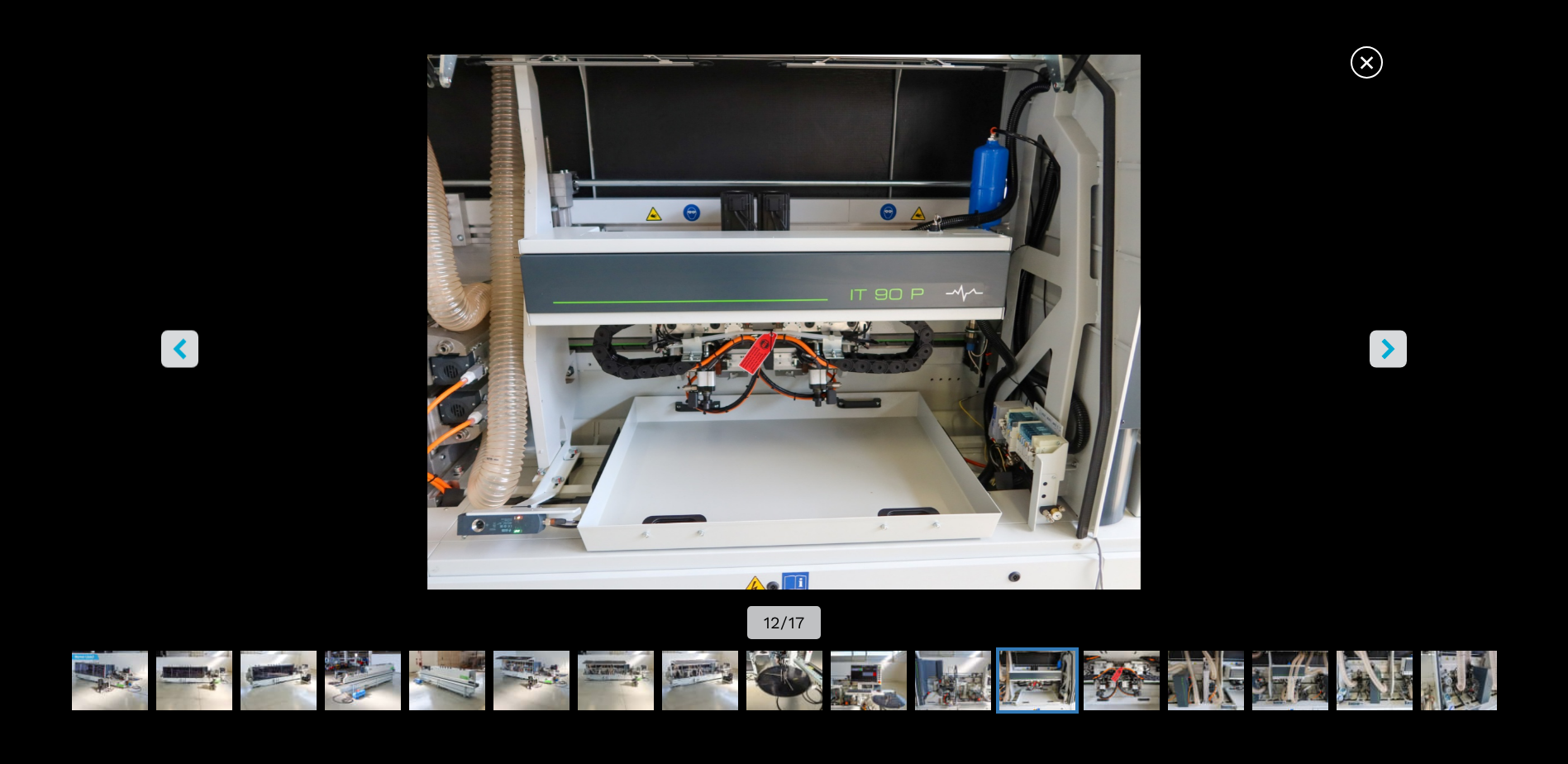
click at [1387, 357] on icon "right-button" at bounding box center [1388, 349] width 13 height 21
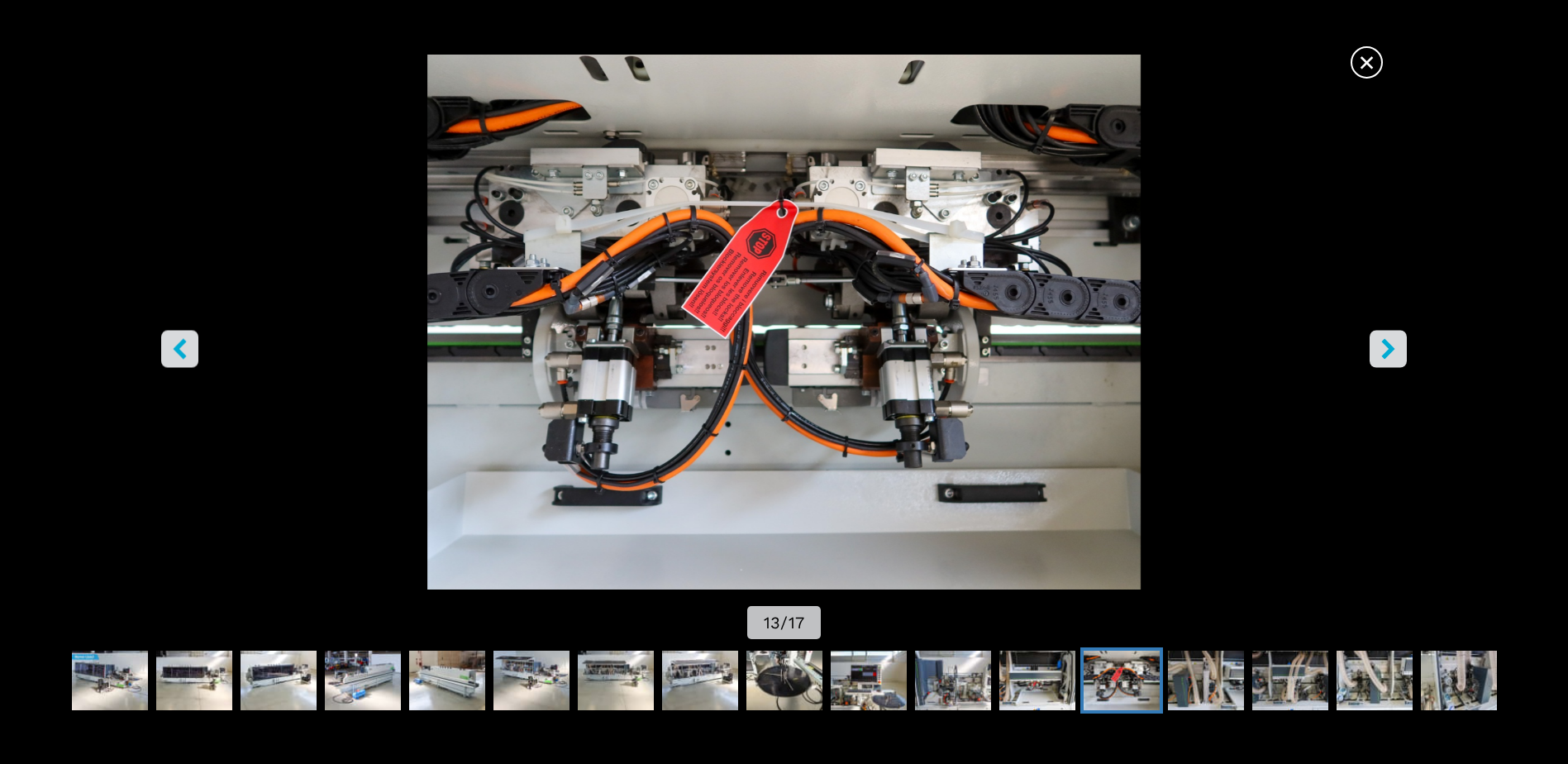
click at [1387, 357] on icon "right-button" at bounding box center [1388, 349] width 13 height 21
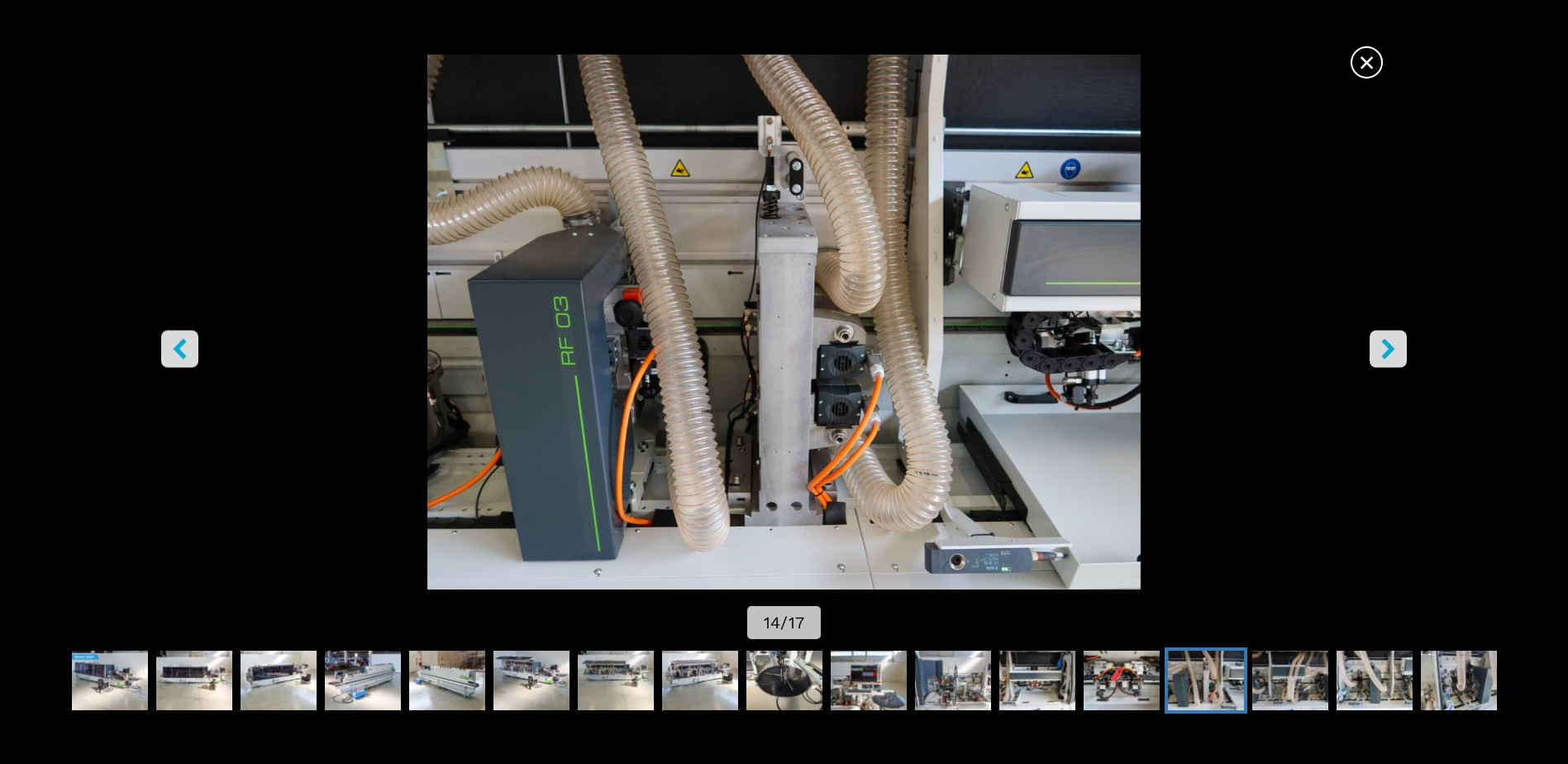
click at [1387, 357] on icon "right-button" at bounding box center [1388, 349] width 13 height 21
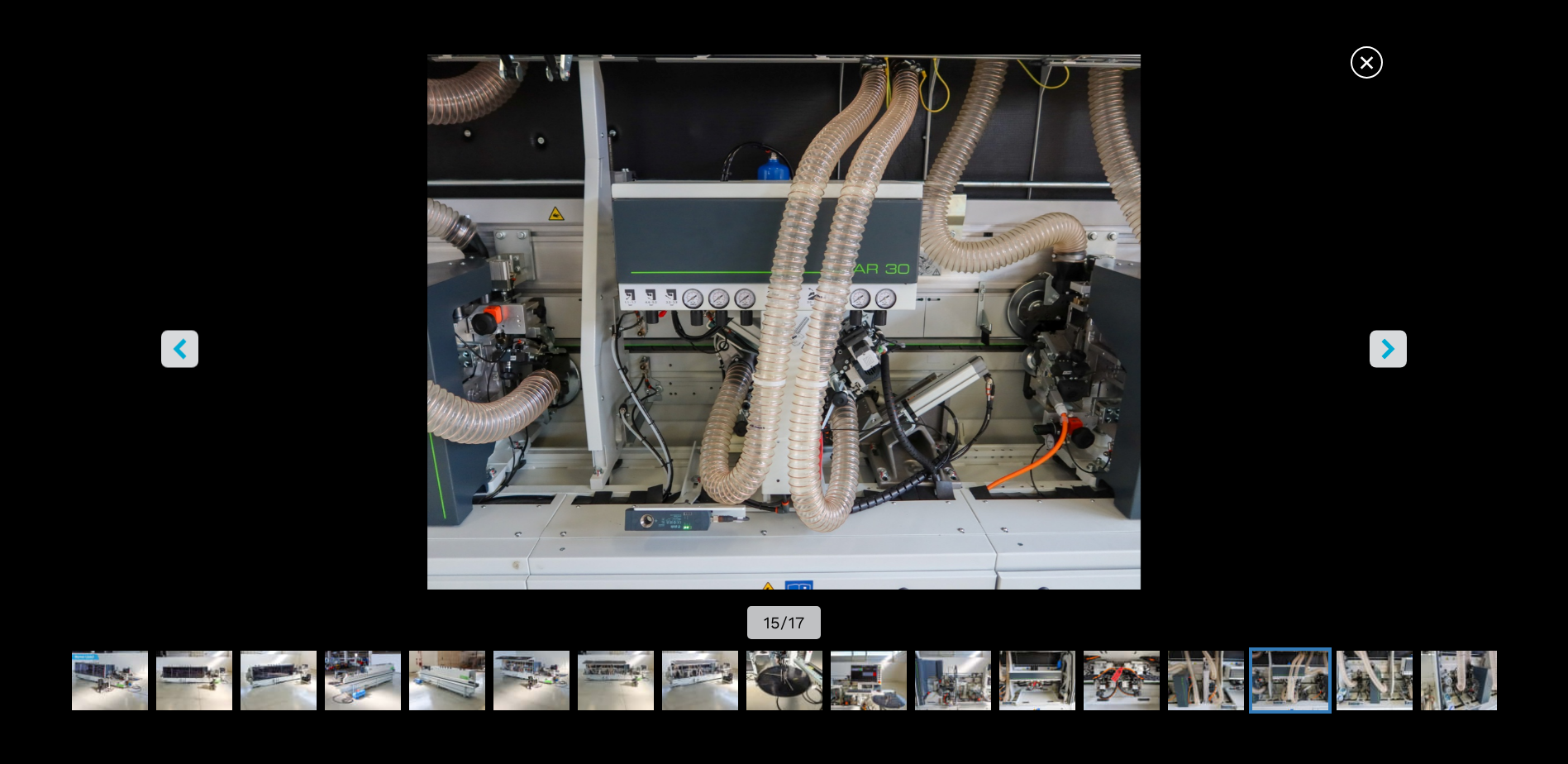
click at [1387, 357] on icon "right-button" at bounding box center [1388, 349] width 13 height 21
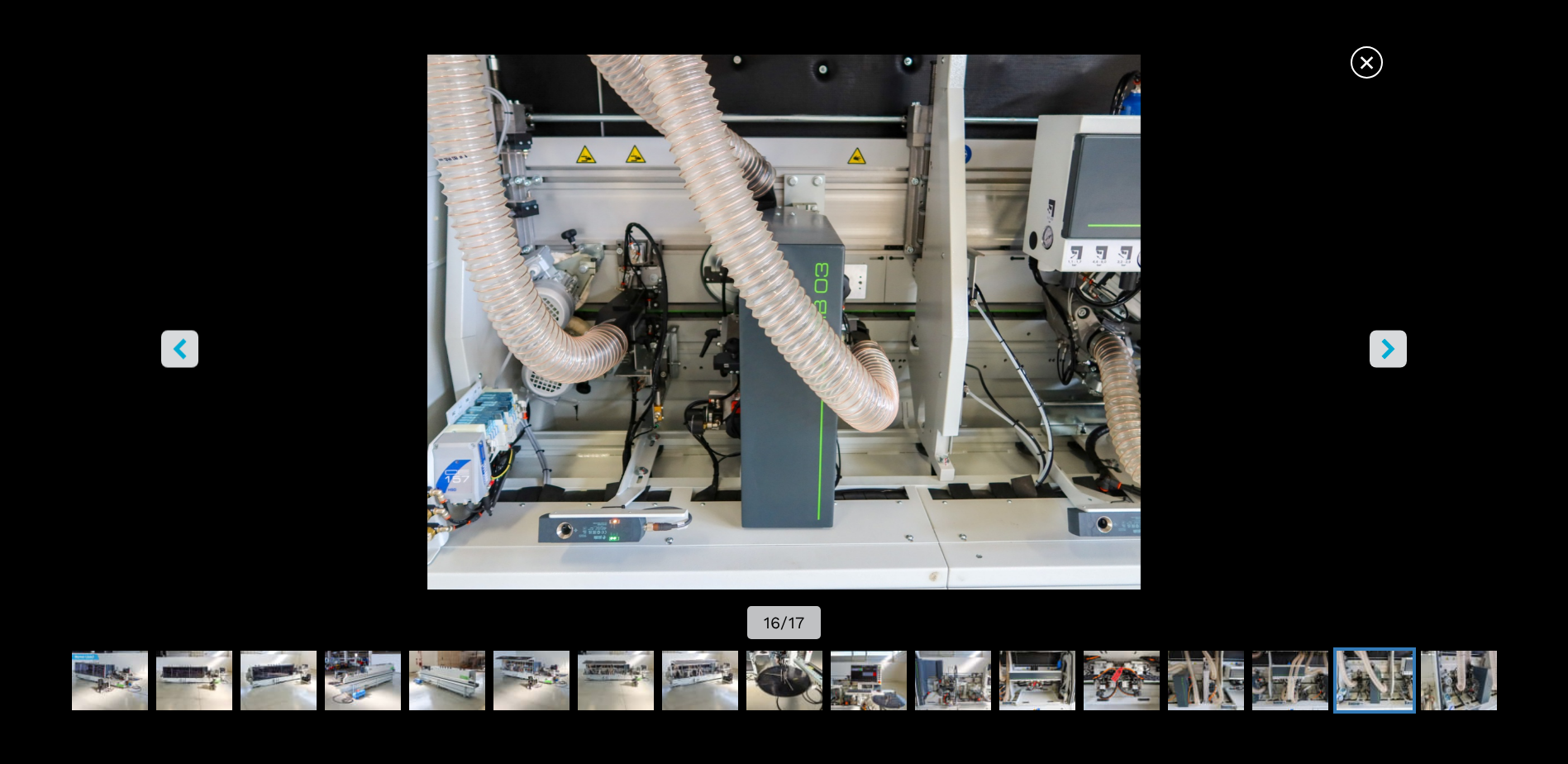
click at [1387, 357] on icon "right-button" at bounding box center [1388, 349] width 13 height 21
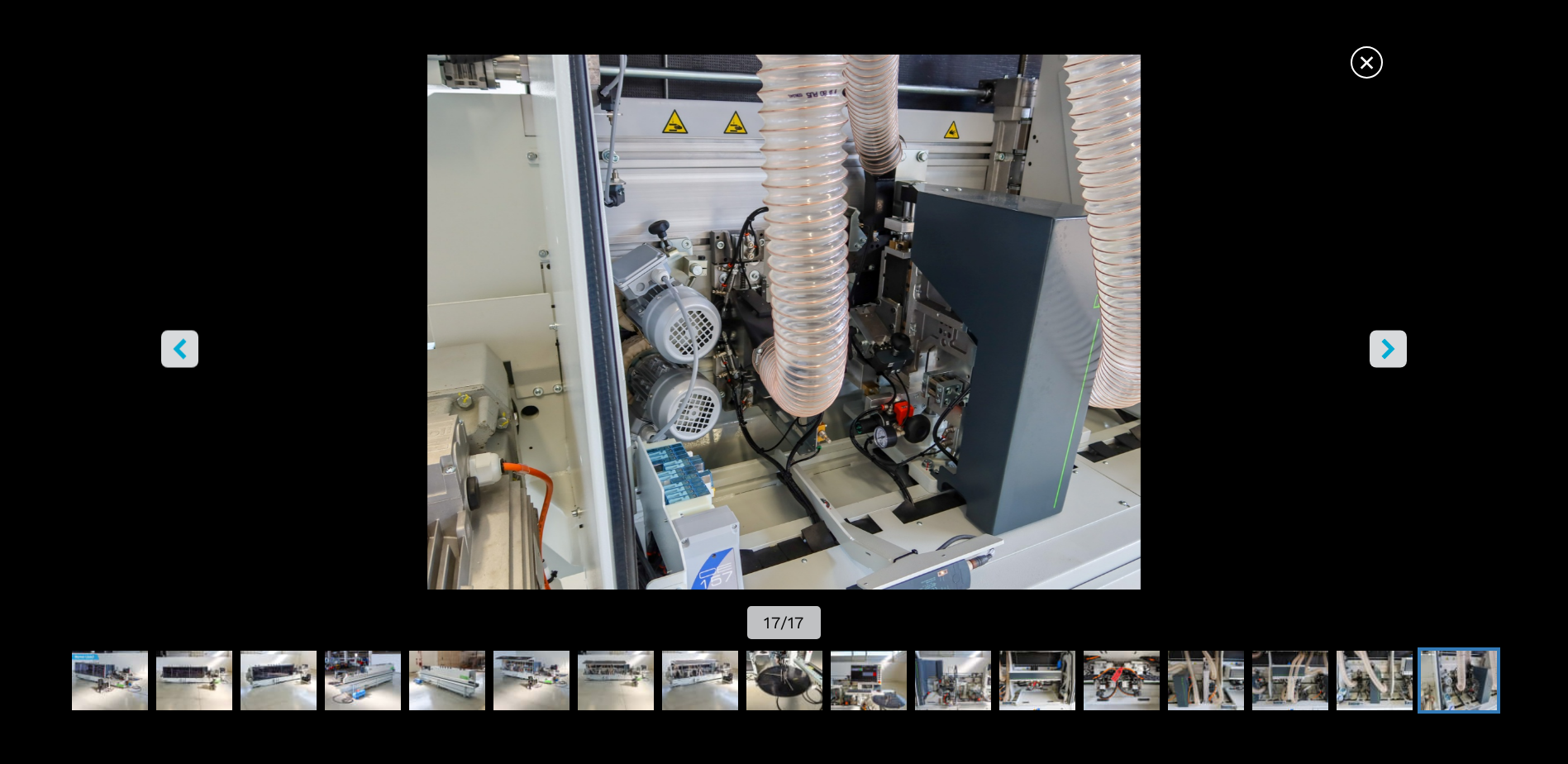
click at [1387, 357] on icon "right-button" at bounding box center [1388, 349] width 13 height 21
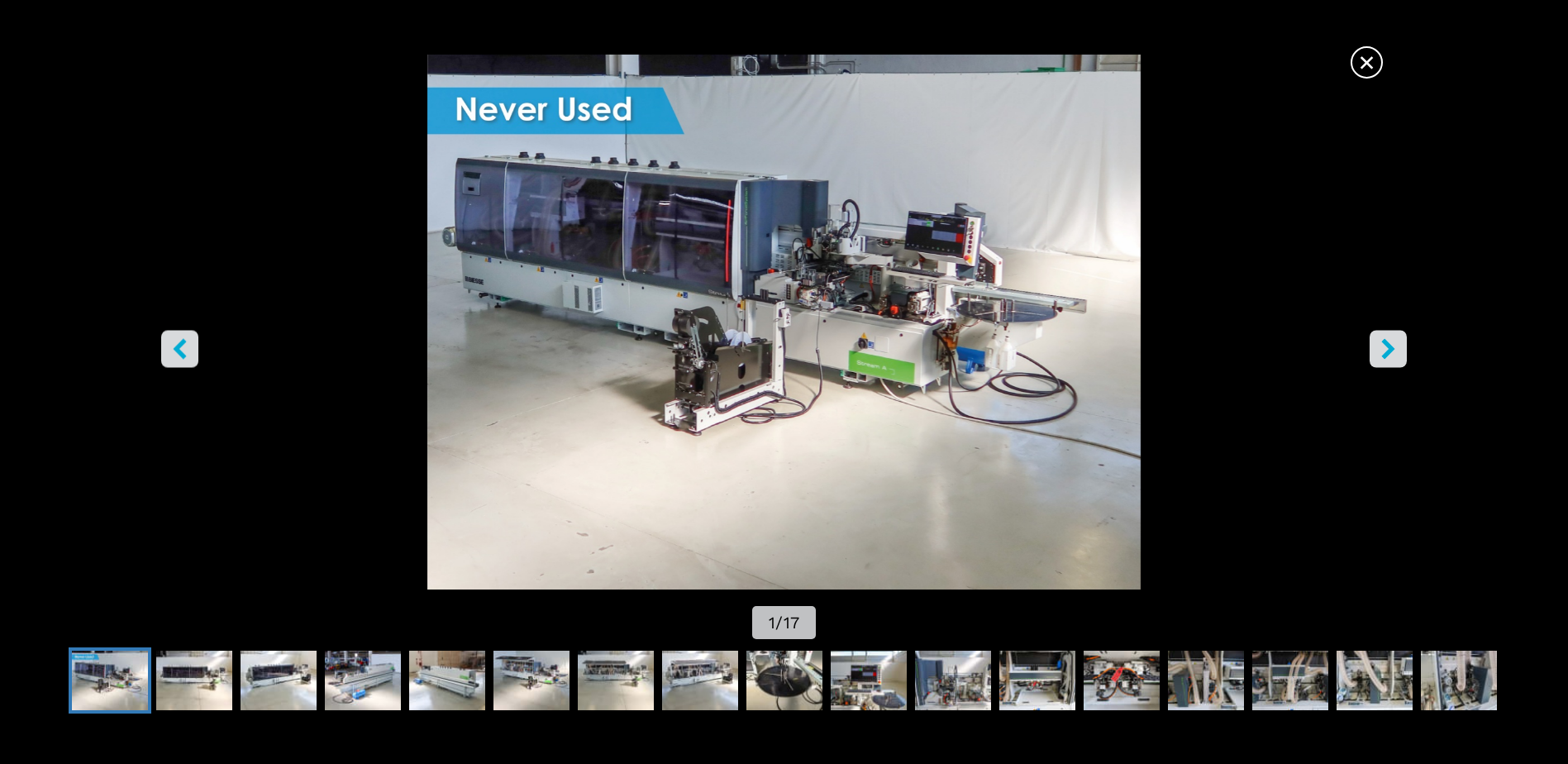
click at [1387, 357] on icon "right-button" at bounding box center [1388, 349] width 13 height 21
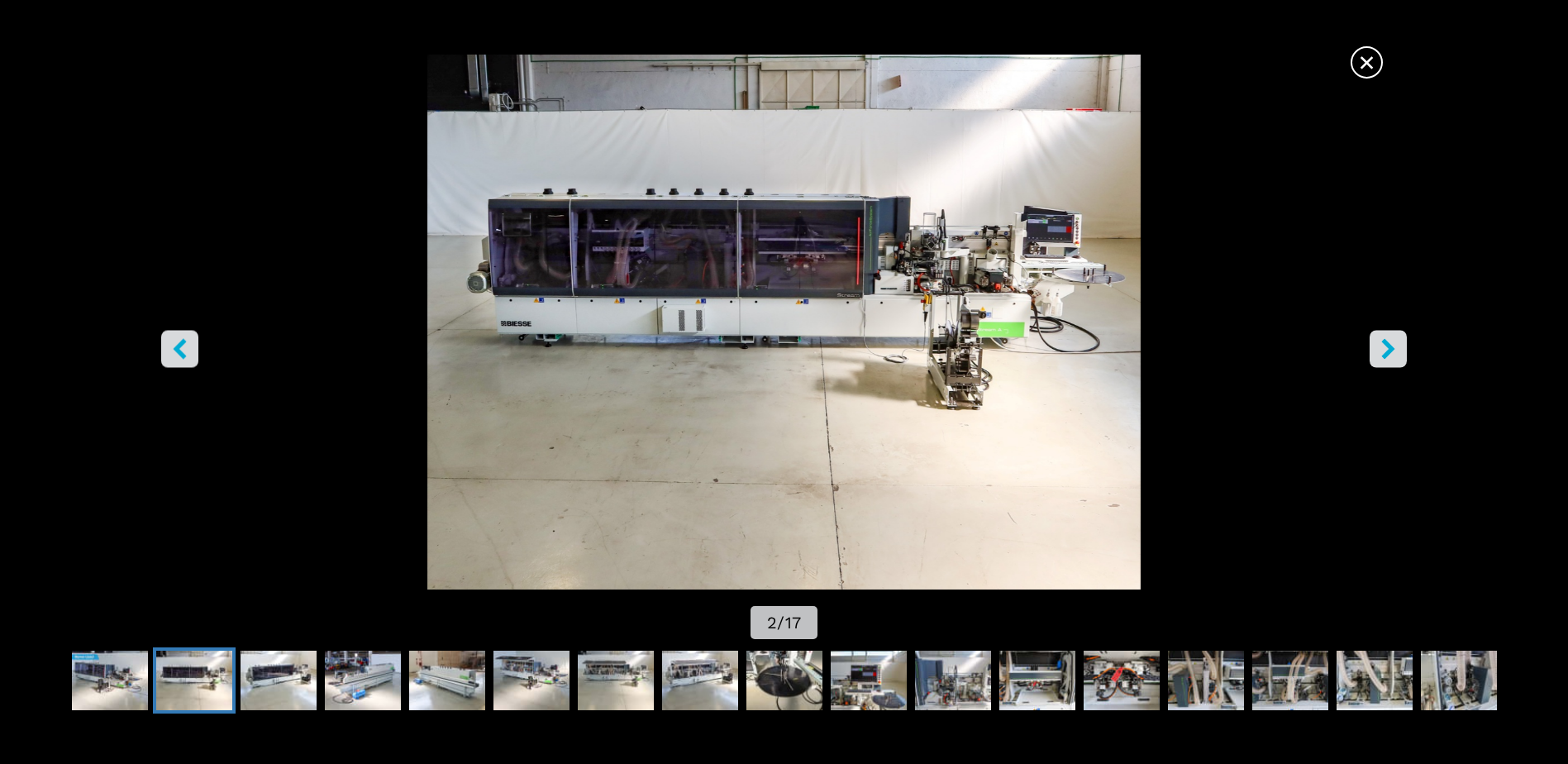
click at [1387, 357] on icon "right-button" at bounding box center [1388, 349] width 13 height 21
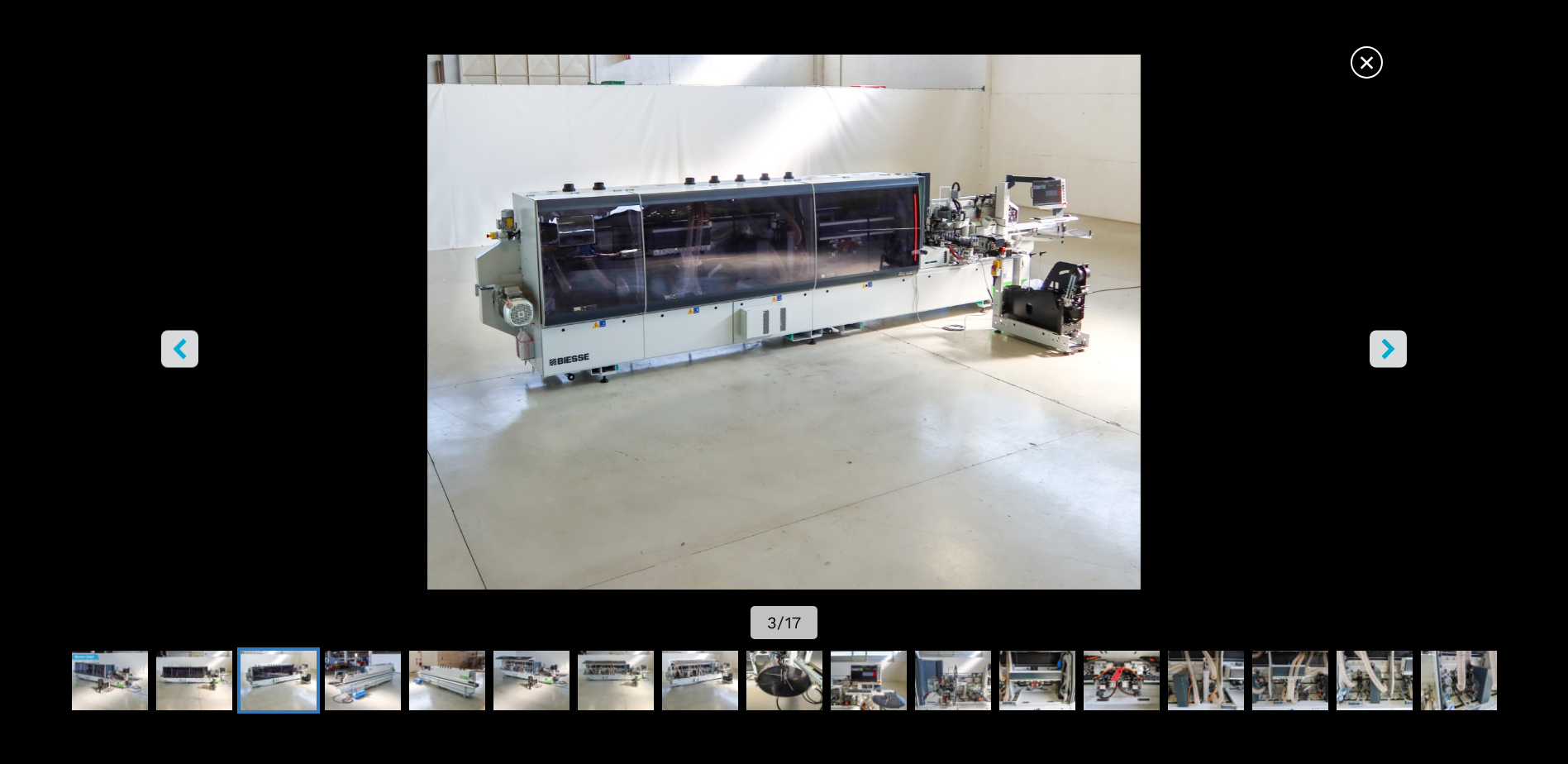
click at [1387, 357] on icon "right-button" at bounding box center [1388, 349] width 13 height 21
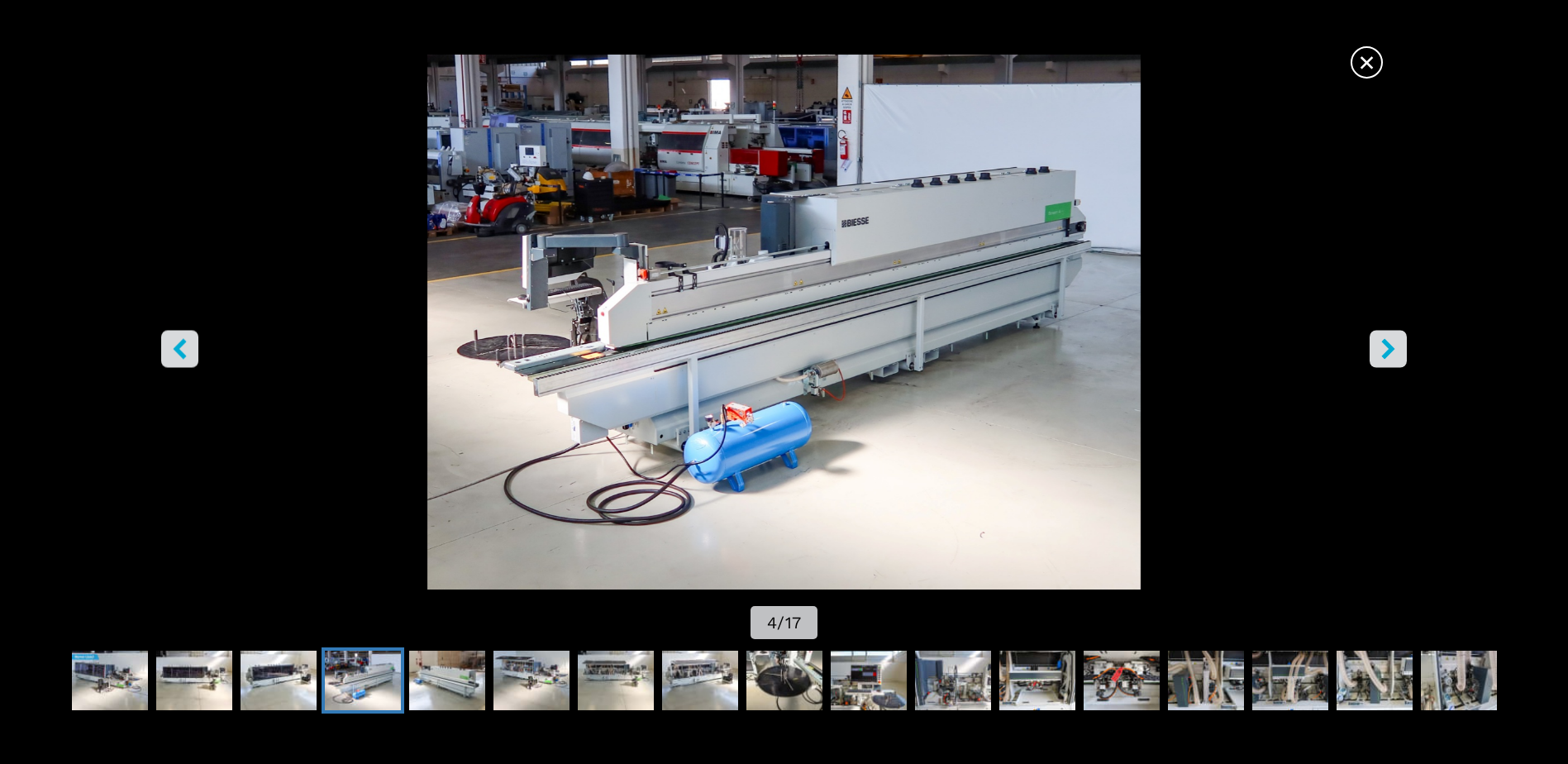
click at [1387, 357] on icon "right-button" at bounding box center [1388, 349] width 13 height 21
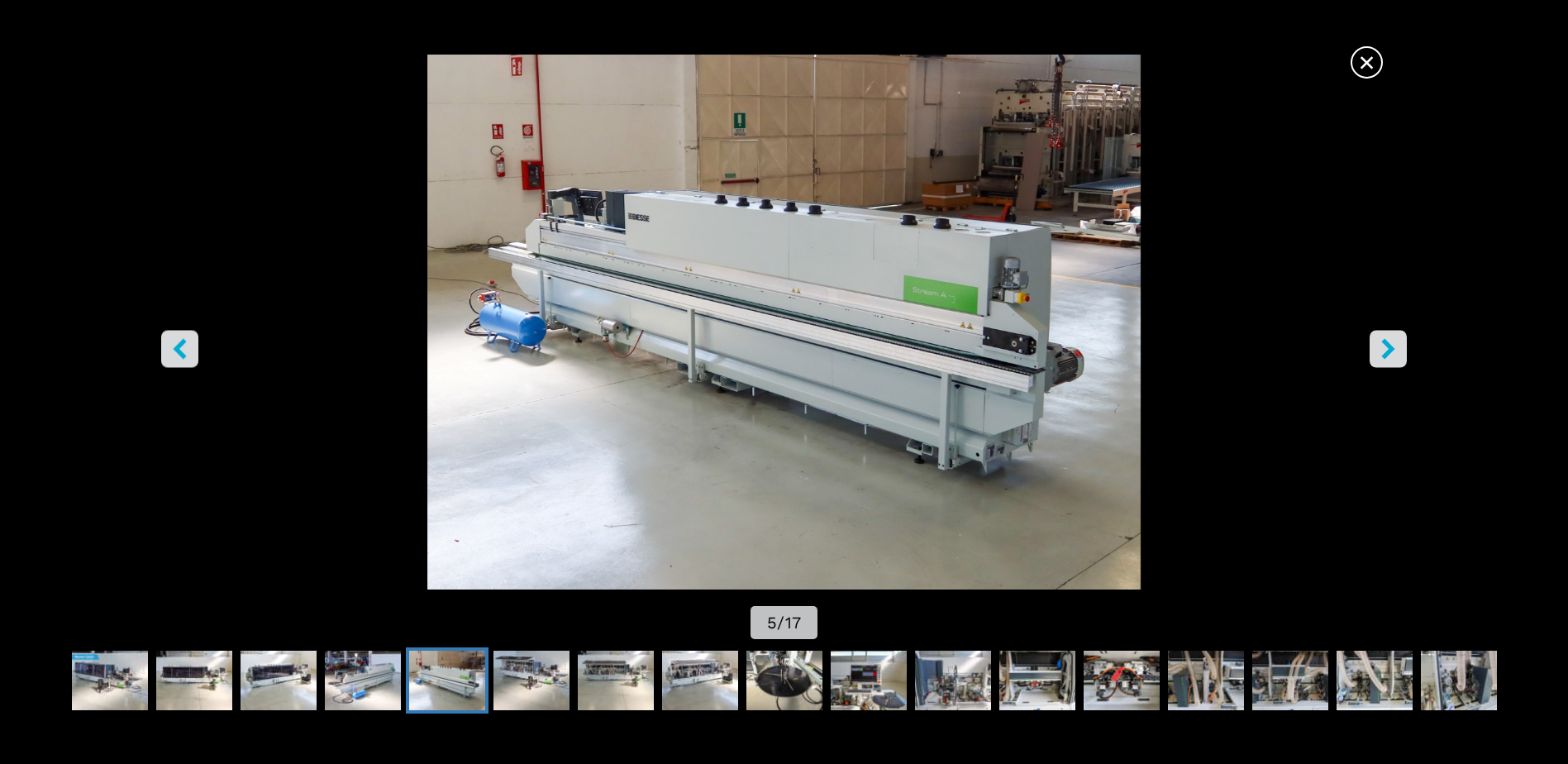
click at [1387, 357] on icon "right-button" at bounding box center [1388, 349] width 13 height 21
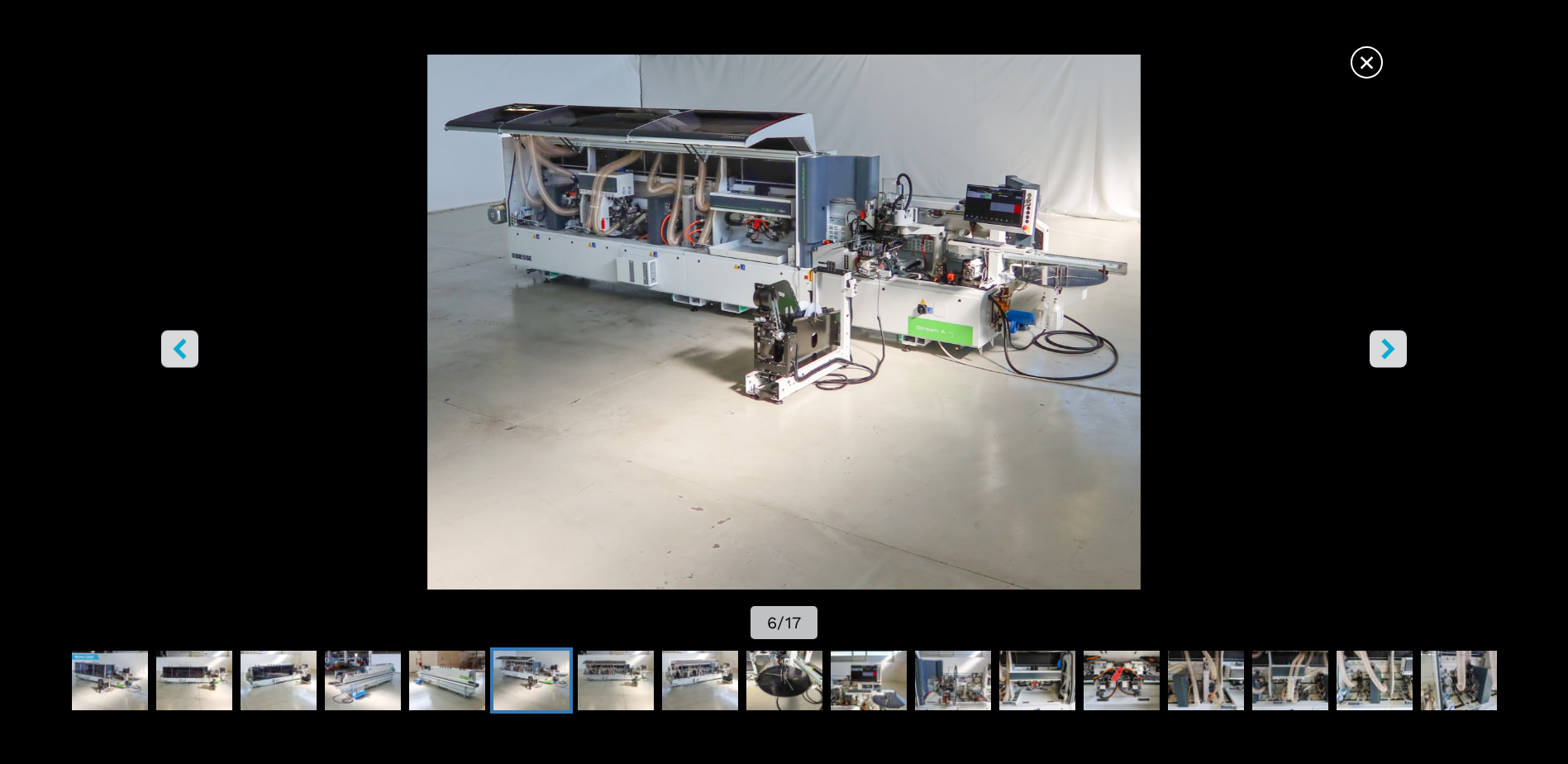
click at [1387, 357] on icon "right-button" at bounding box center [1388, 349] width 13 height 21
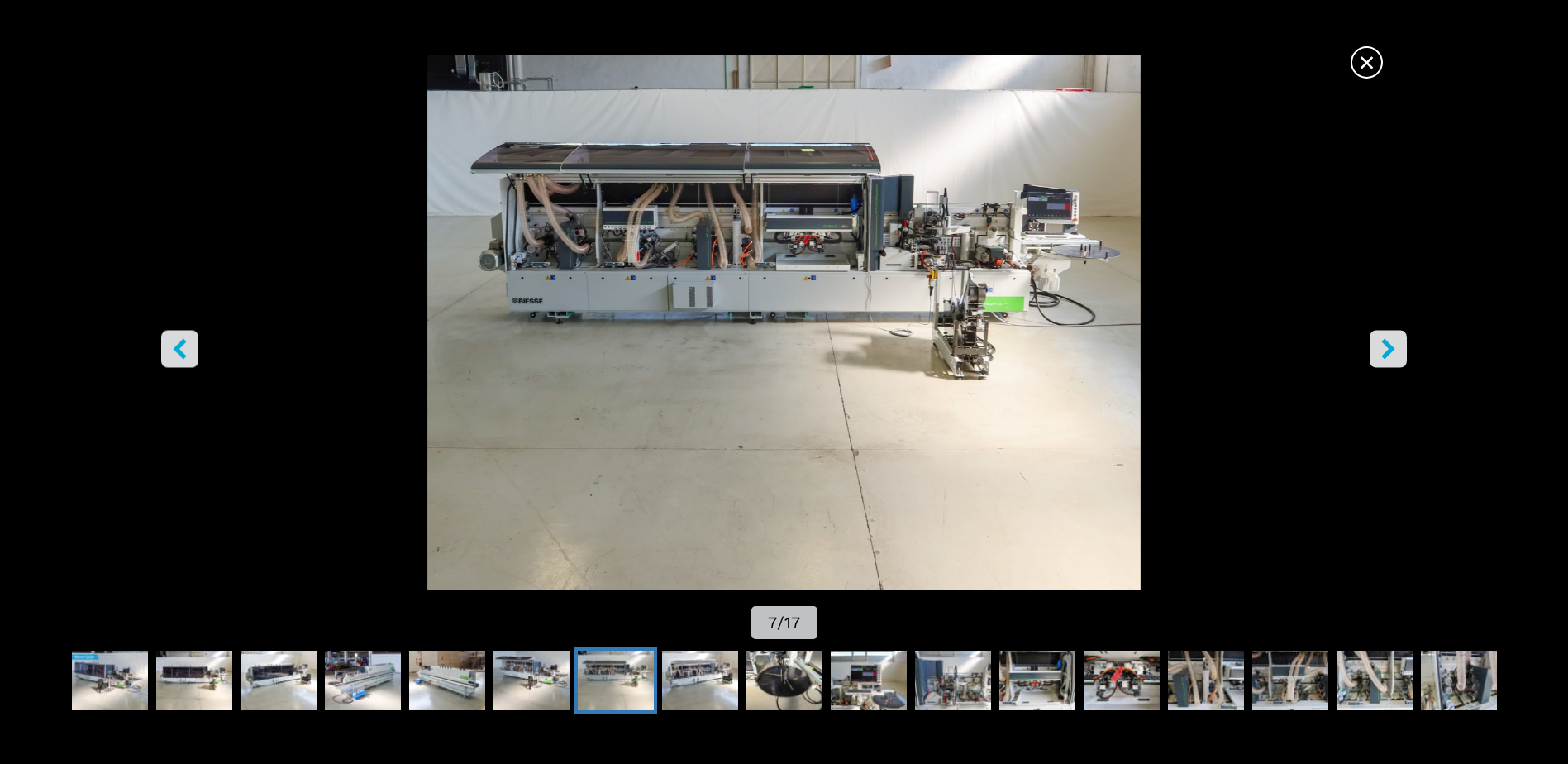
click at [1387, 357] on icon "right-button" at bounding box center [1388, 349] width 13 height 21
